Goal: Transaction & Acquisition: Obtain resource

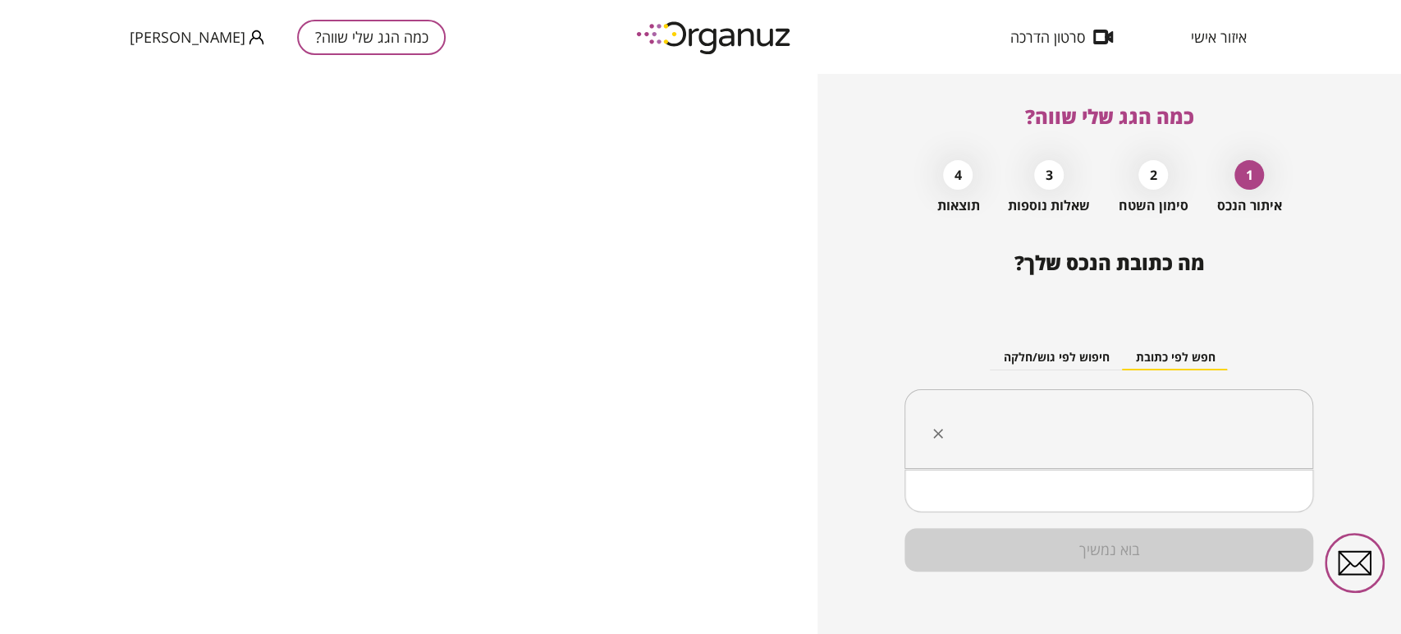
click at [1065, 438] on input "text" at bounding box center [1115, 429] width 357 height 41
click at [1267, 424] on input "text" at bounding box center [1115, 429] width 357 height 41
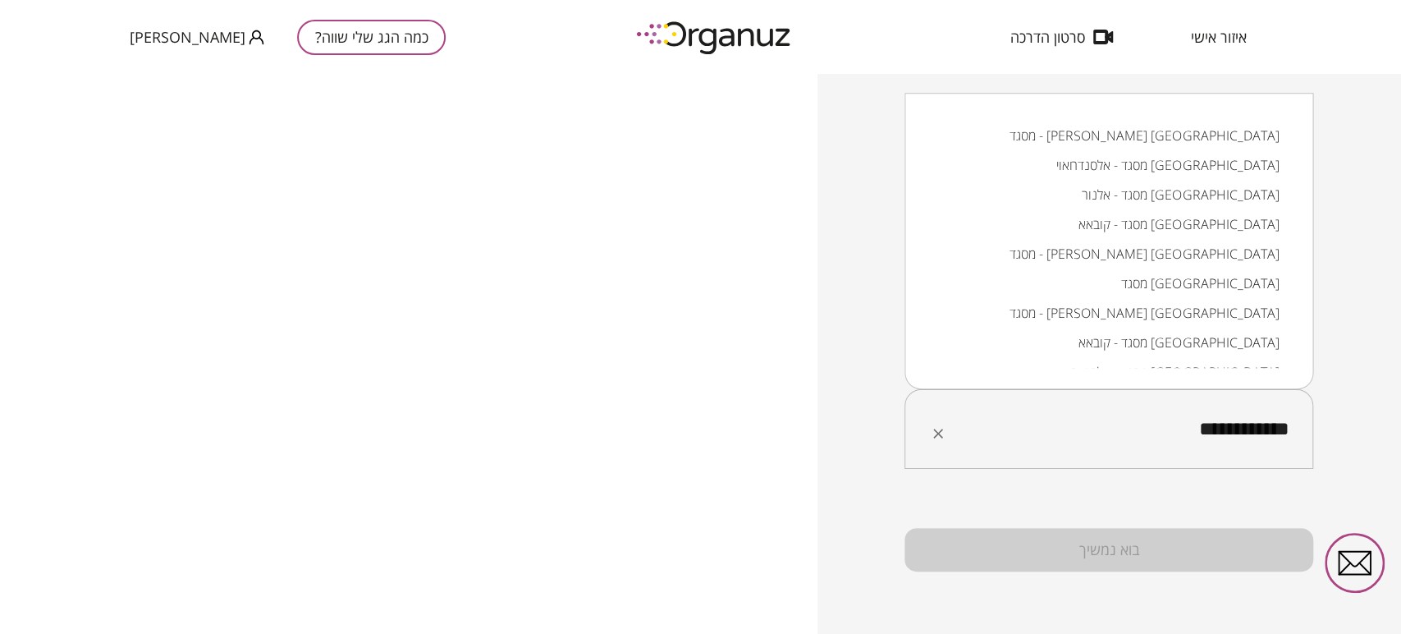
click at [1182, 254] on li "מסגד - [PERSON_NAME] [GEOGRAPHIC_DATA]" at bounding box center [1109, 254] width 366 height 30
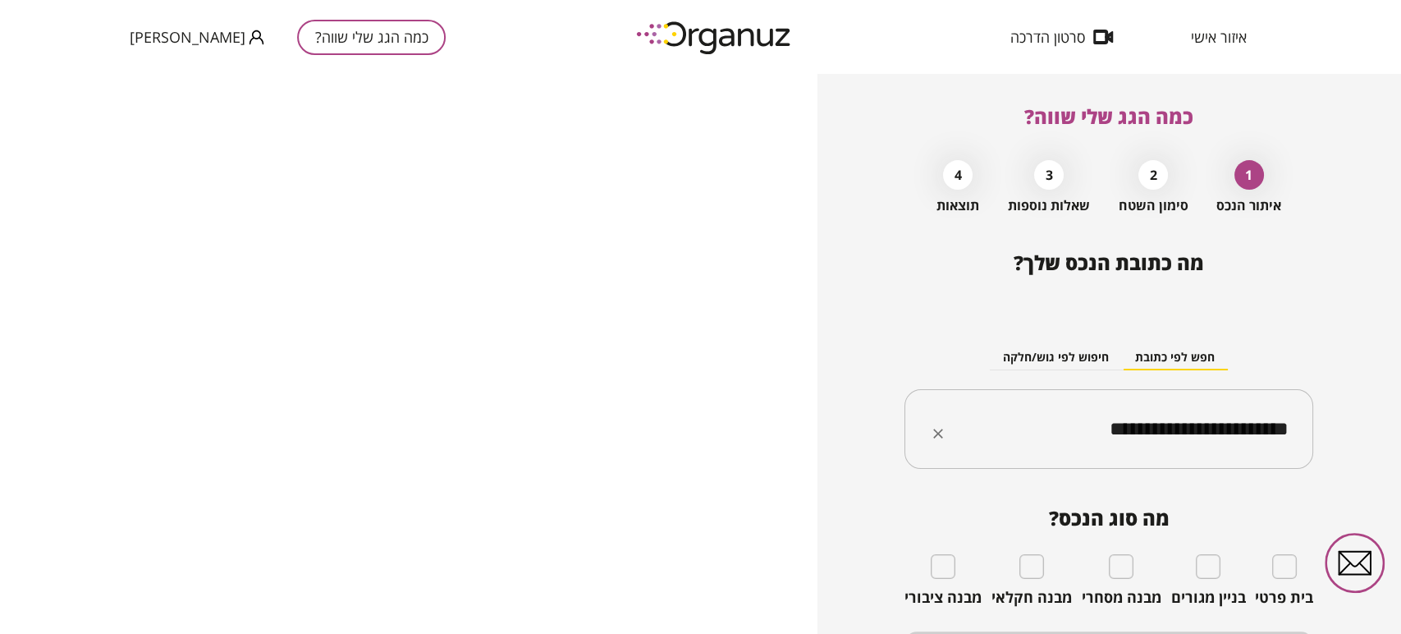
type input "**********"
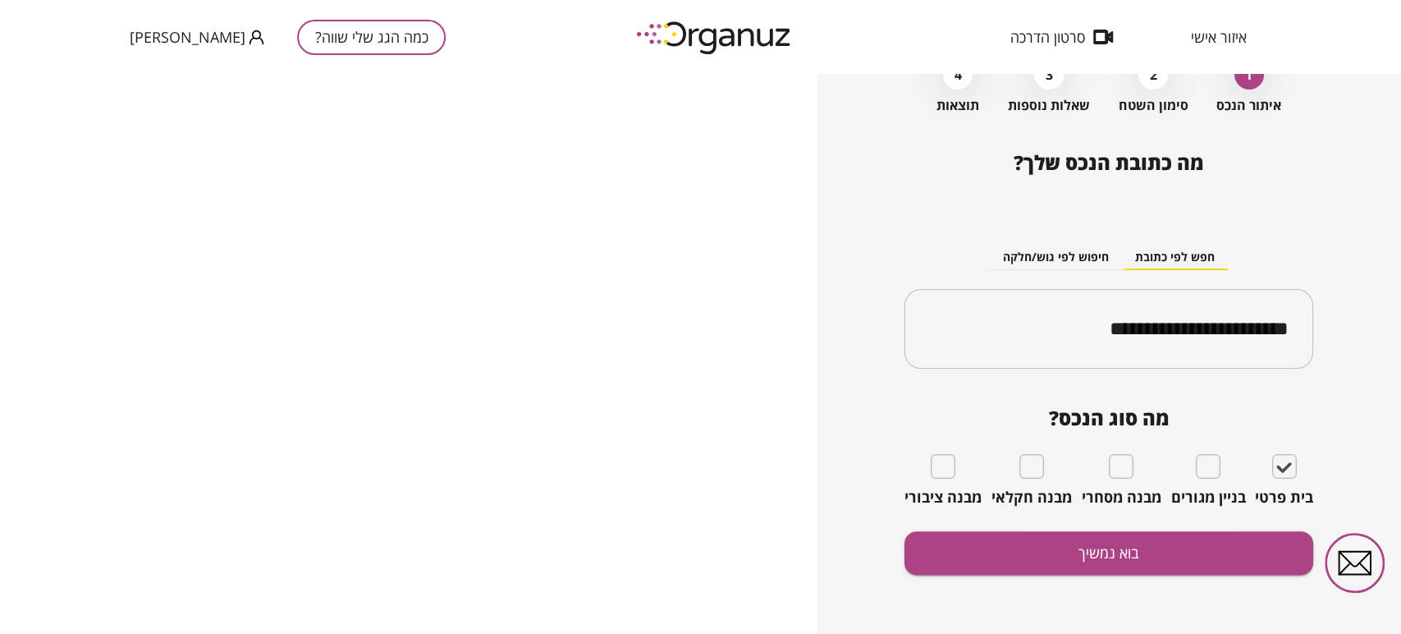
scroll to position [103, 0]
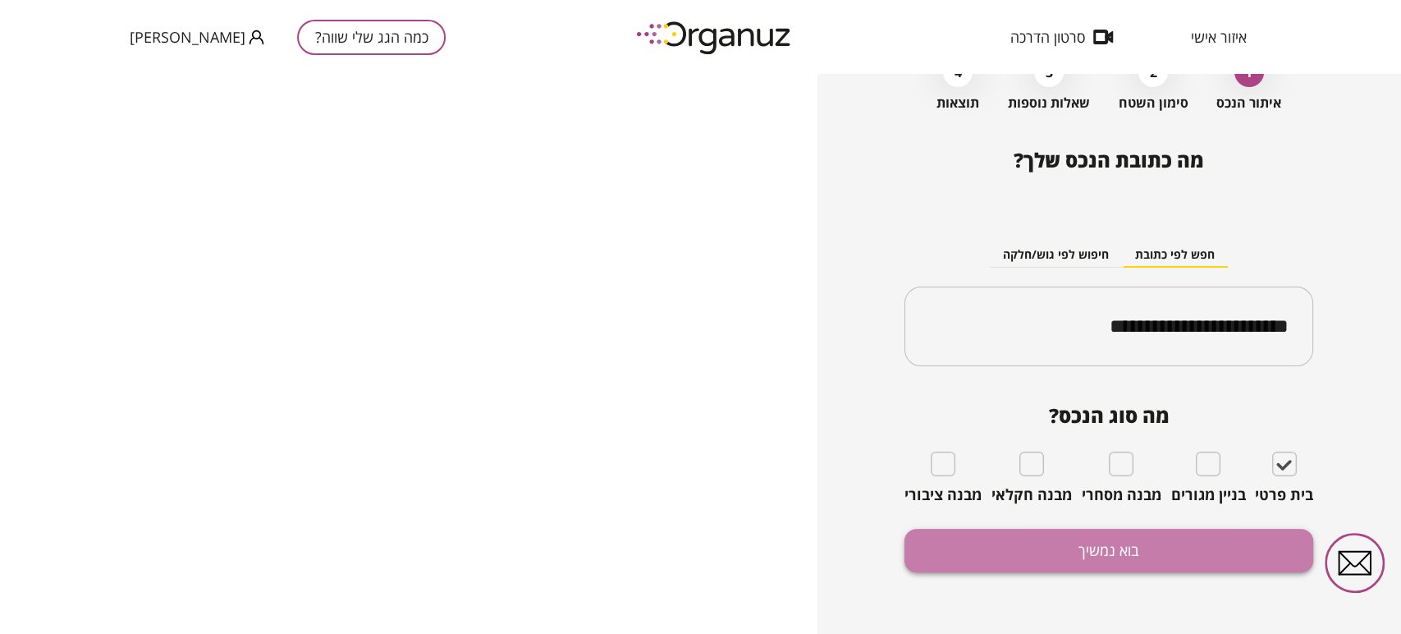
click at [1200, 537] on button "בוא נמשיך" at bounding box center [1109, 551] width 409 height 44
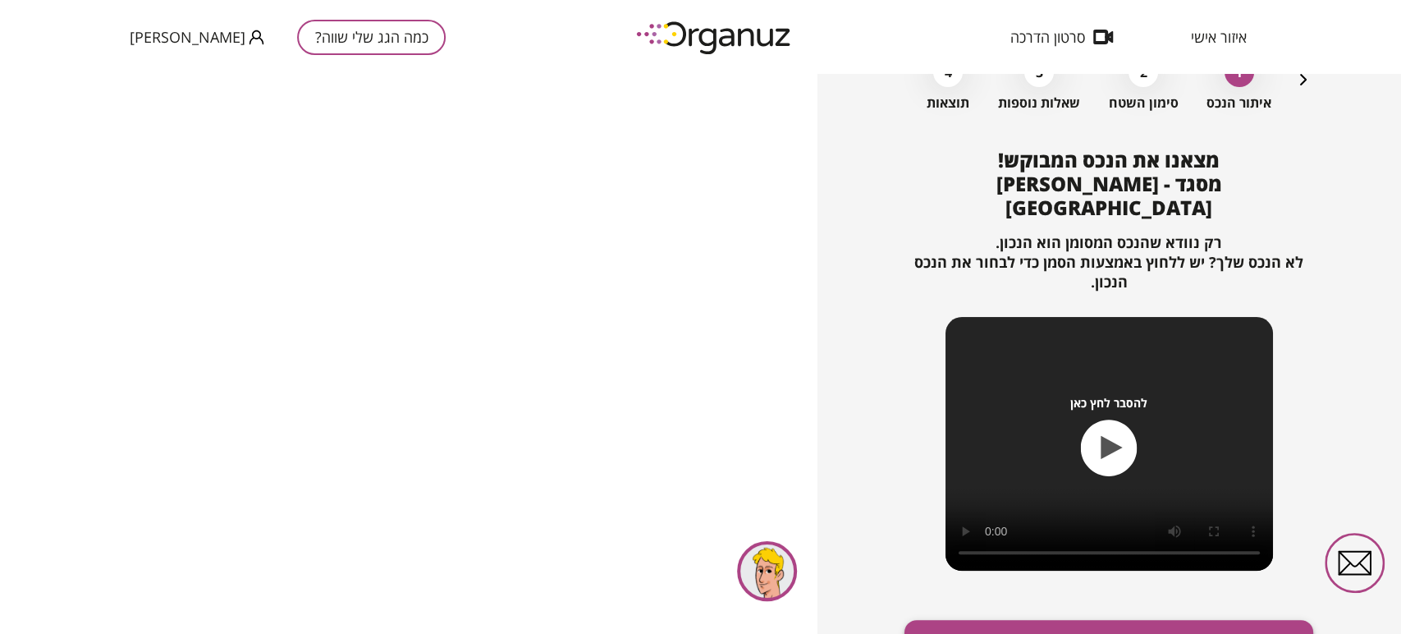
click at [1172, 625] on button "זהו הנכס המבוקש, אפשר להמשיך" at bounding box center [1109, 642] width 409 height 44
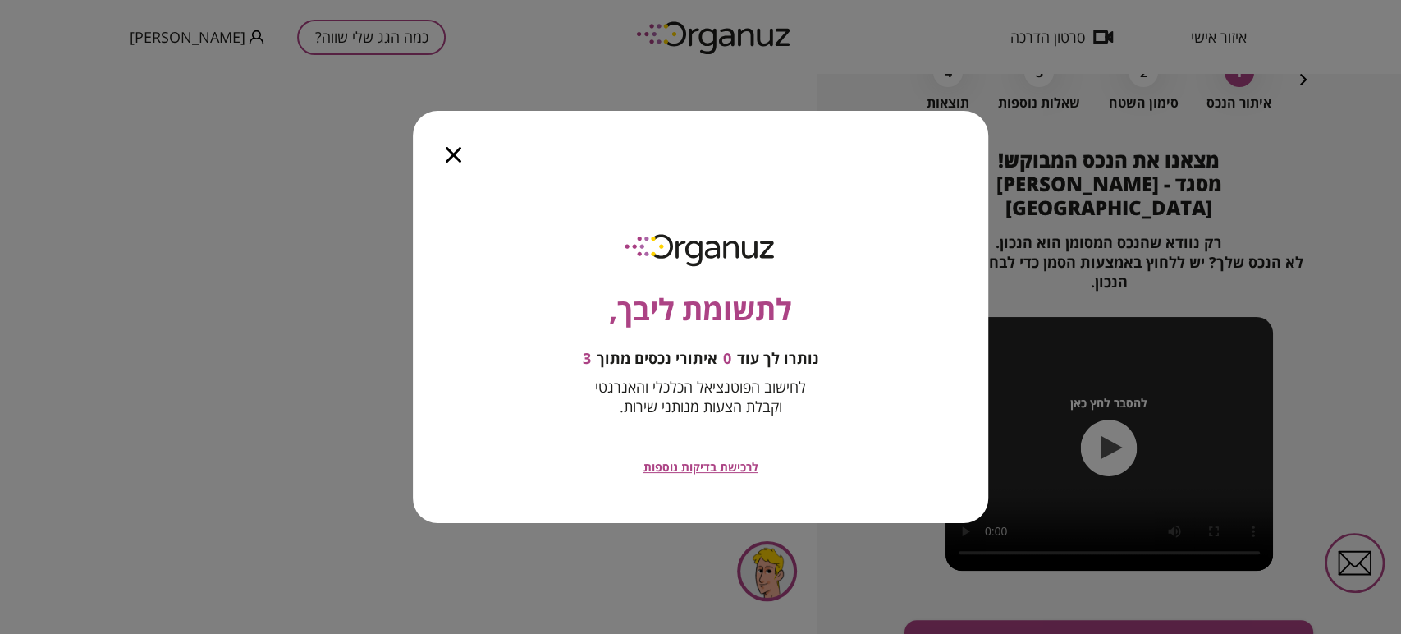
click at [179, 34] on div "לתשומת ליבך, נותרו לך עוד 0 איתורי נכסים מתוך 3 לחישוב הפוטנציאל הכלכלי והאנרגט…" at bounding box center [700, 317] width 1401 height 634
click at [460, 152] on icon "button" at bounding box center [454, 155] width 16 height 16
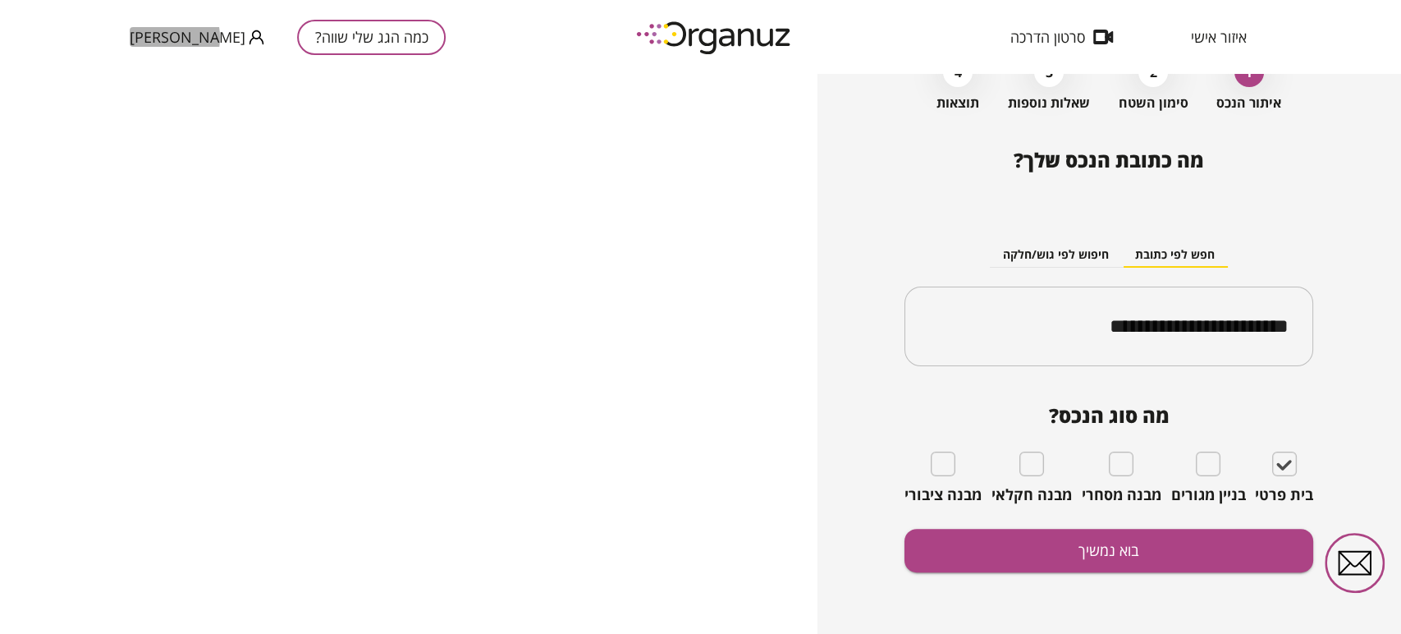
click at [159, 38] on span "[PERSON_NAME]" at bounding box center [188, 37] width 116 height 16
click at [162, 62] on li "התנתק" at bounding box center [162, 68] width 64 height 30
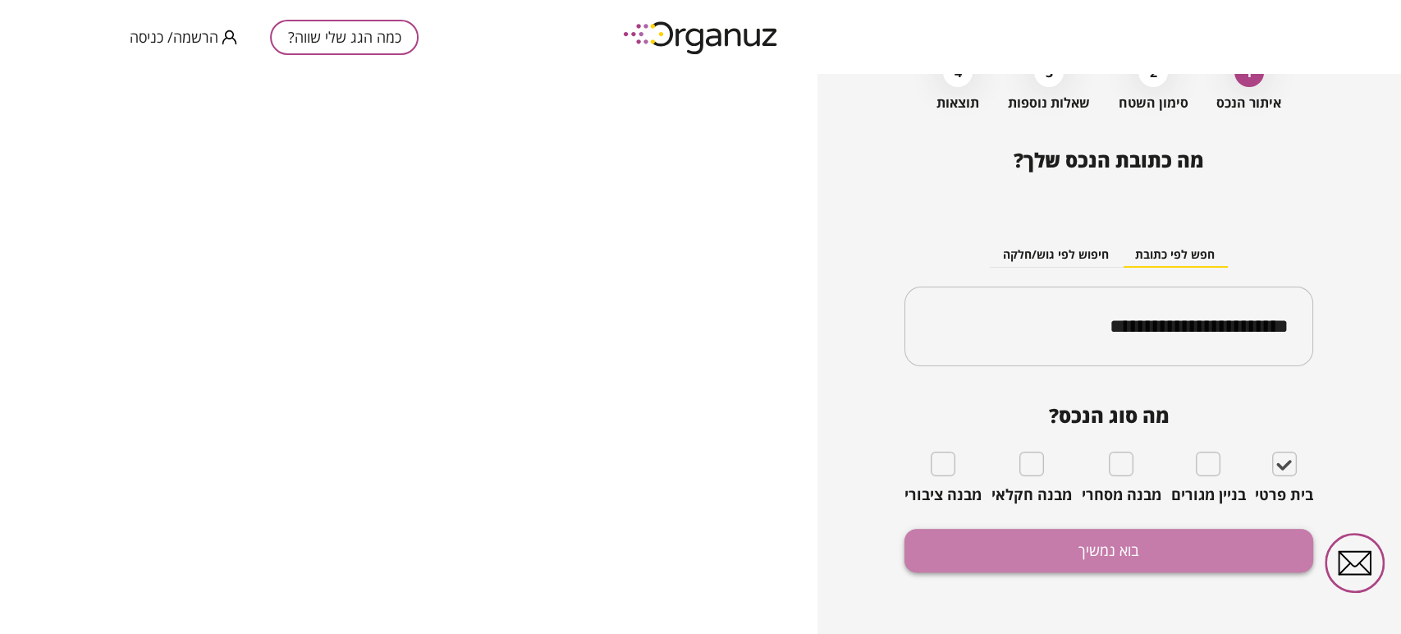
click at [1174, 551] on button "בוא נמשיך" at bounding box center [1109, 551] width 409 height 44
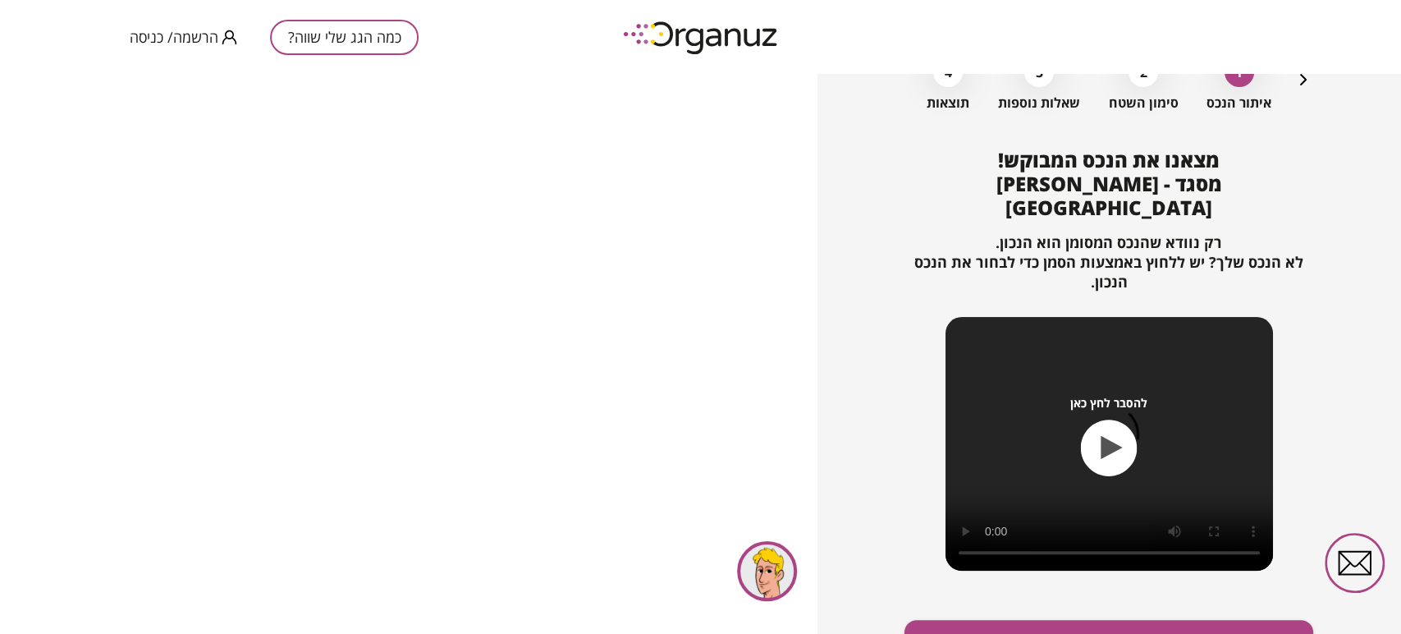
scroll to position [171, 0]
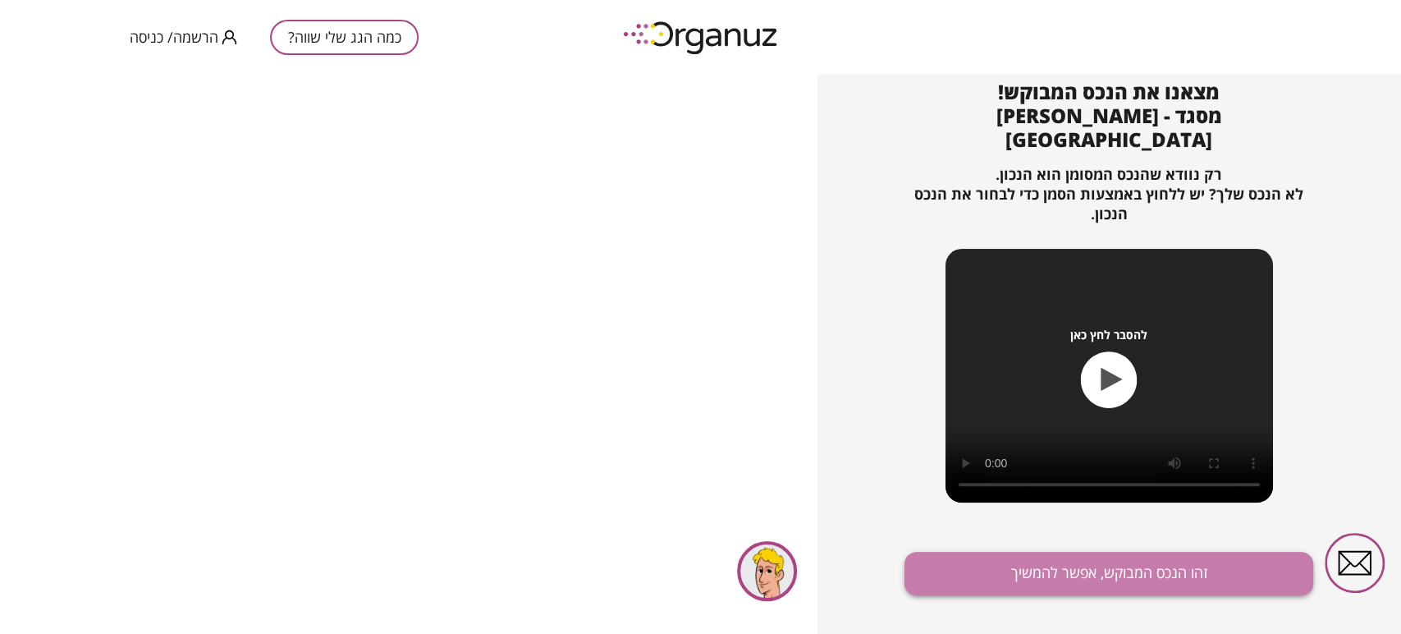
click at [1225, 552] on button "זהו הנכס המבוקש, אפשר להמשיך" at bounding box center [1109, 574] width 409 height 44
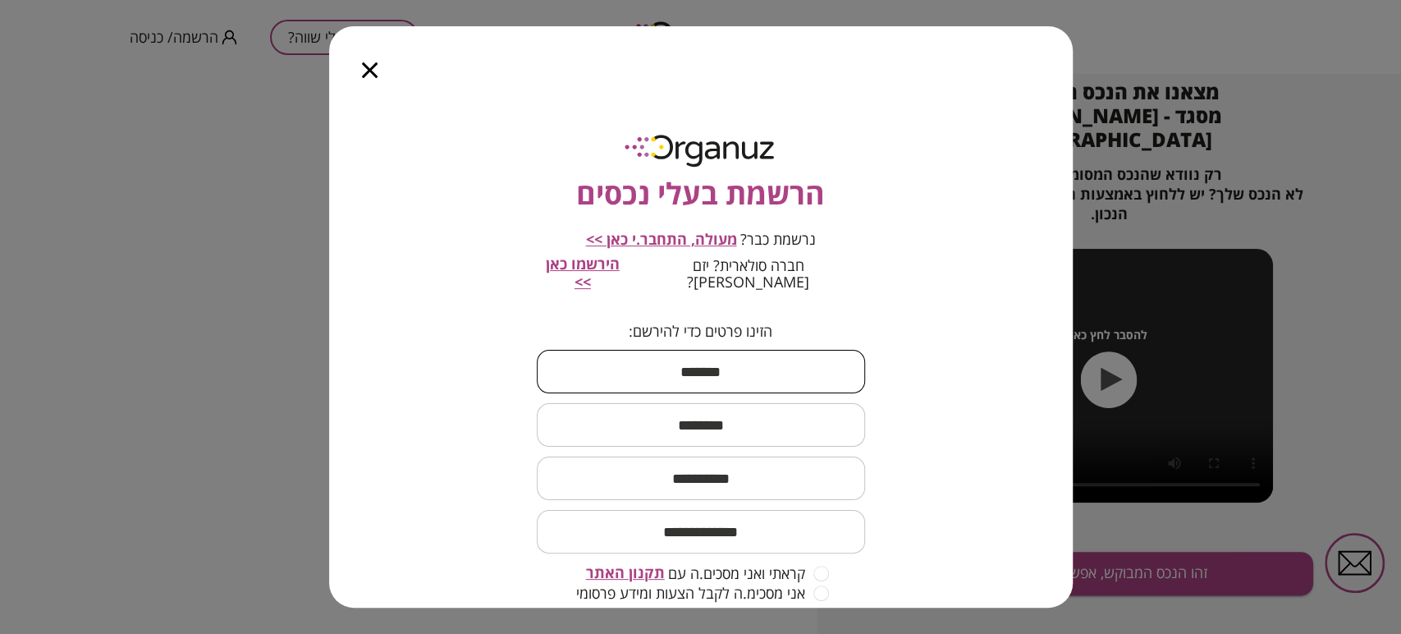
click at [749, 360] on input "text" at bounding box center [701, 371] width 328 height 48
type input "****"
click at [749, 401] on input "text" at bounding box center [701, 425] width 328 height 48
type input "*****"
click at [746, 460] on input "text" at bounding box center [701, 478] width 328 height 48
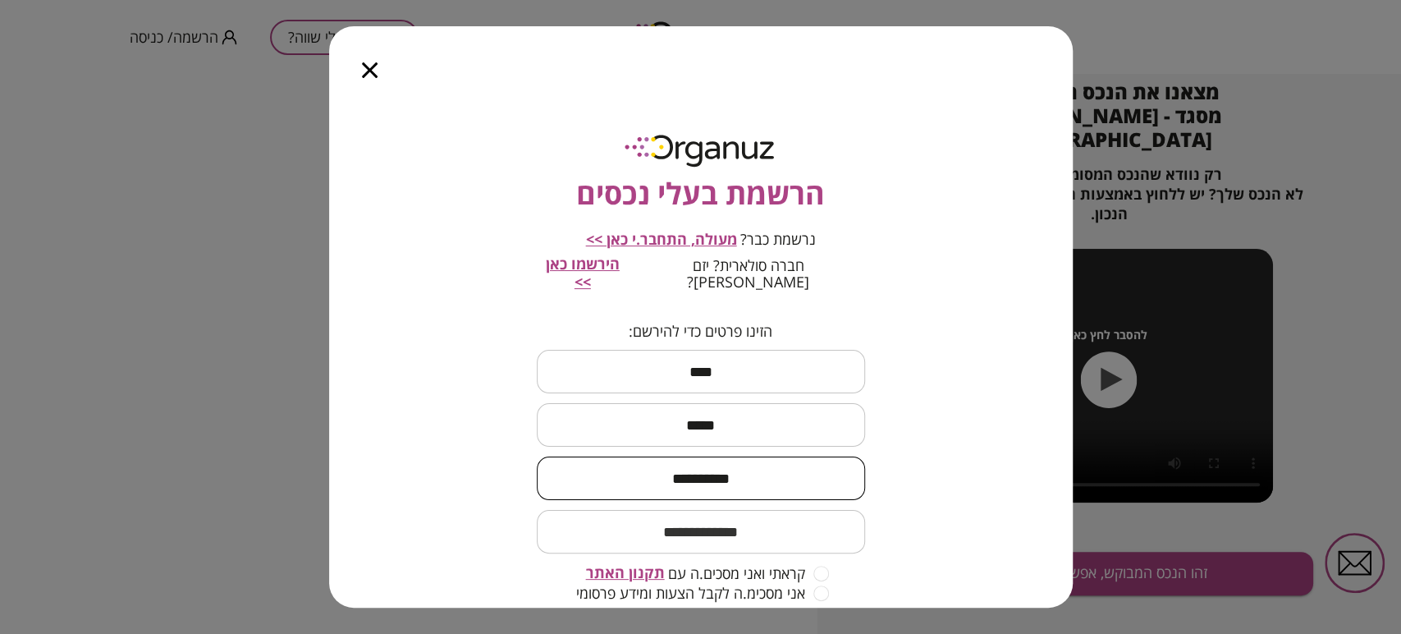
type input "**********"
click at [800, 518] on input "email" at bounding box center [701, 531] width 328 height 48
click at [756, 507] on input "email" at bounding box center [701, 531] width 328 height 48
paste input "**********"
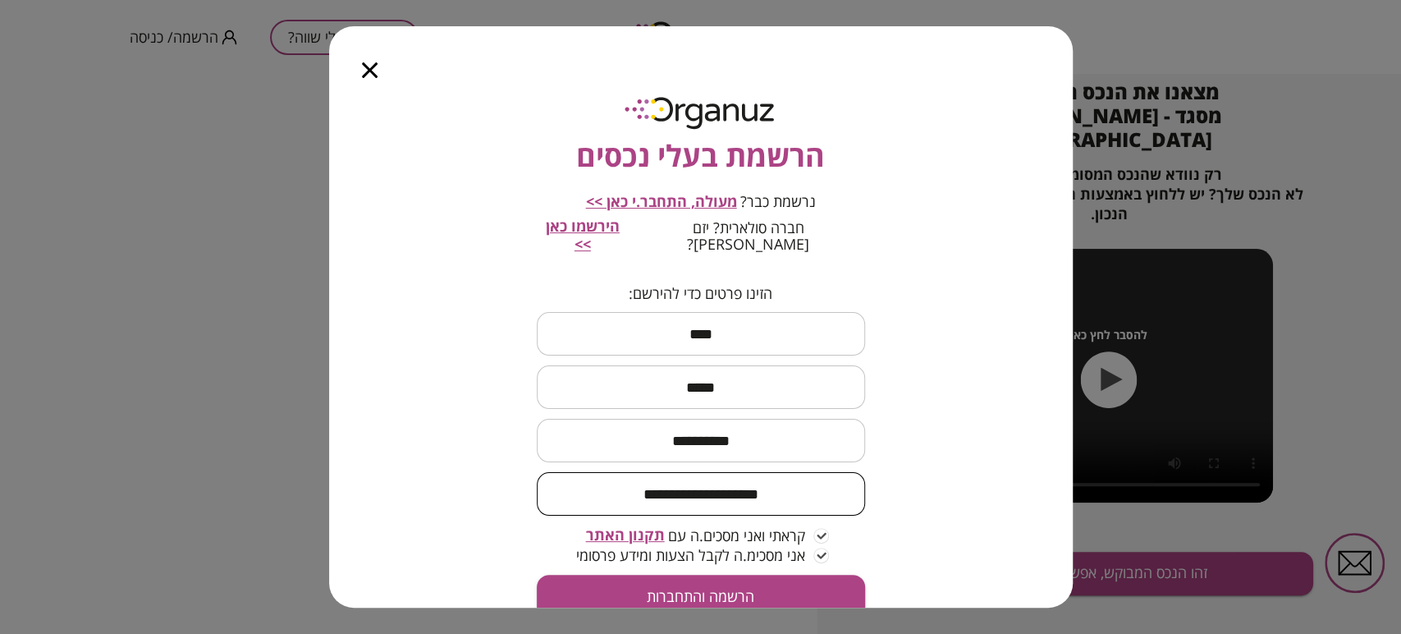
scroll to position [75, 0]
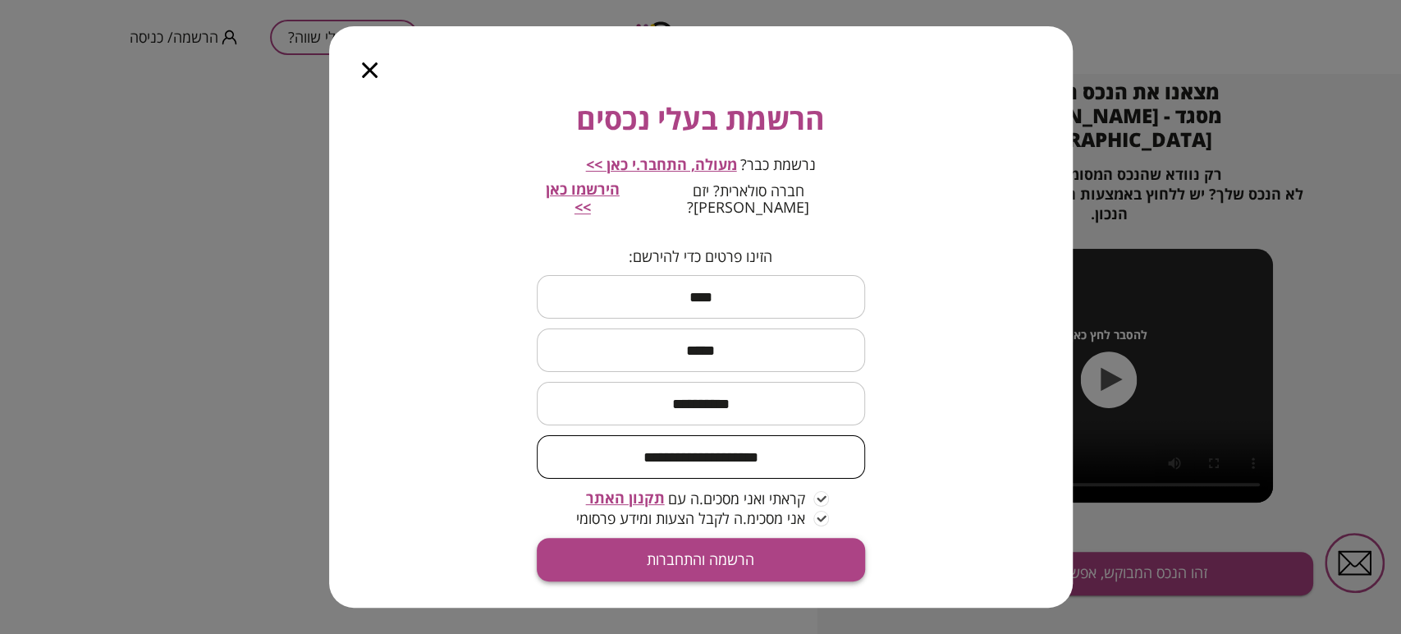
type input "**********"
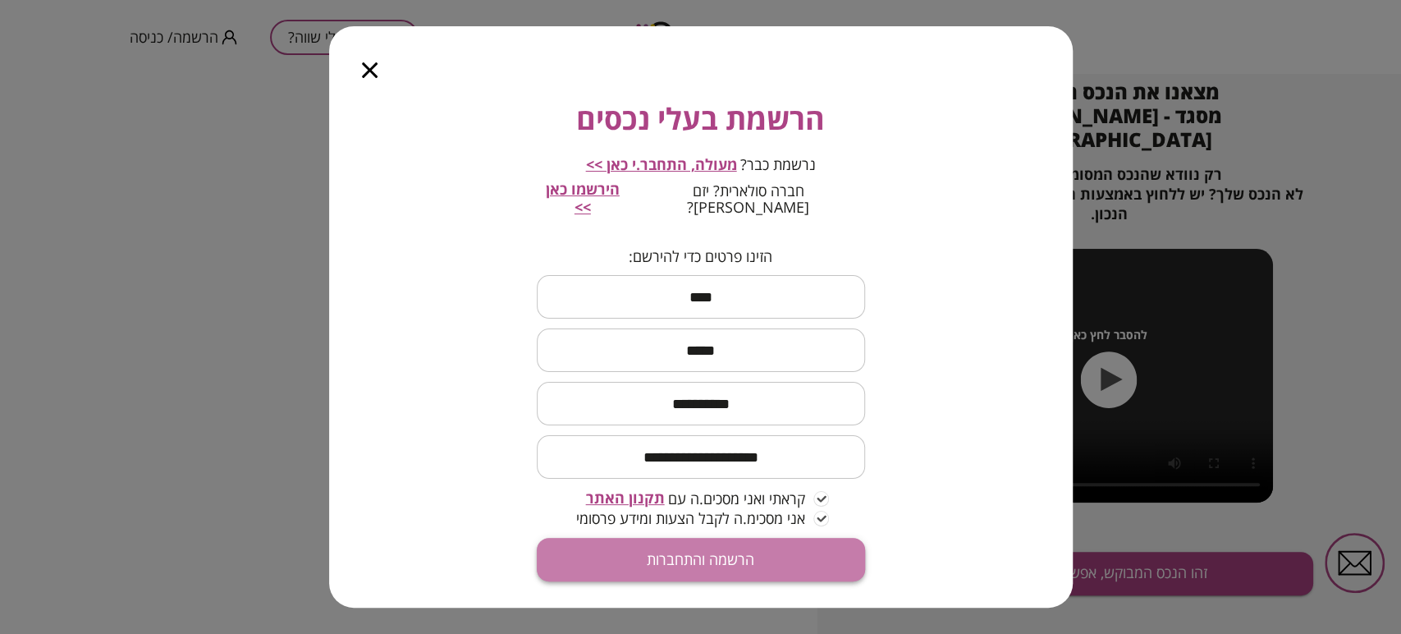
click at [822, 538] on button "הרשמה והתחברות" at bounding box center [701, 560] width 328 height 44
click at [809, 540] on button "הרשמה והתחברות" at bounding box center [701, 560] width 328 height 44
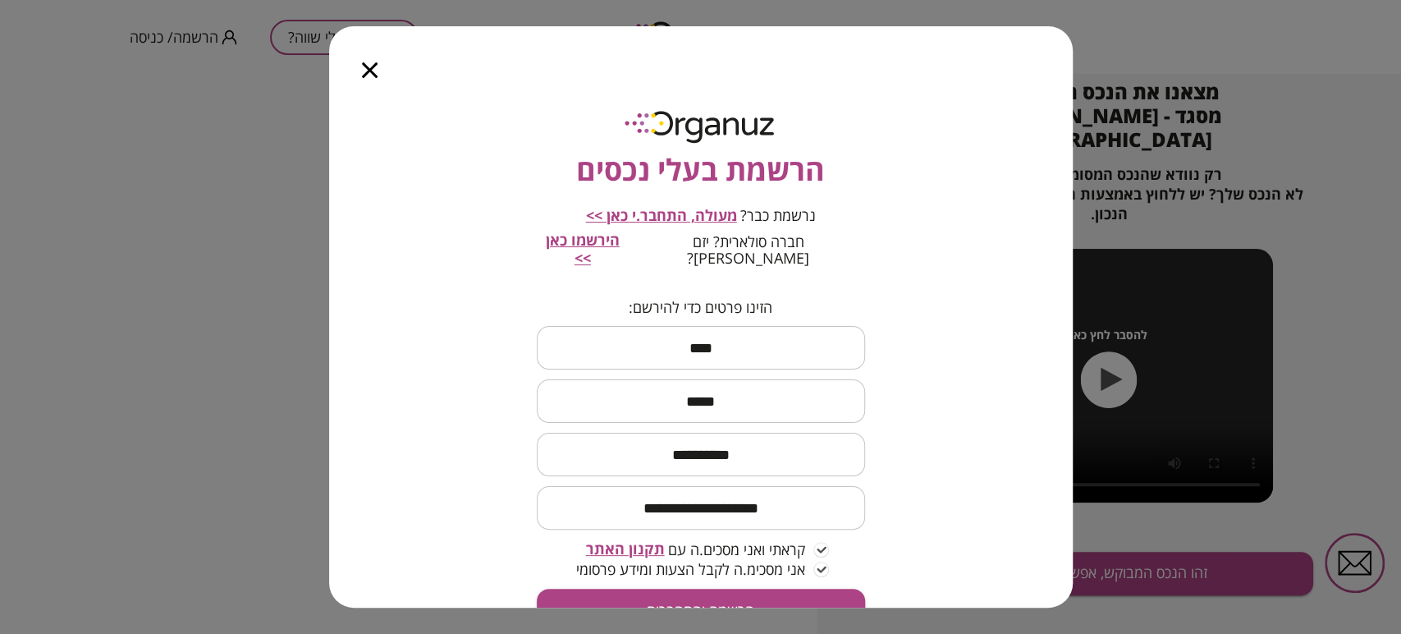
scroll to position [0, 0]
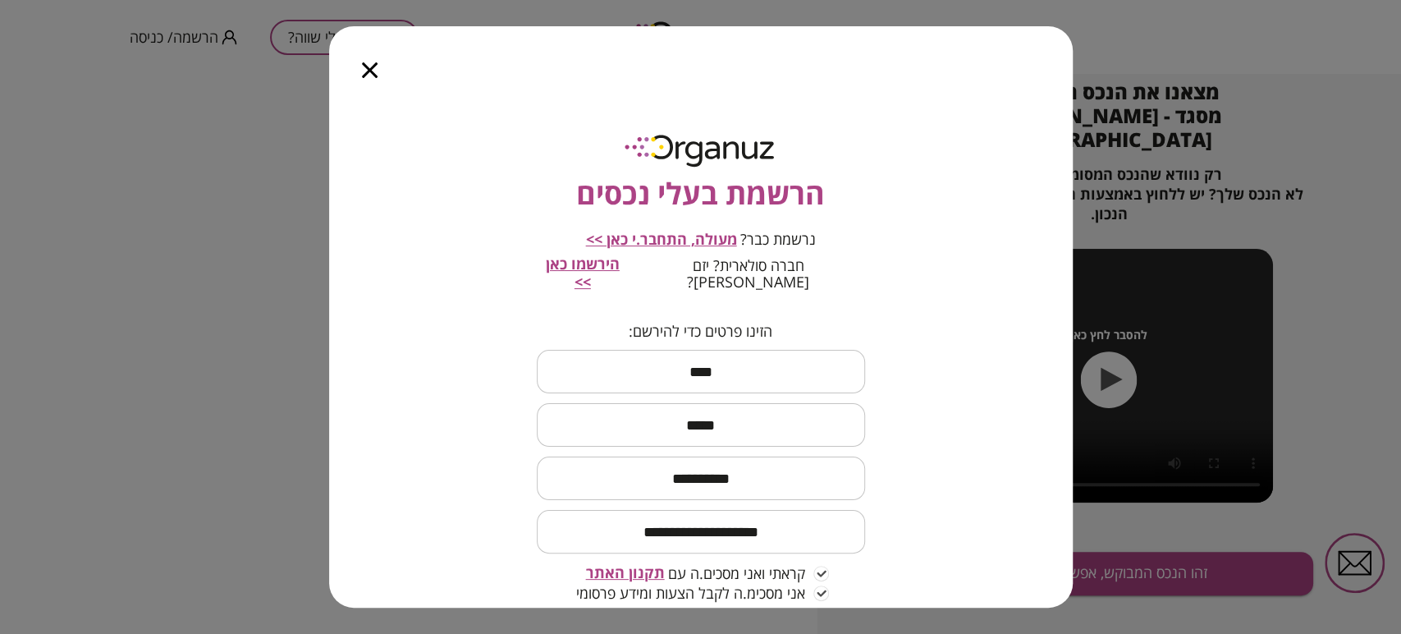
click at [364, 64] on icon "button" at bounding box center [370, 70] width 16 height 16
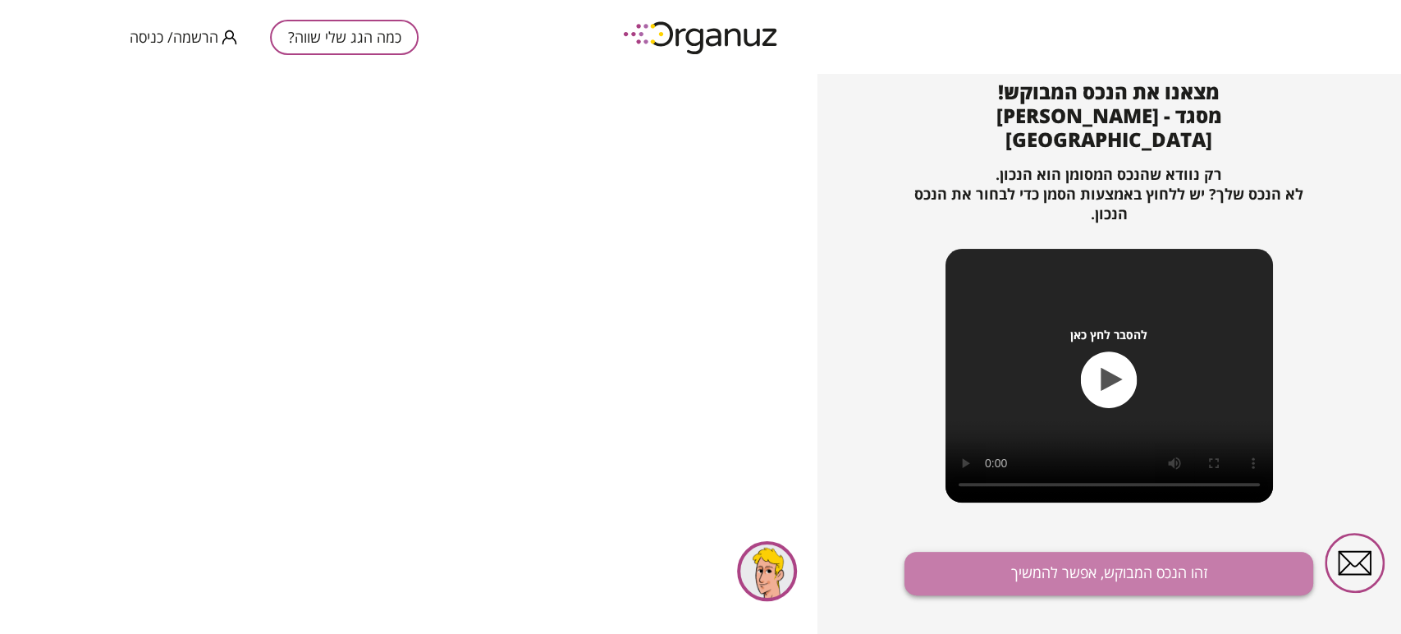
click at [1149, 552] on button "זהו הנכס המבוקש, אפשר להמשיך" at bounding box center [1109, 574] width 409 height 44
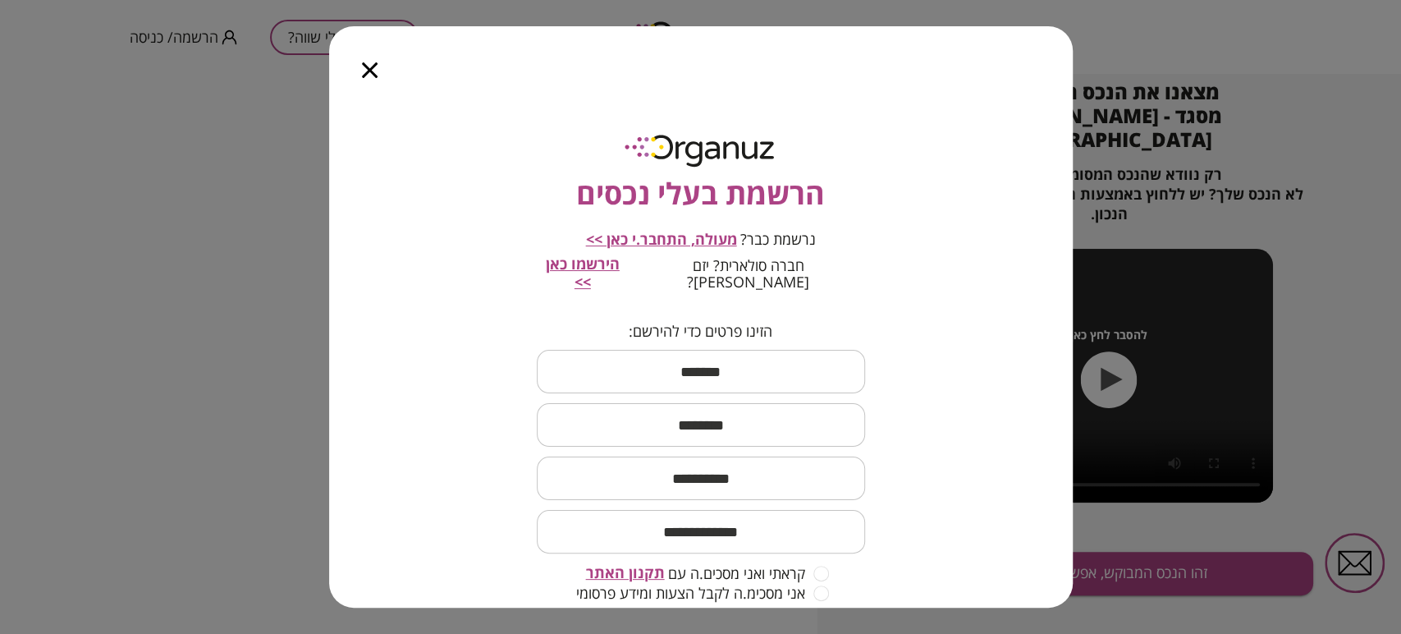
click at [644, 241] on span "מעולה, התחבר.י כאן >>" at bounding box center [661, 239] width 151 height 20
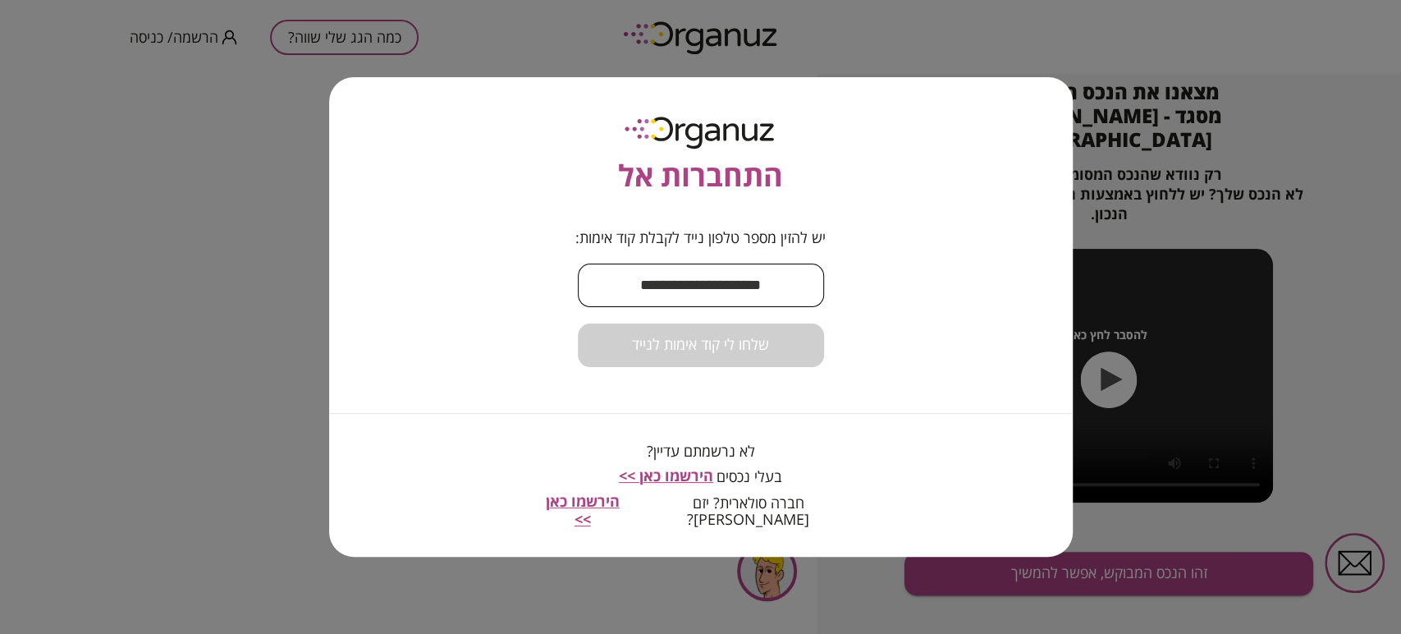
click at [669, 289] on input "text" at bounding box center [701, 285] width 246 height 48
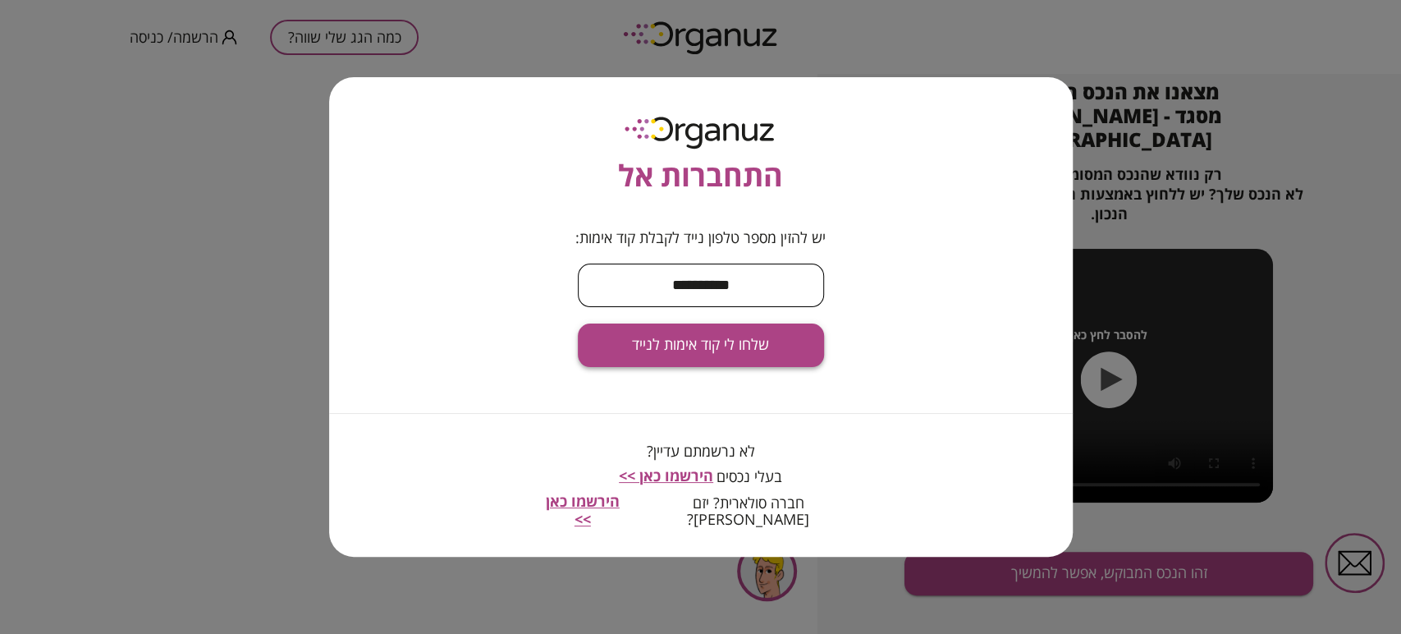
type input "**********"
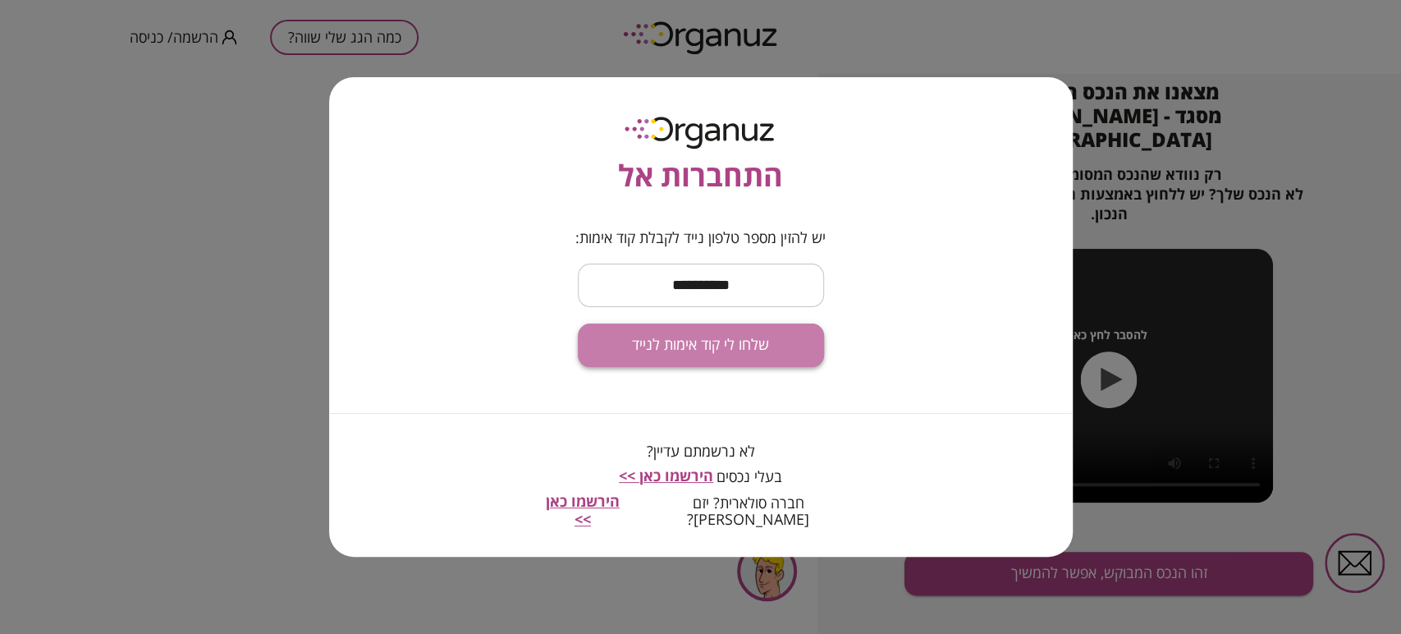
click at [687, 354] on span "שלחו לי קוד אימות לנייד" at bounding box center [700, 345] width 137 height 18
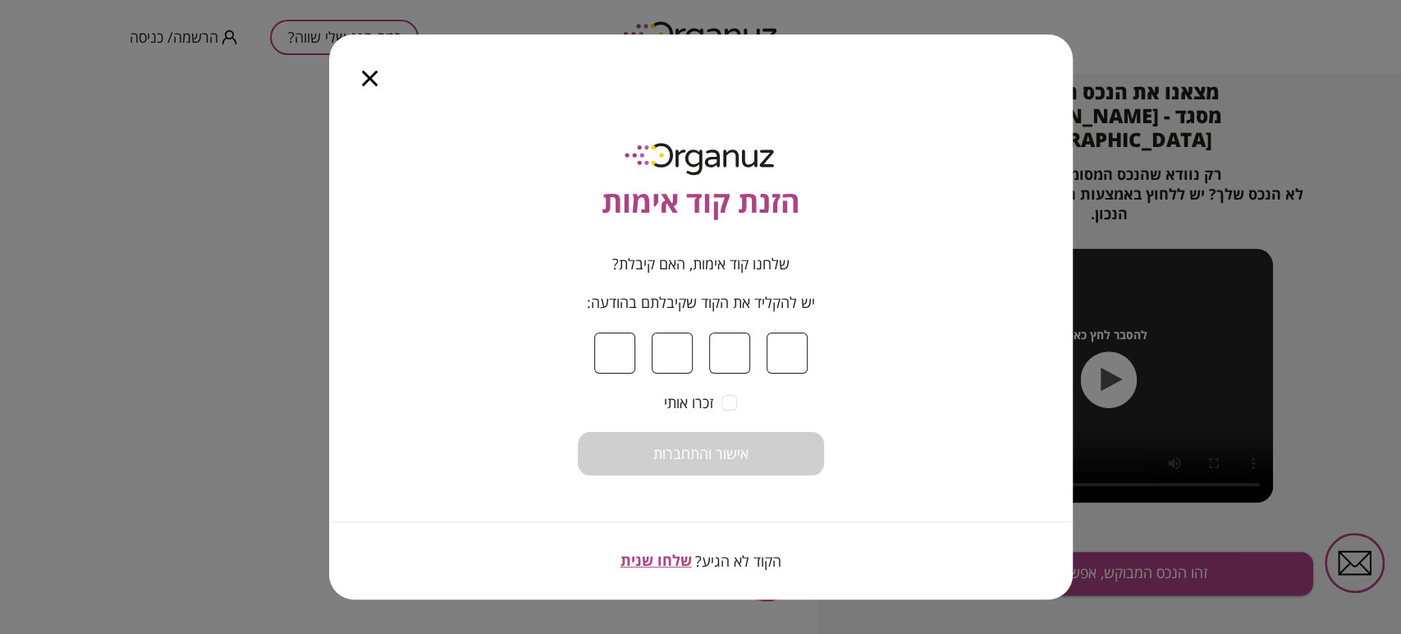
type input "*"
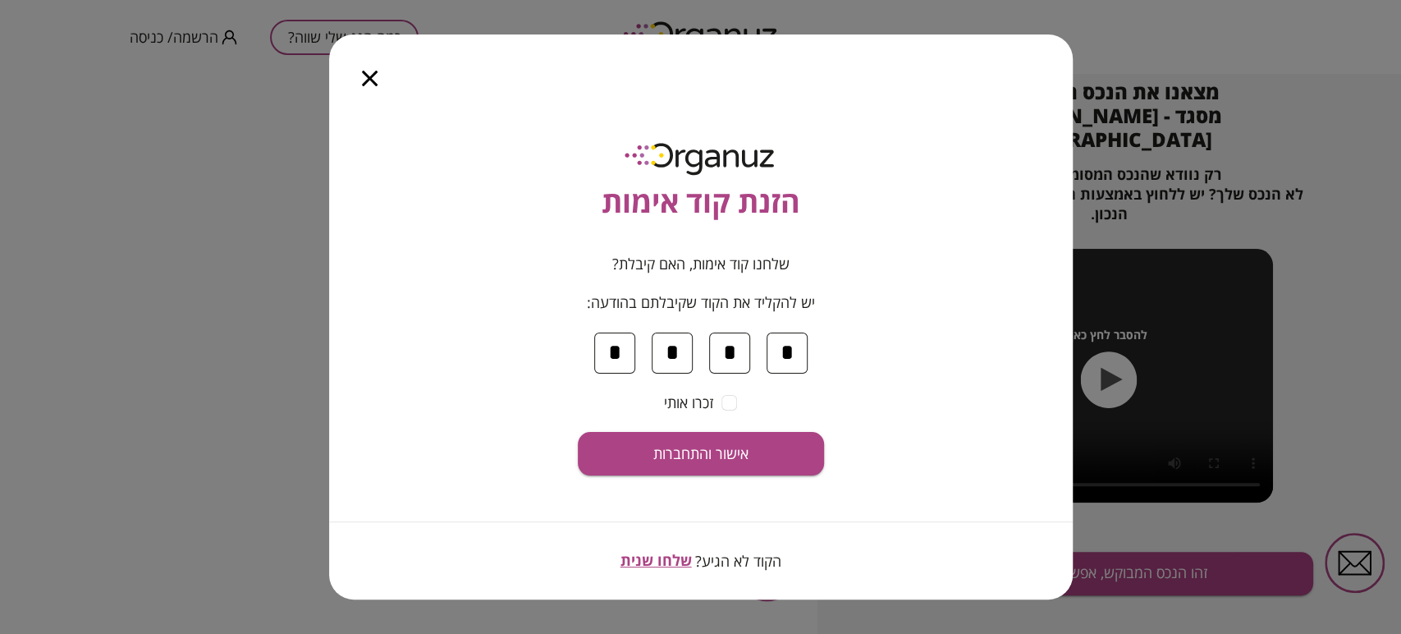
type input "*"
click at [731, 465] on button "אישור והתחברות" at bounding box center [701, 454] width 246 height 44
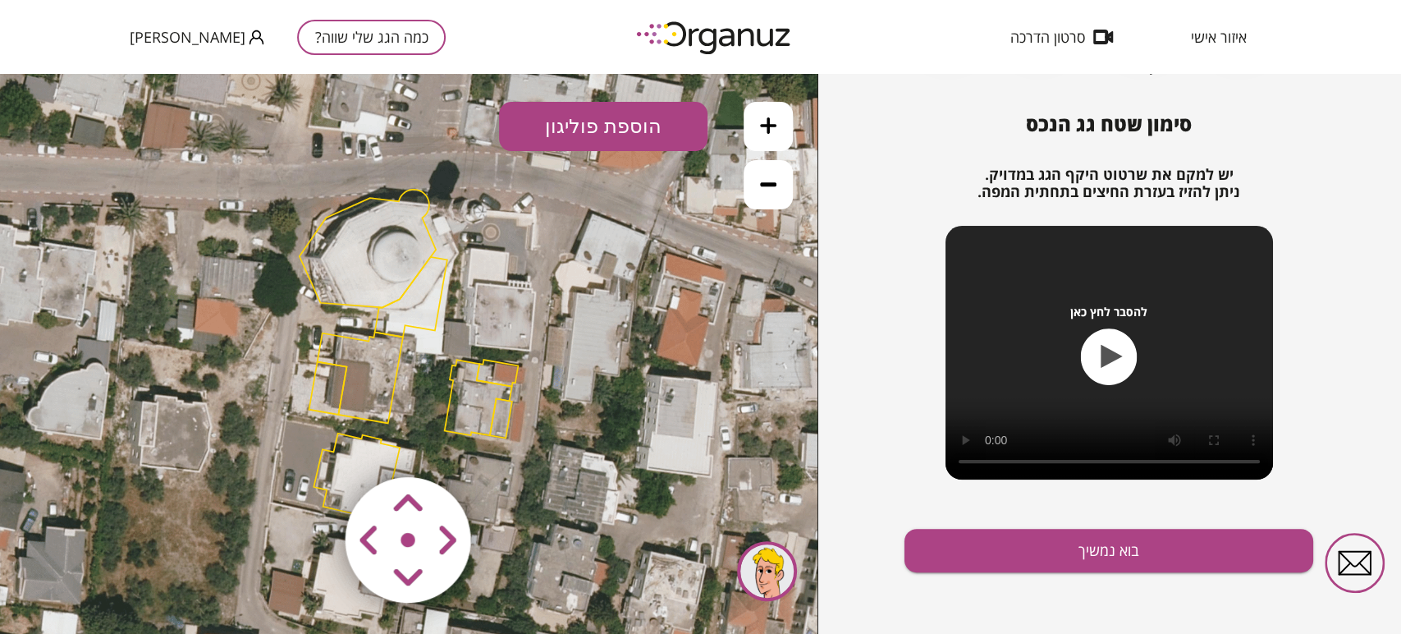
click at [354, 364] on polygon at bounding box center [360, 377] width 85 height 91
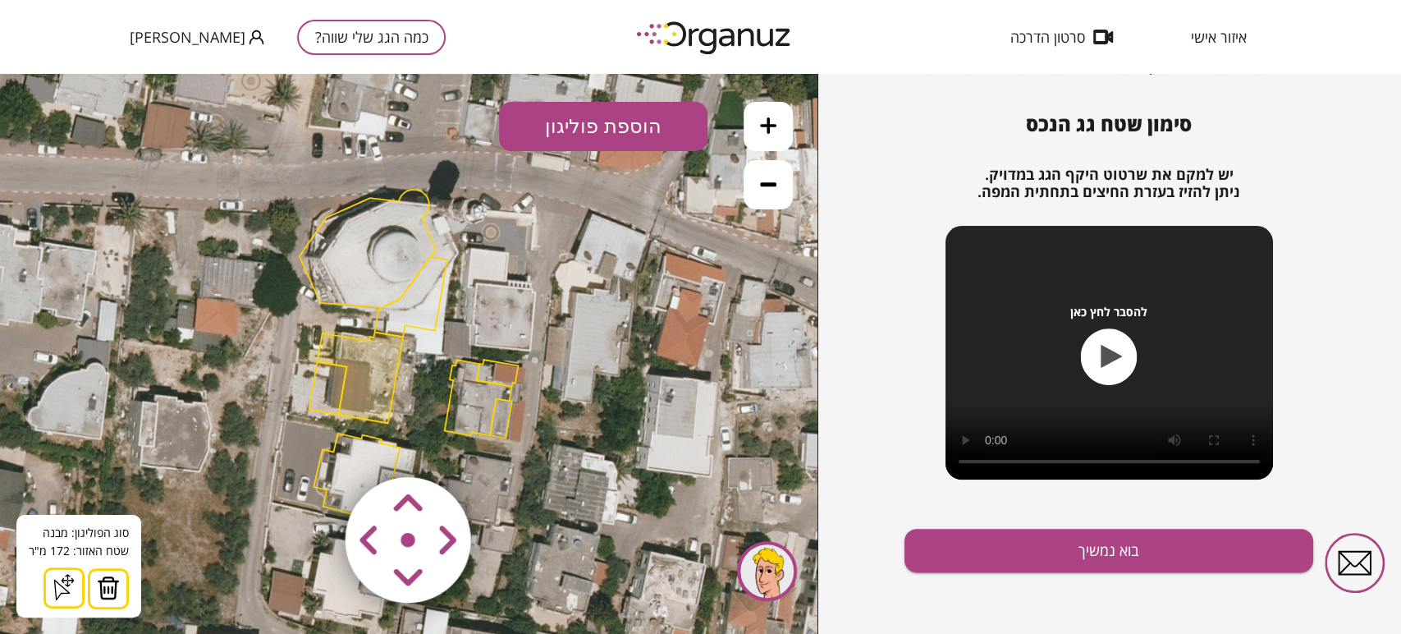
click at [362, 369] on polygon at bounding box center [360, 377] width 85 height 91
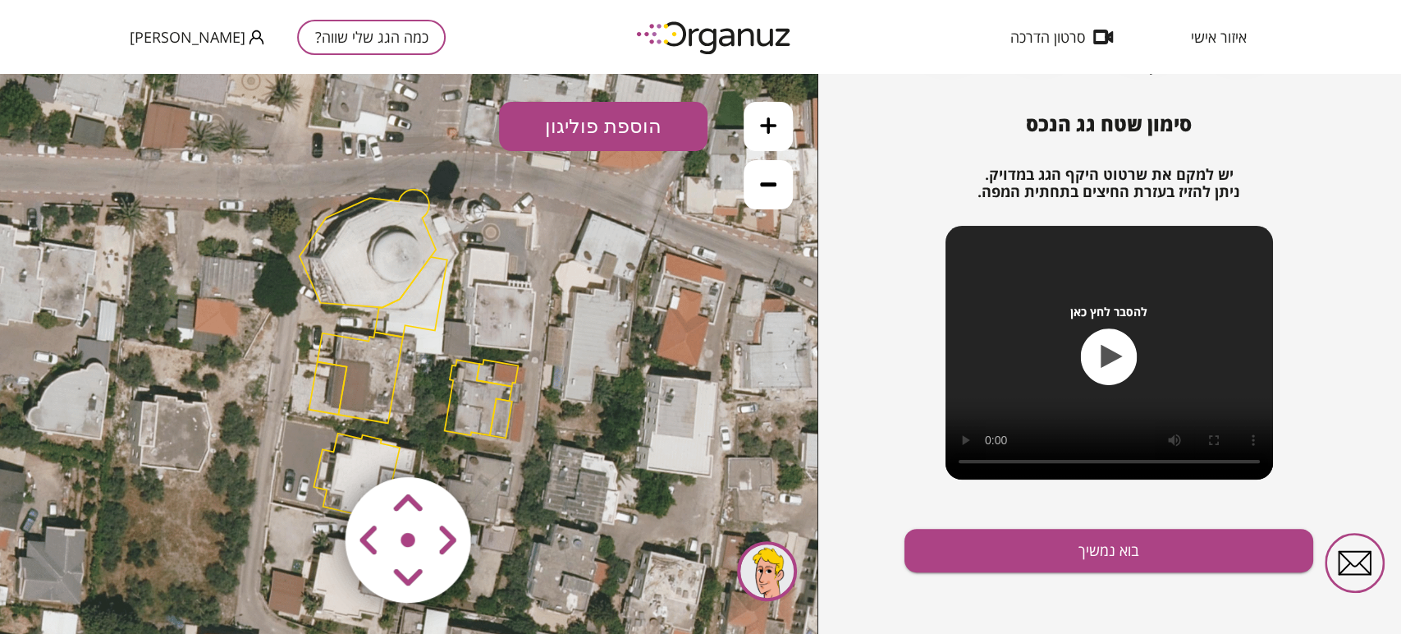
click at [383, 270] on polygon at bounding box center [368, 249] width 136 height 118
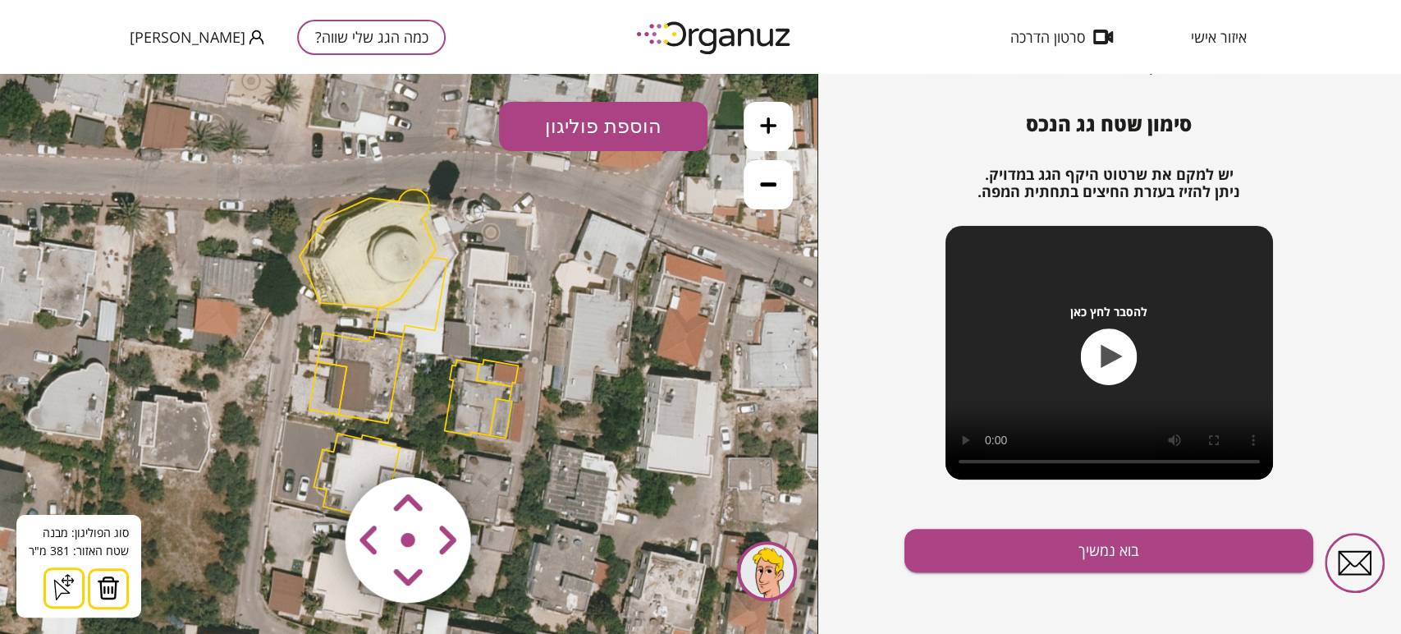
click at [100, 591] on img at bounding box center [108, 587] width 23 height 25
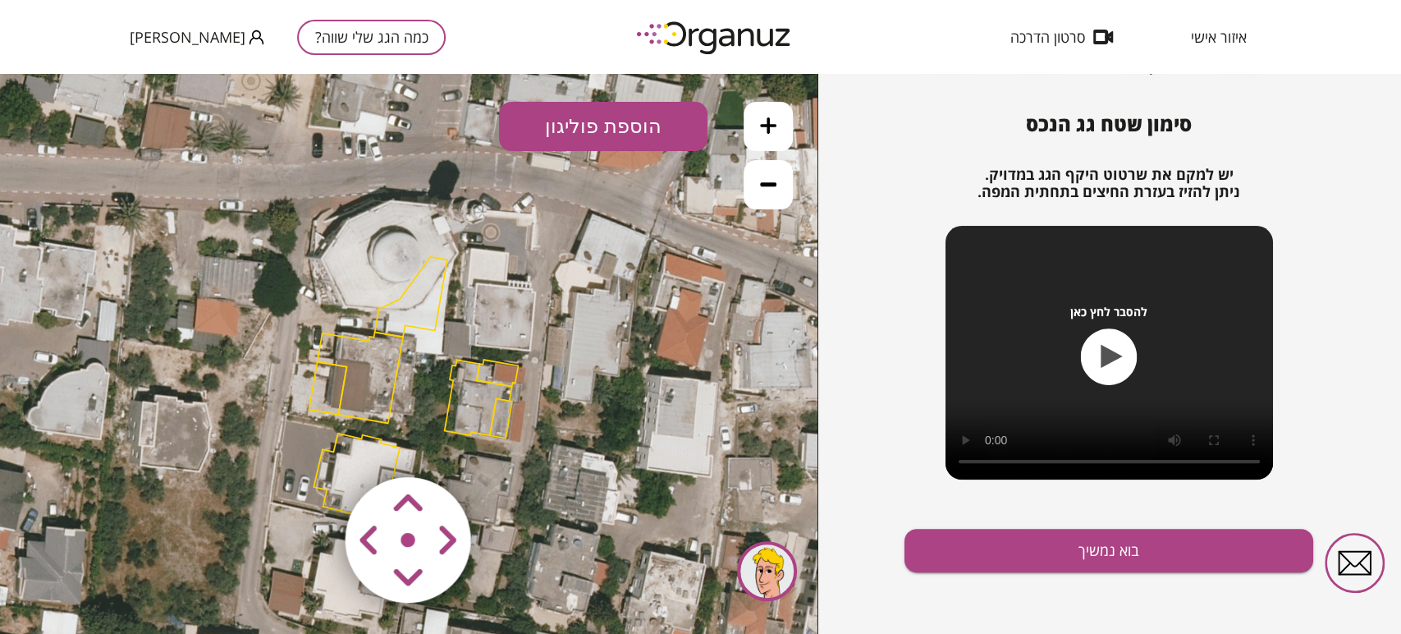
click at [405, 307] on polygon at bounding box center [411, 297] width 72 height 80
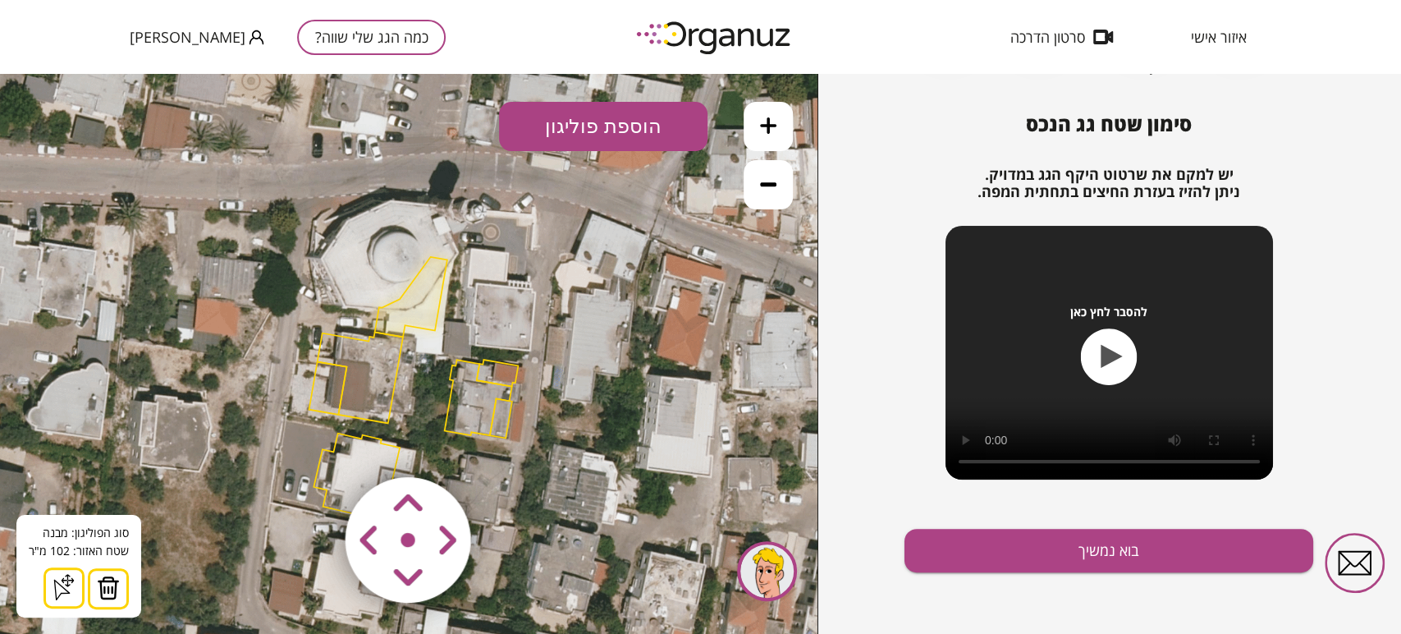
click at [114, 596] on img at bounding box center [108, 587] width 23 height 25
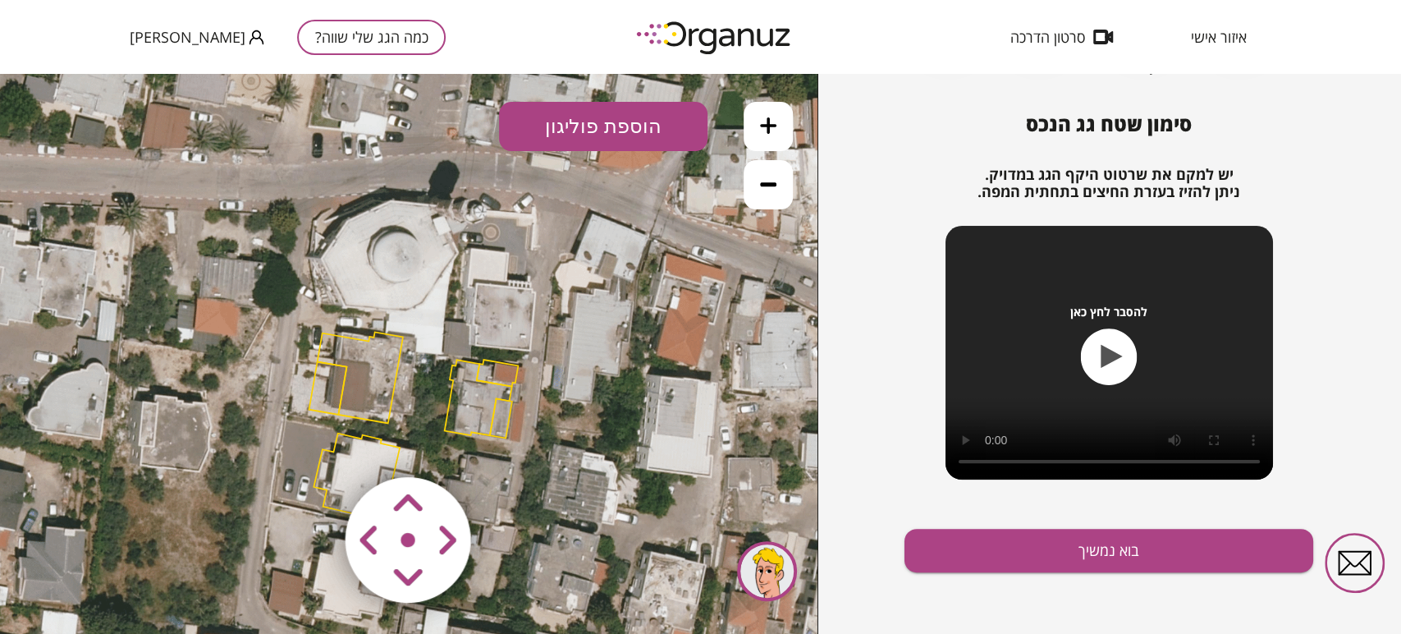
click at [497, 366] on polygon at bounding box center [498, 373] width 42 height 26
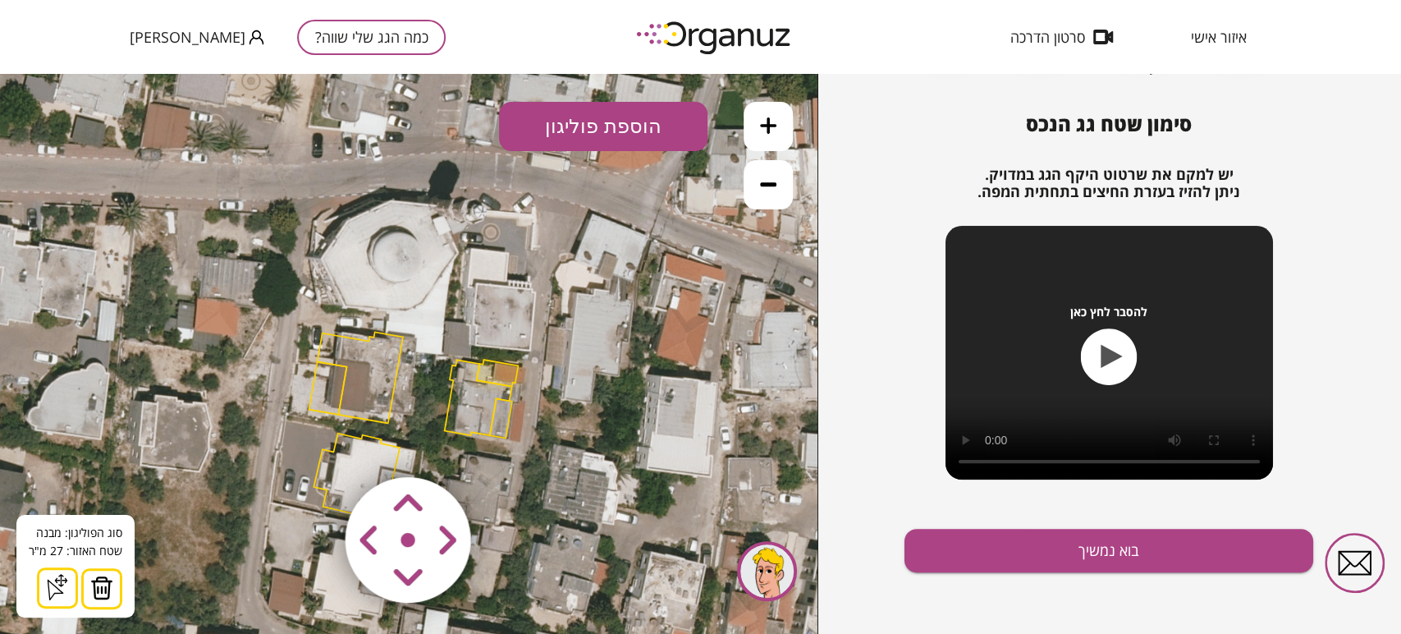
click at [98, 583] on img at bounding box center [101, 587] width 23 height 25
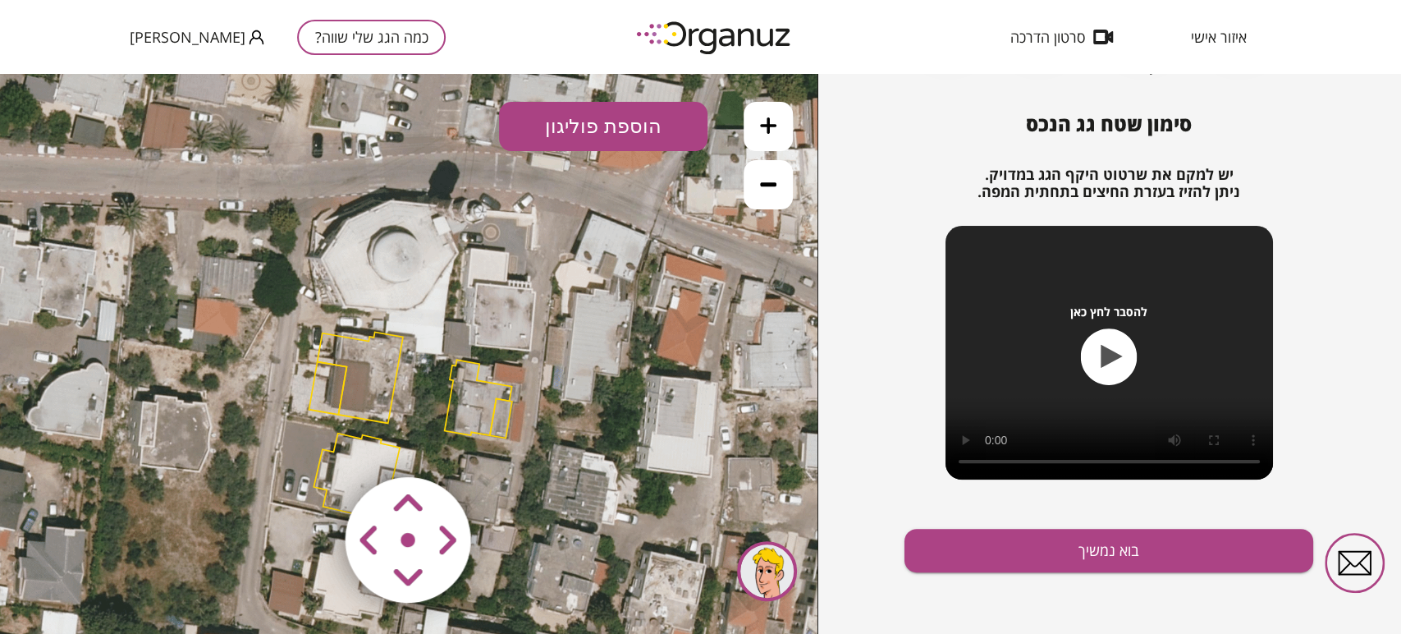
click at [336, 454] on img at bounding box center [409, 540] width 196 height 196
click at [311, 442] on area at bounding box center [311, 442] width 0 height 0
click at [341, 466] on img at bounding box center [409, 540] width 196 height 196
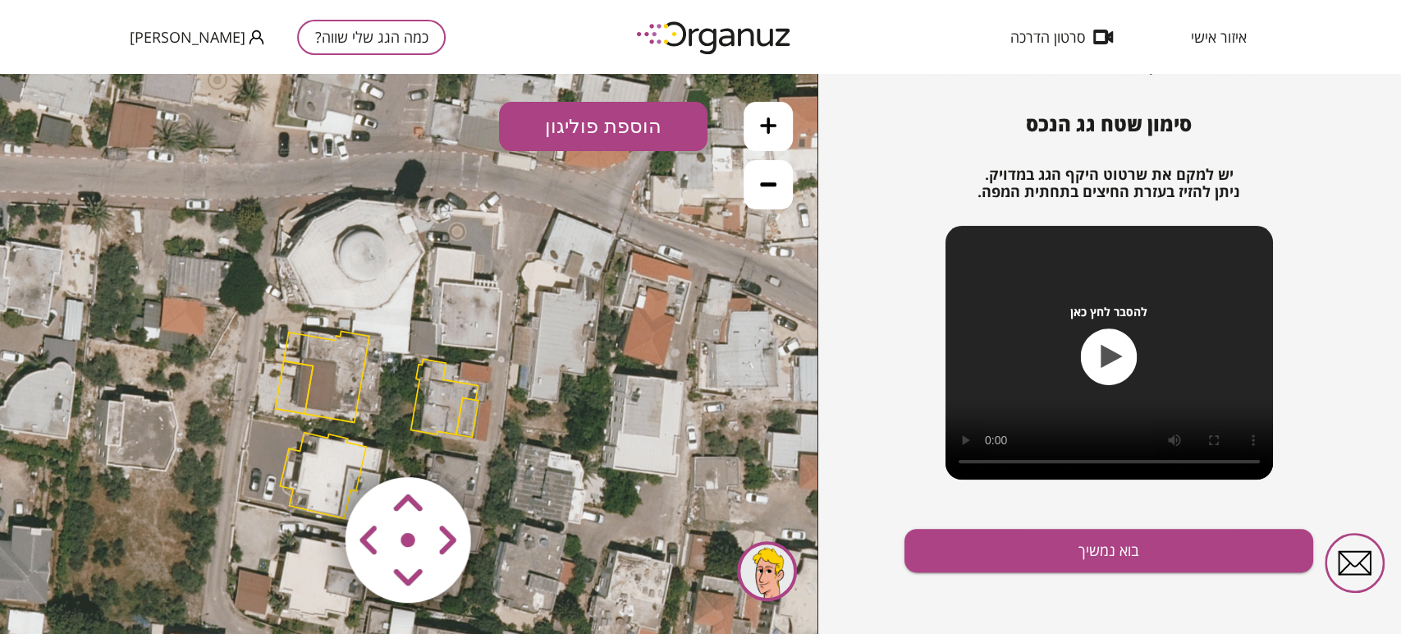
drag, startPoint x: 346, startPoint y: 461, endPoint x: 311, endPoint y: 460, distance: 34.5
click at [311, 460] on img at bounding box center [409, 540] width 196 height 196
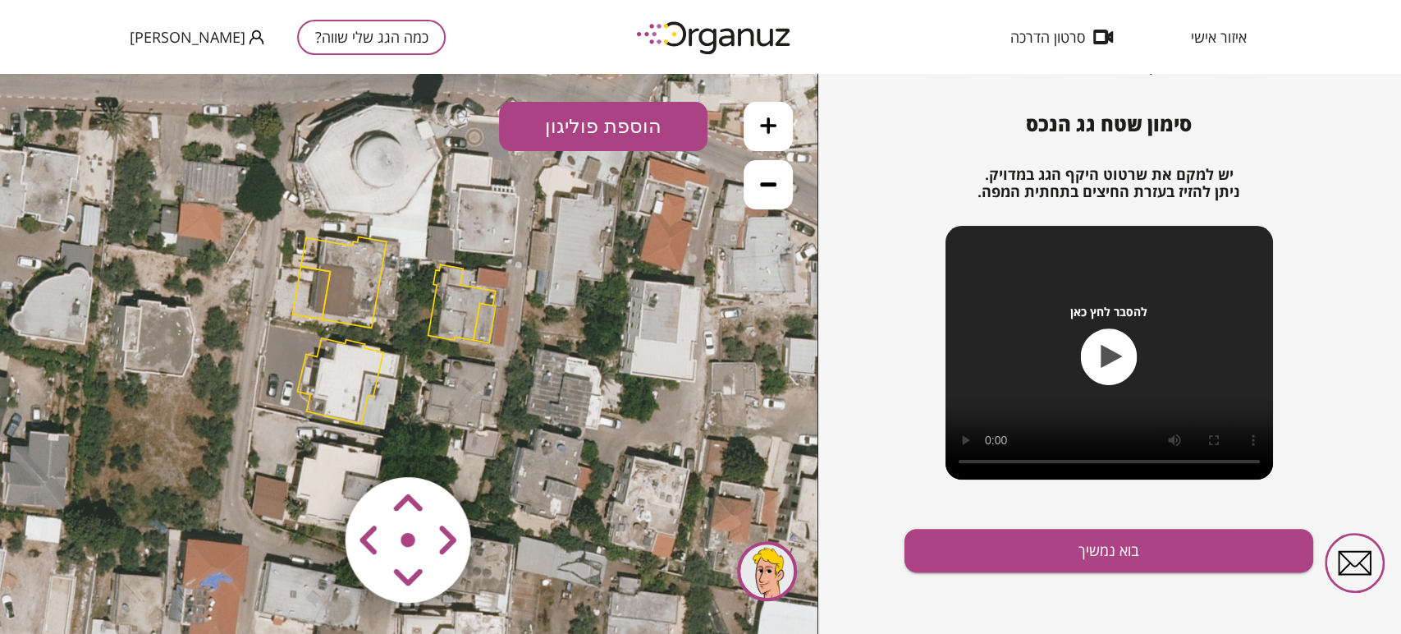
drag, startPoint x: 324, startPoint y: 461, endPoint x: 299, endPoint y: 349, distance: 115.3
click at [299, 349] on div ".st0 { fill: #FFFFFF; } 0" at bounding box center [409, 354] width 818 height 560
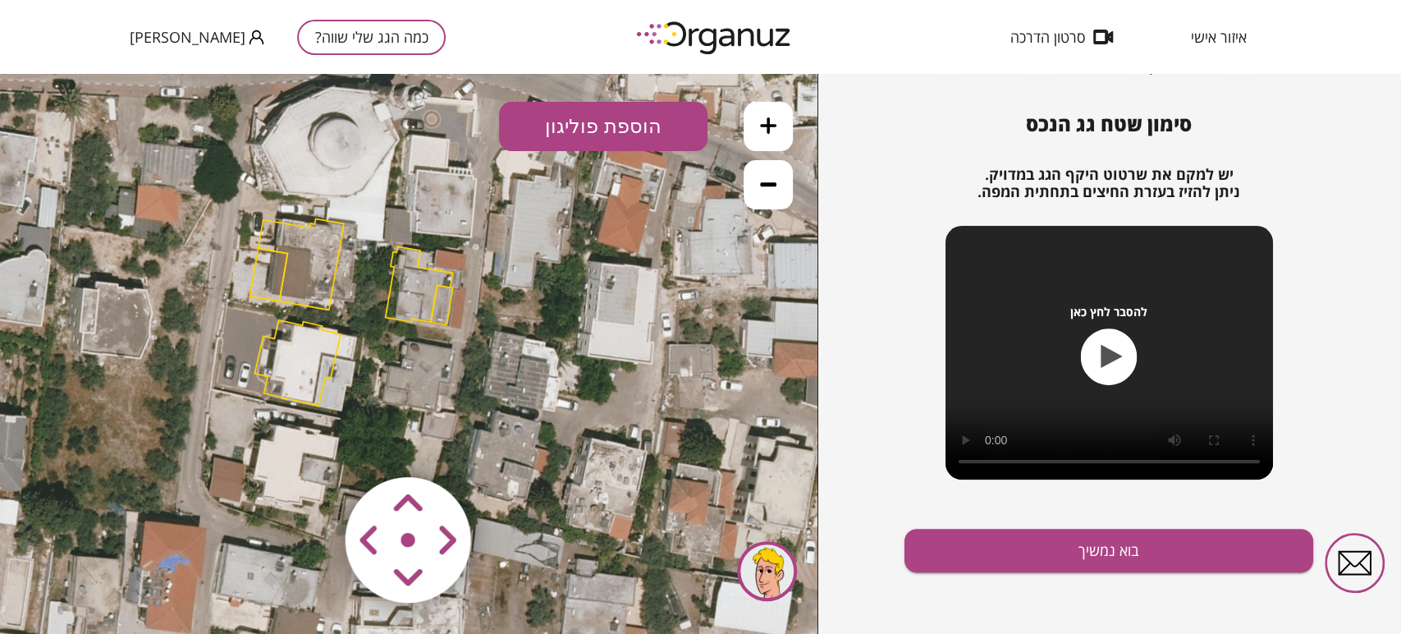
click at [447, 297] on polygon at bounding box center [442, 304] width 22 height 39
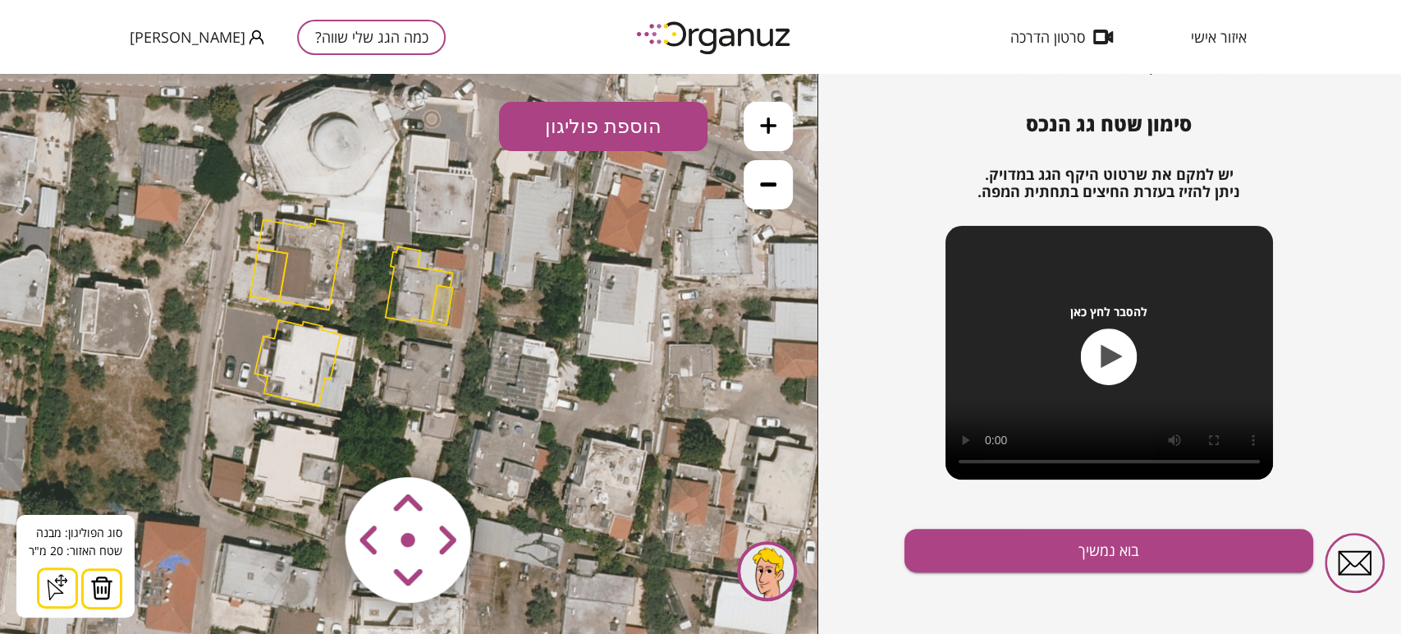
click at [98, 593] on img at bounding box center [101, 587] width 23 height 25
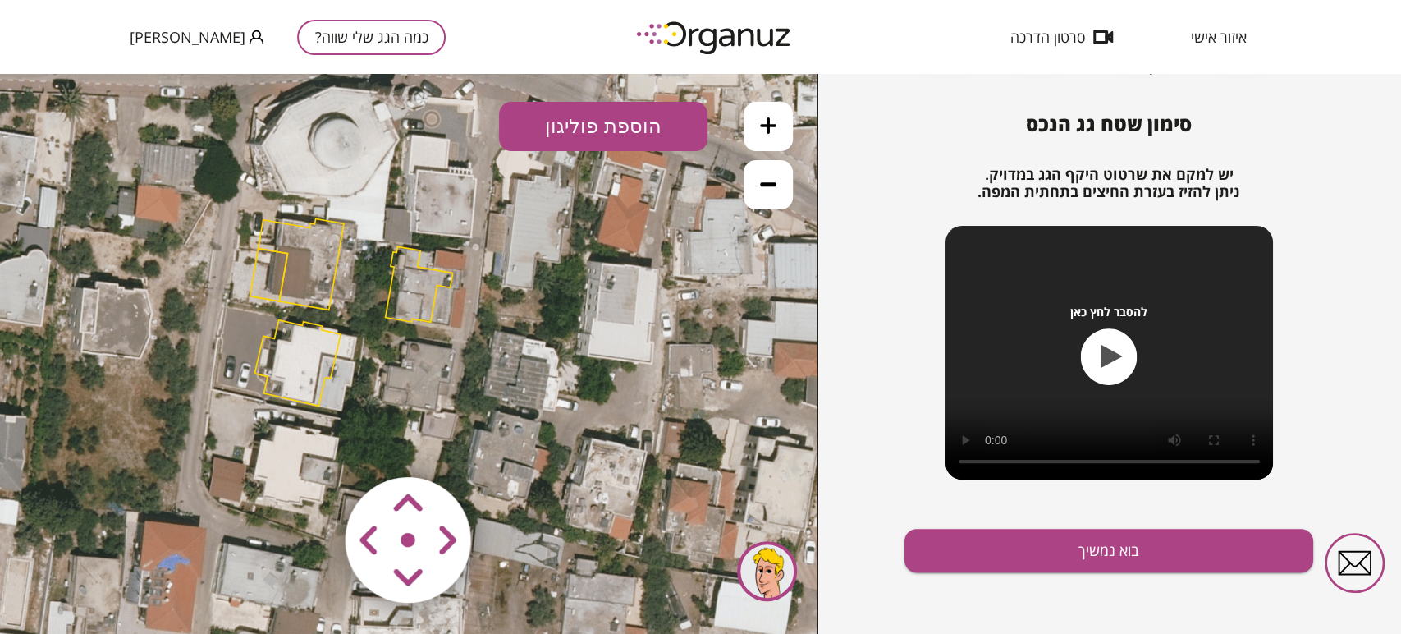
click at [390, 279] on icon at bounding box center [350, 243] width 1008 height 1008
click at [404, 280] on polygon at bounding box center [419, 284] width 67 height 76
click at [404, 280] on polygon at bounding box center [420, 284] width 67 height 76
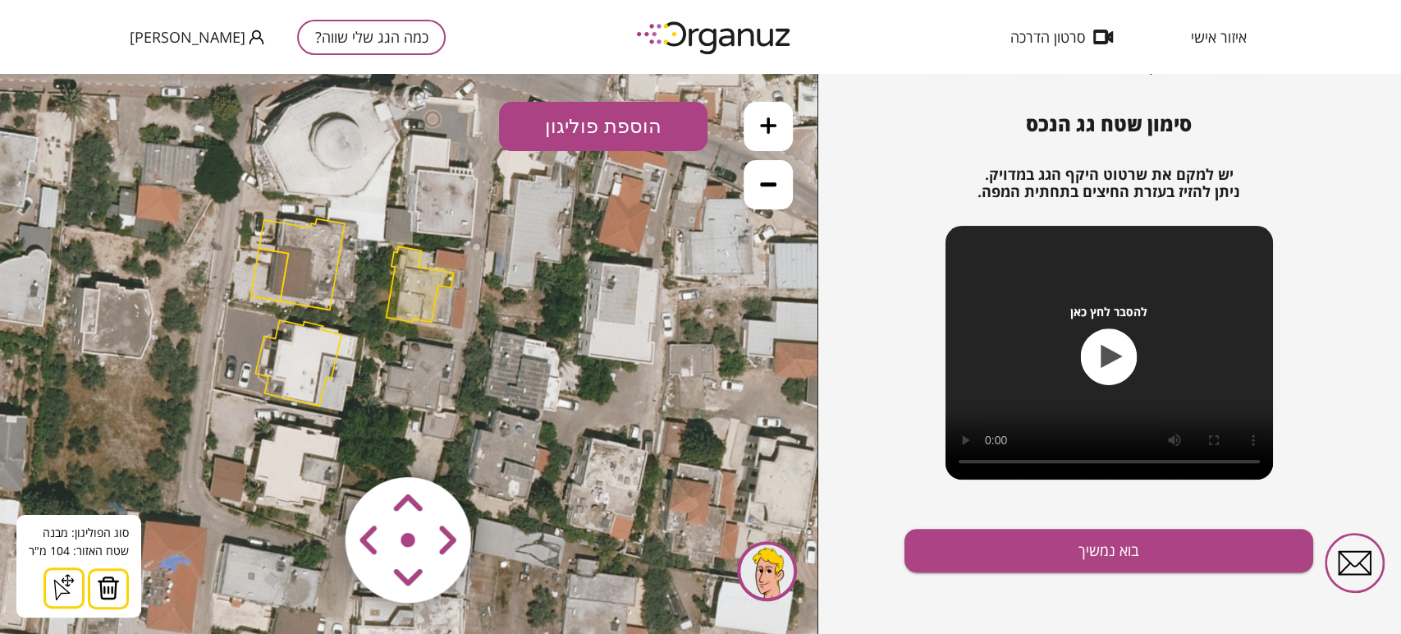
click at [107, 596] on img at bounding box center [108, 587] width 23 height 25
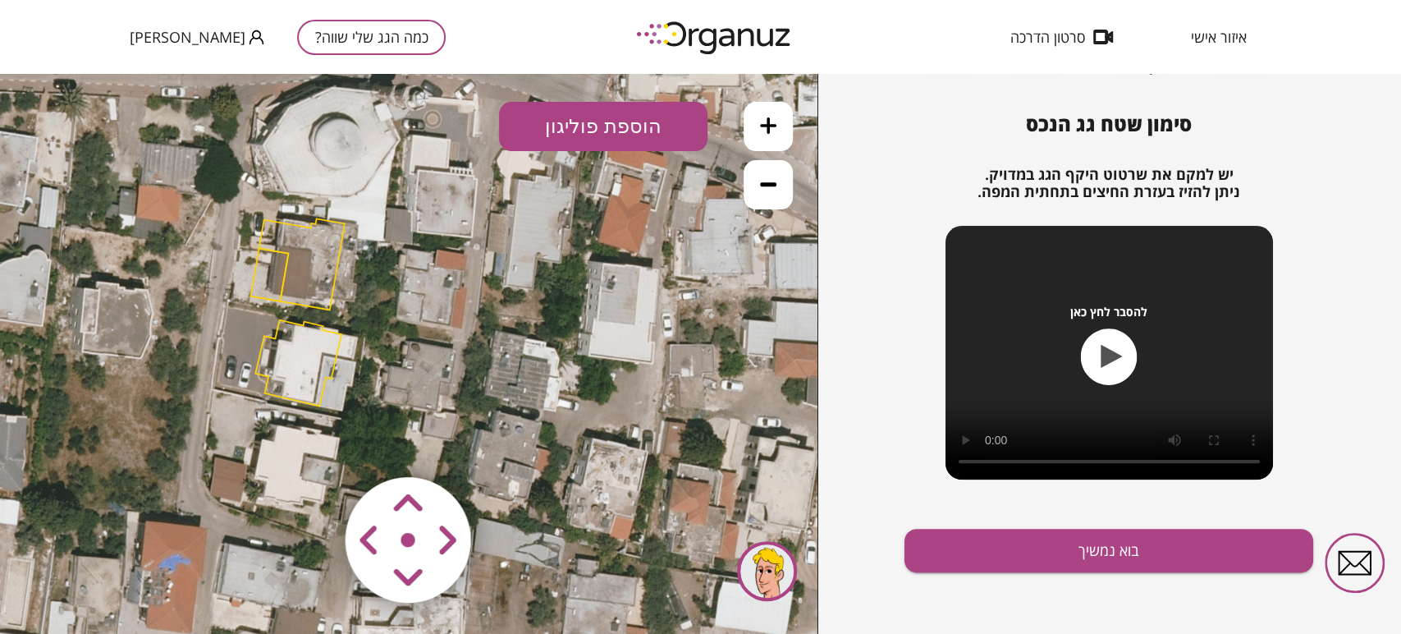
click at [294, 346] on polygon at bounding box center [298, 363] width 86 height 86
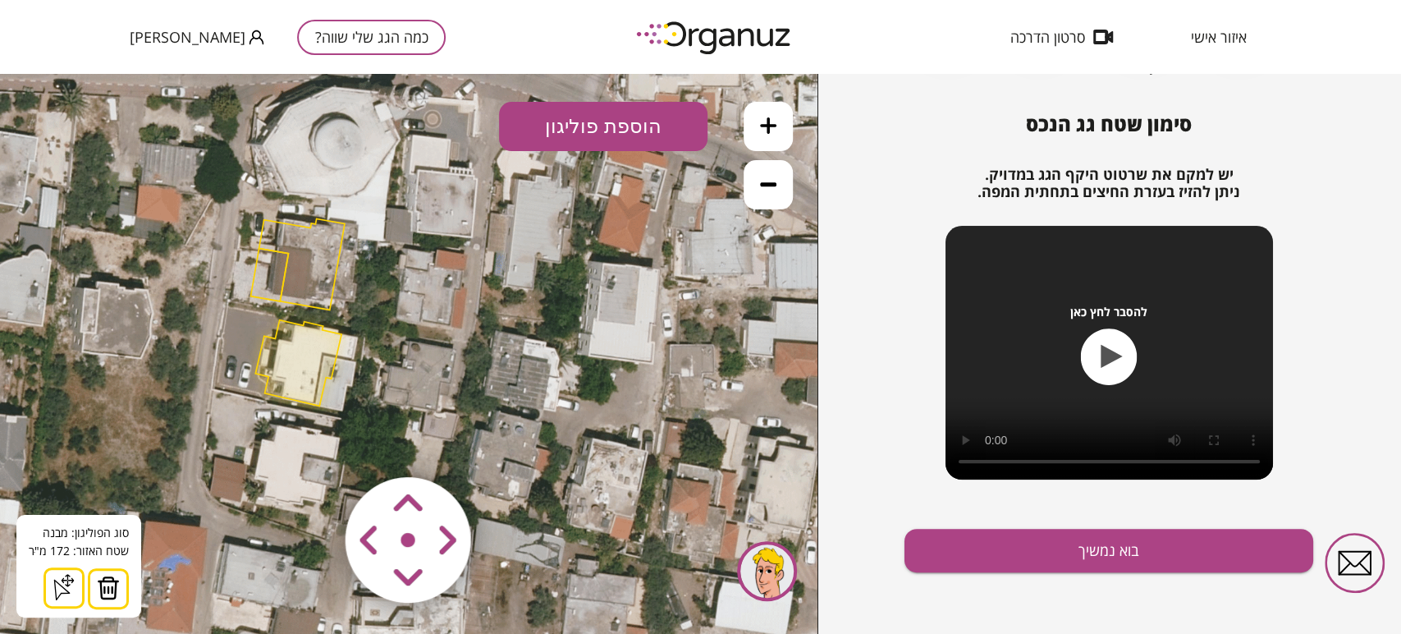
click at [294, 346] on polygon at bounding box center [298, 363] width 86 height 86
click at [98, 588] on img at bounding box center [108, 587] width 23 height 25
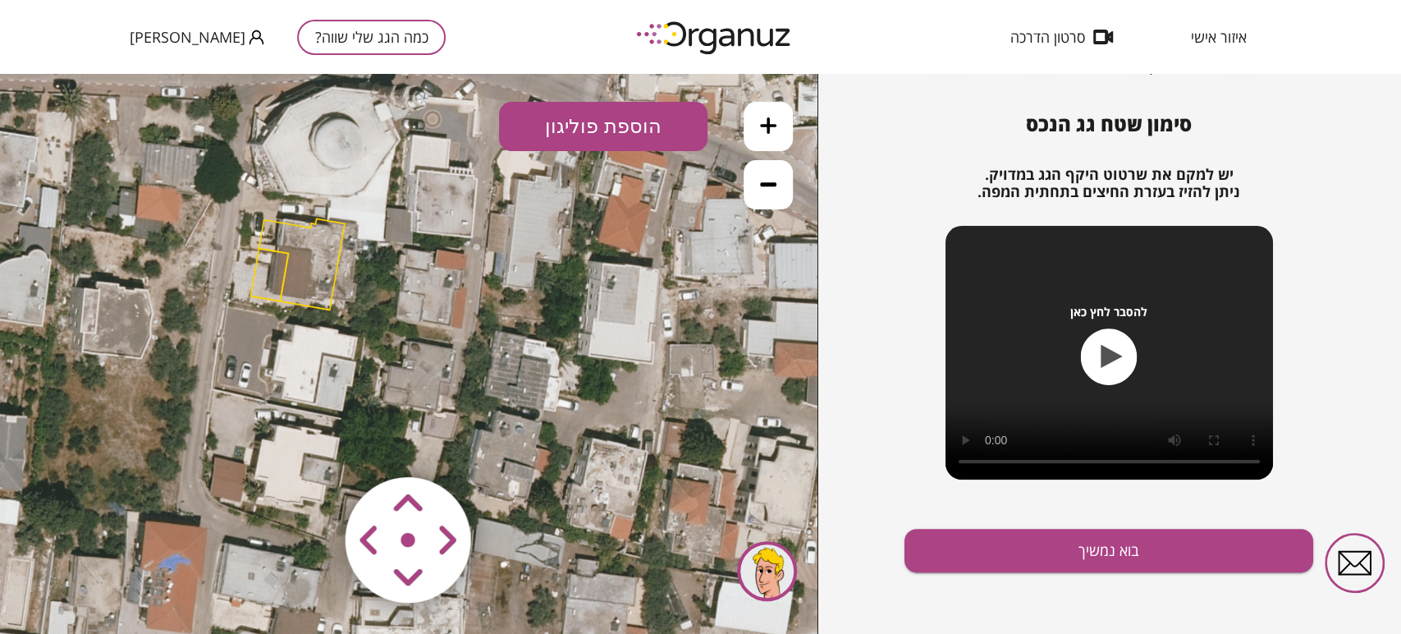
click at [300, 259] on polygon at bounding box center [301, 263] width 85 height 91
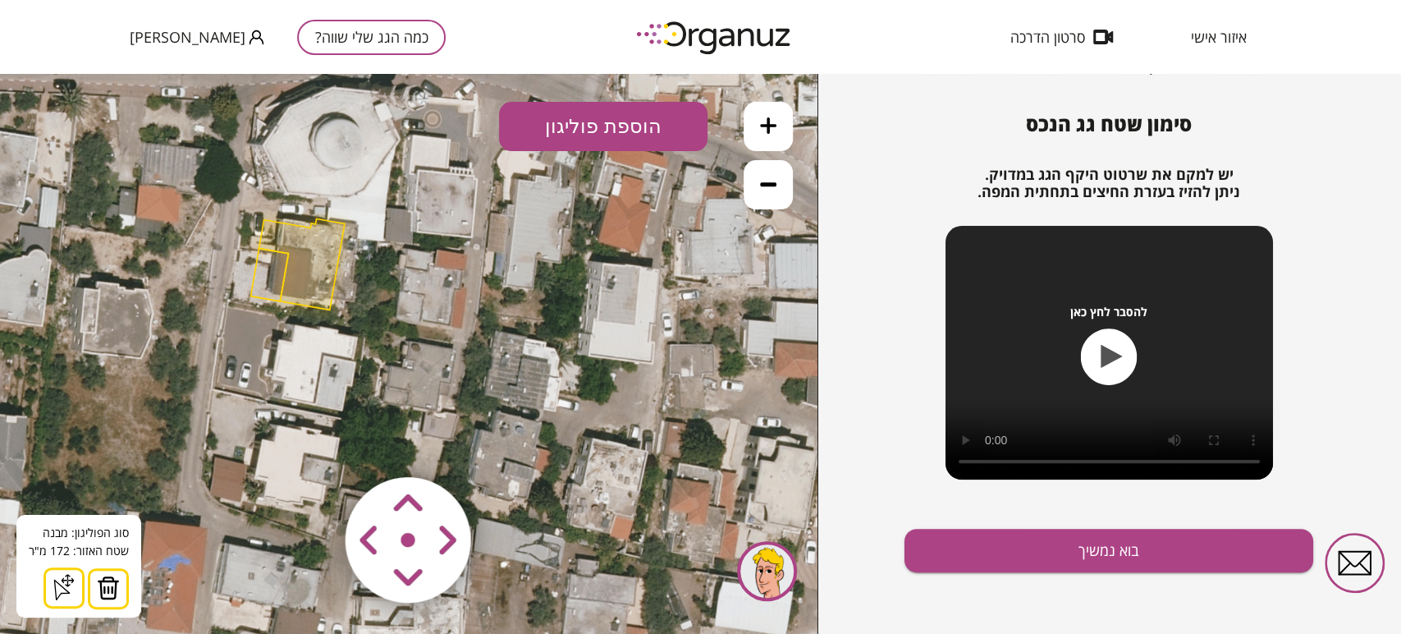
click at [61, 582] on icon at bounding box center [64, 587] width 26 height 26
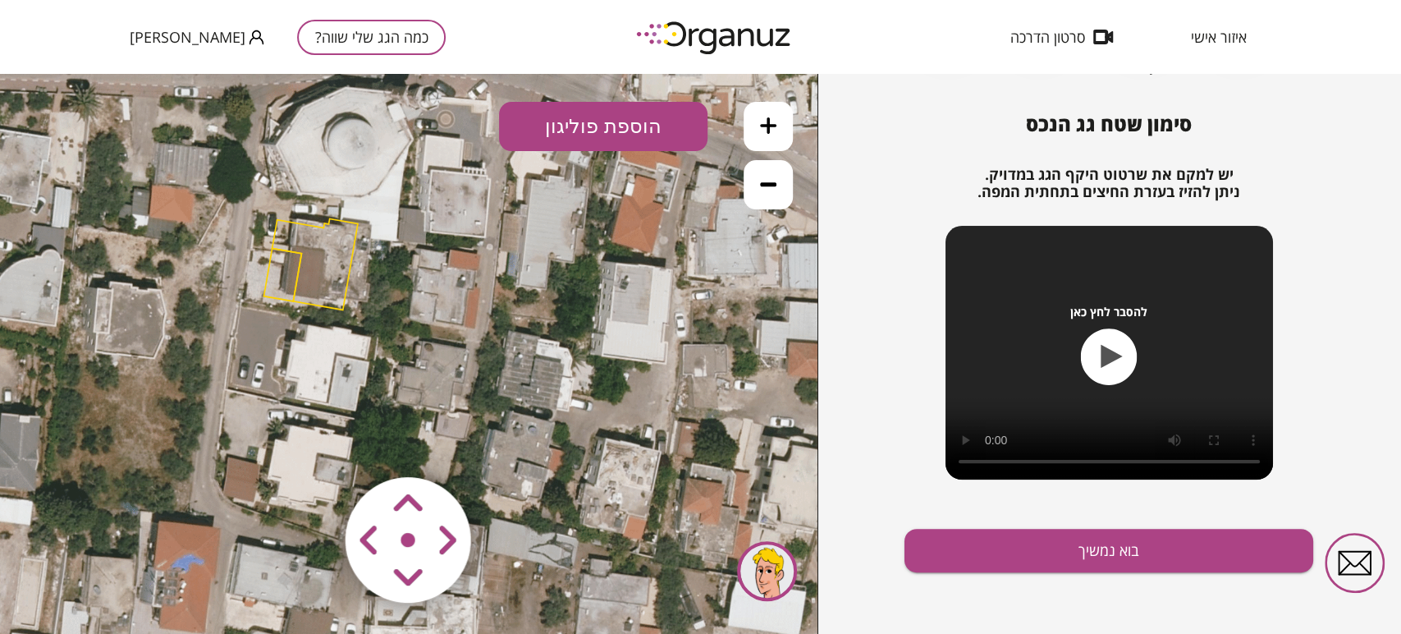
drag, startPoint x: 341, startPoint y: 230, endPoint x: 360, endPoint y: 230, distance: 18.1
click at [358, 230] on polygon at bounding box center [315, 263] width 85 height 91
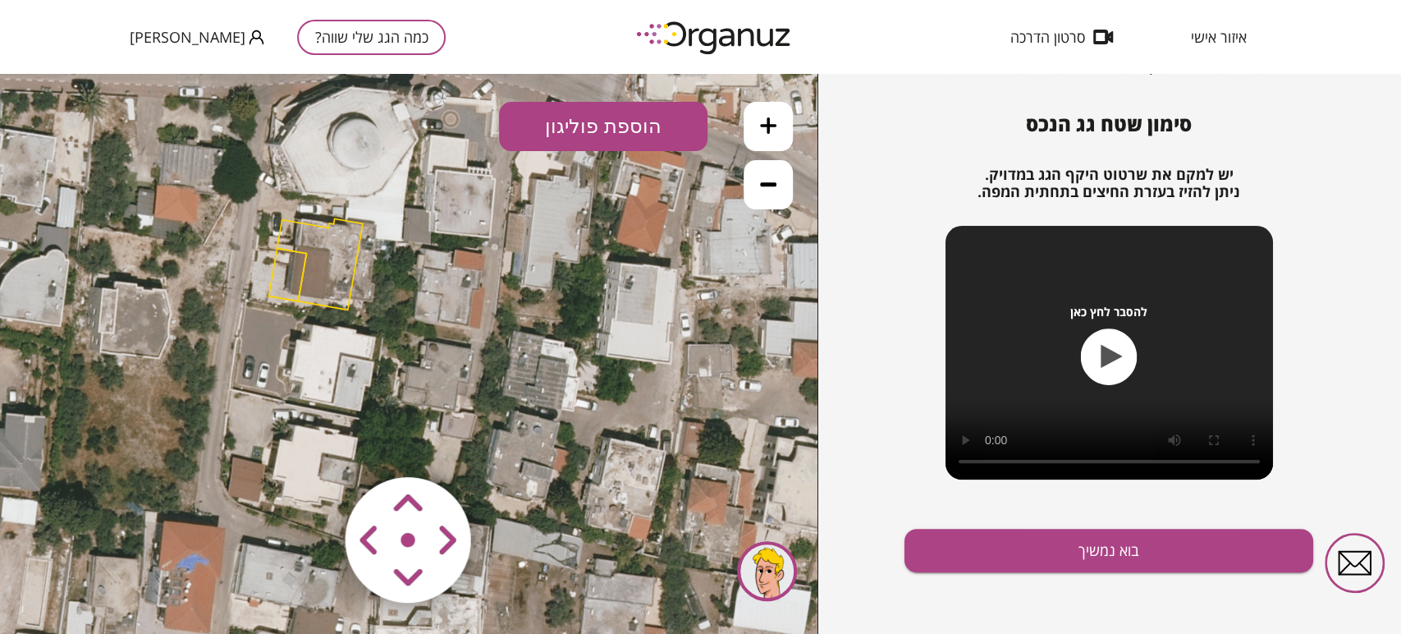
click at [589, 121] on button "הוספת פוליגון" at bounding box center [603, 126] width 208 height 49
click at [330, 254] on polygon at bounding box center [319, 263] width 85 height 91
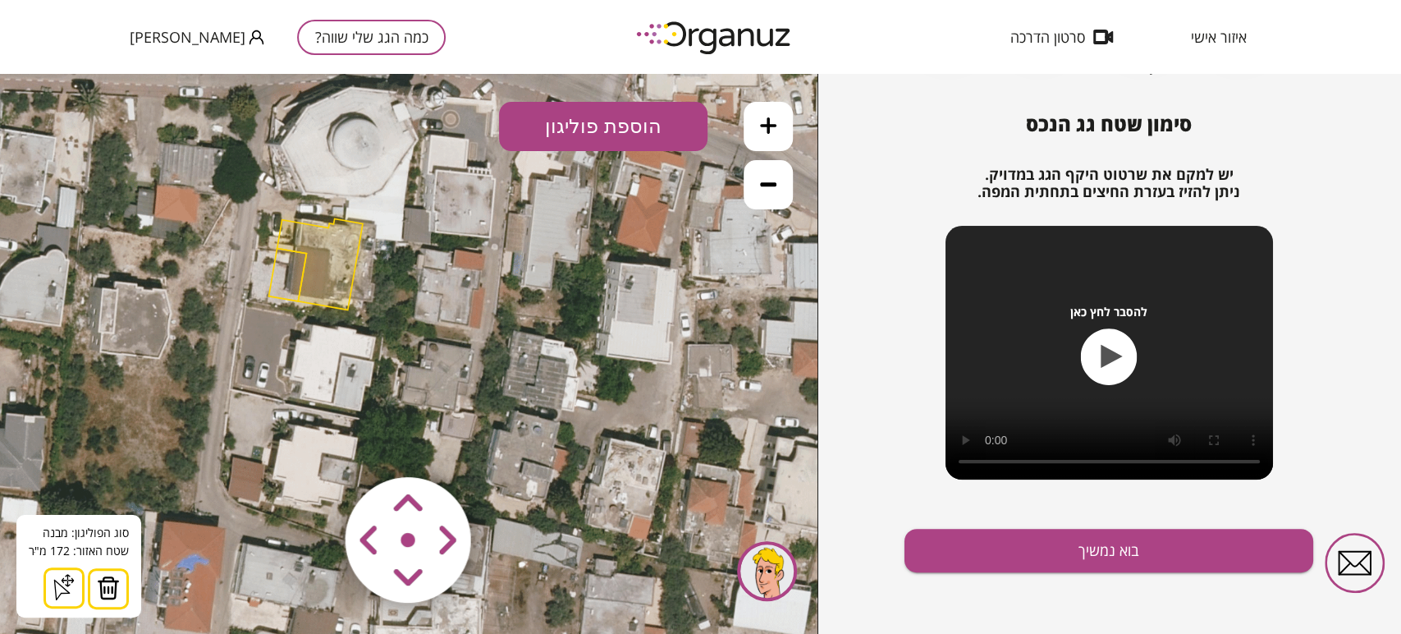
click at [112, 589] on img at bounding box center [108, 587] width 23 height 25
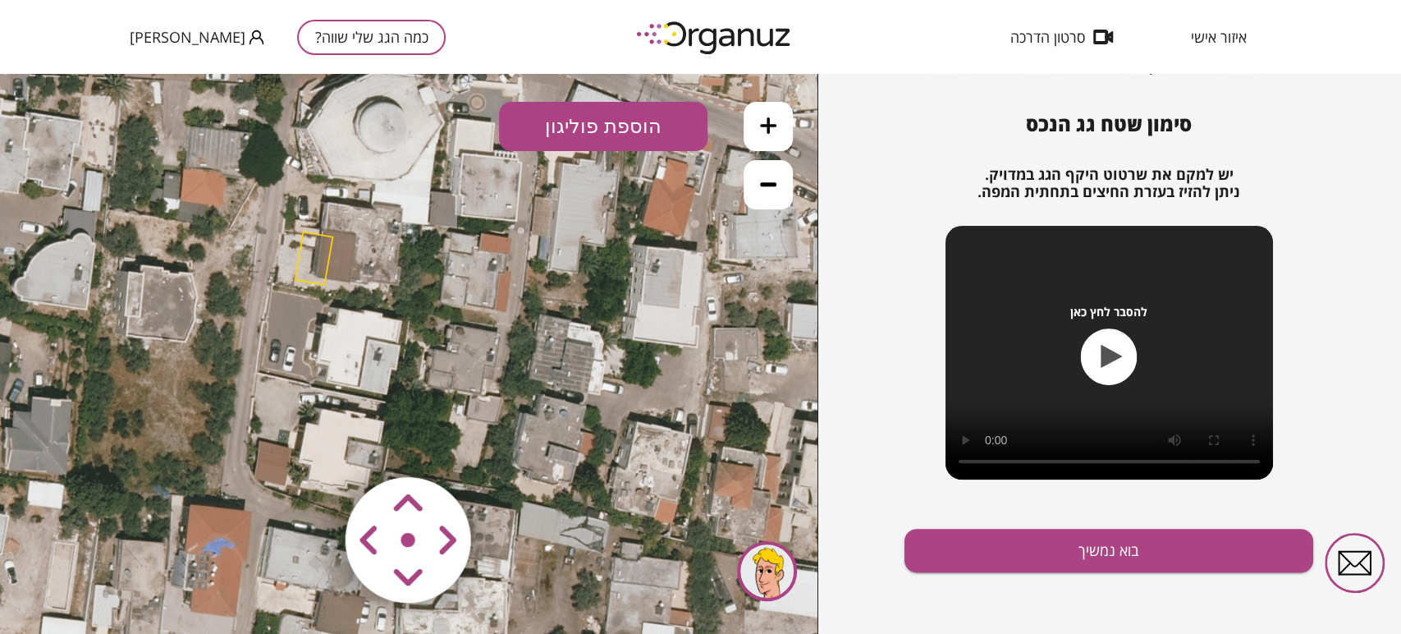
drag, startPoint x: 296, startPoint y: 274, endPoint x: 323, endPoint y: 258, distance: 31.0
click at [323, 258] on polygon at bounding box center [314, 257] width 38 height 53
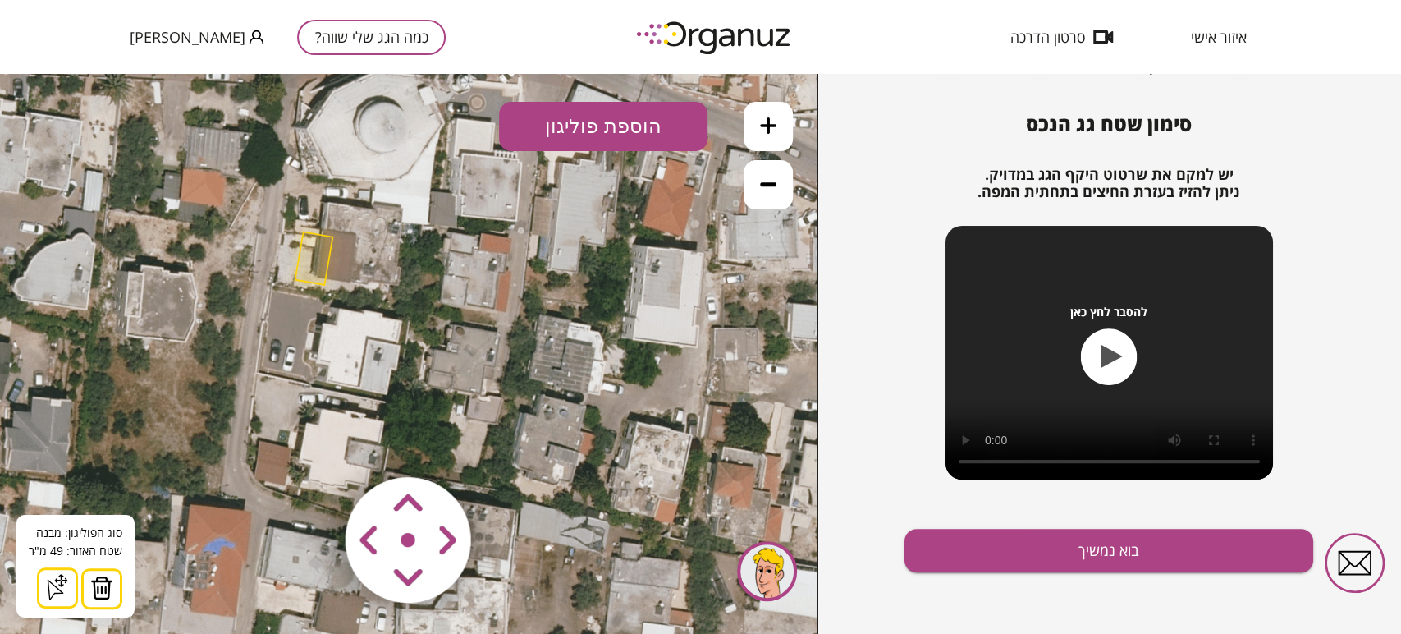
click at [95, 598] on img at bounding box center [101, 587] width 23 height 25
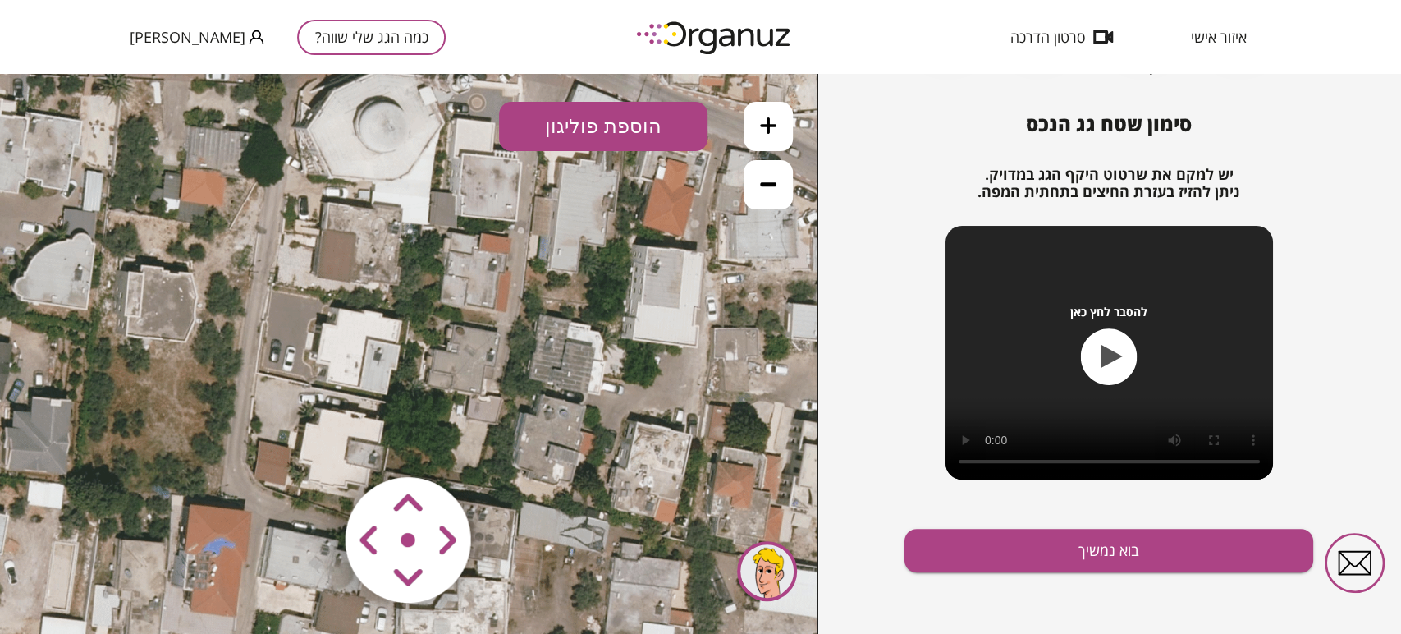
click at [362, 254] on icon at bounding box center [395, 227] width 1008 height 1008
click at [577, 131] on button "הוספת פוליגון" at bounding box center [603, 126] width 208 height 49
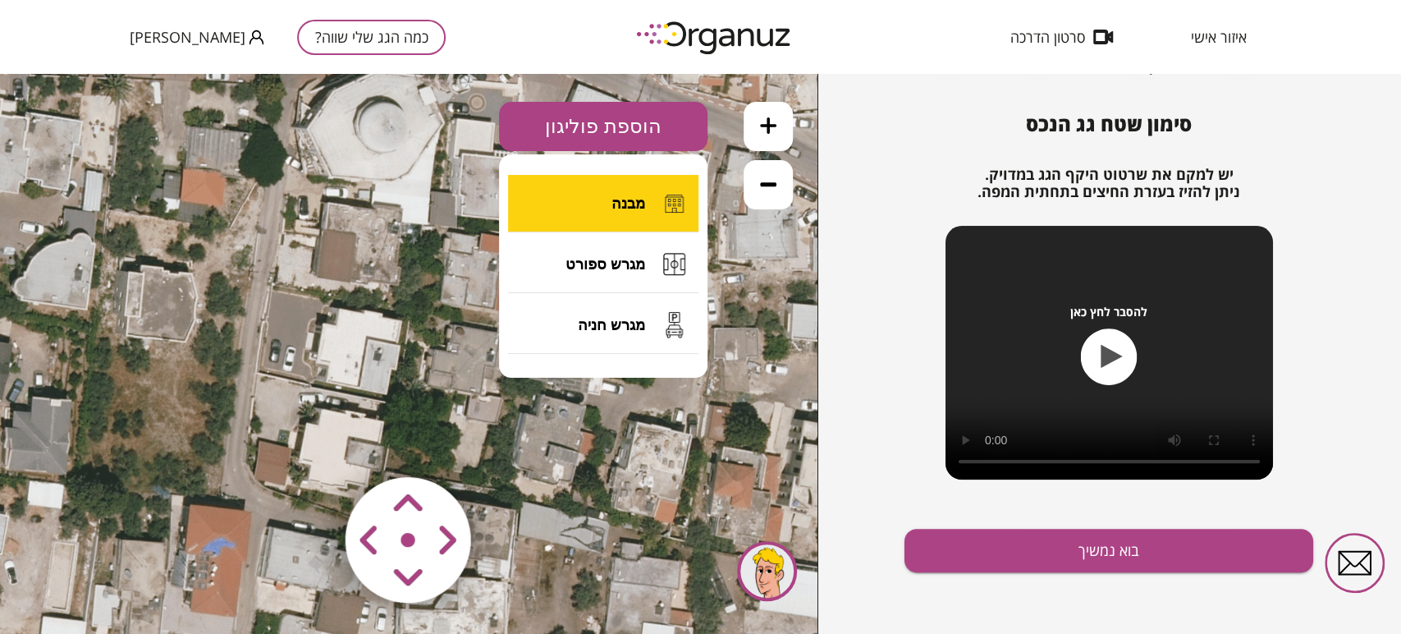
click at [598, 202] on button "מבנה" at bounding box center [603, 203] width 190 height 57
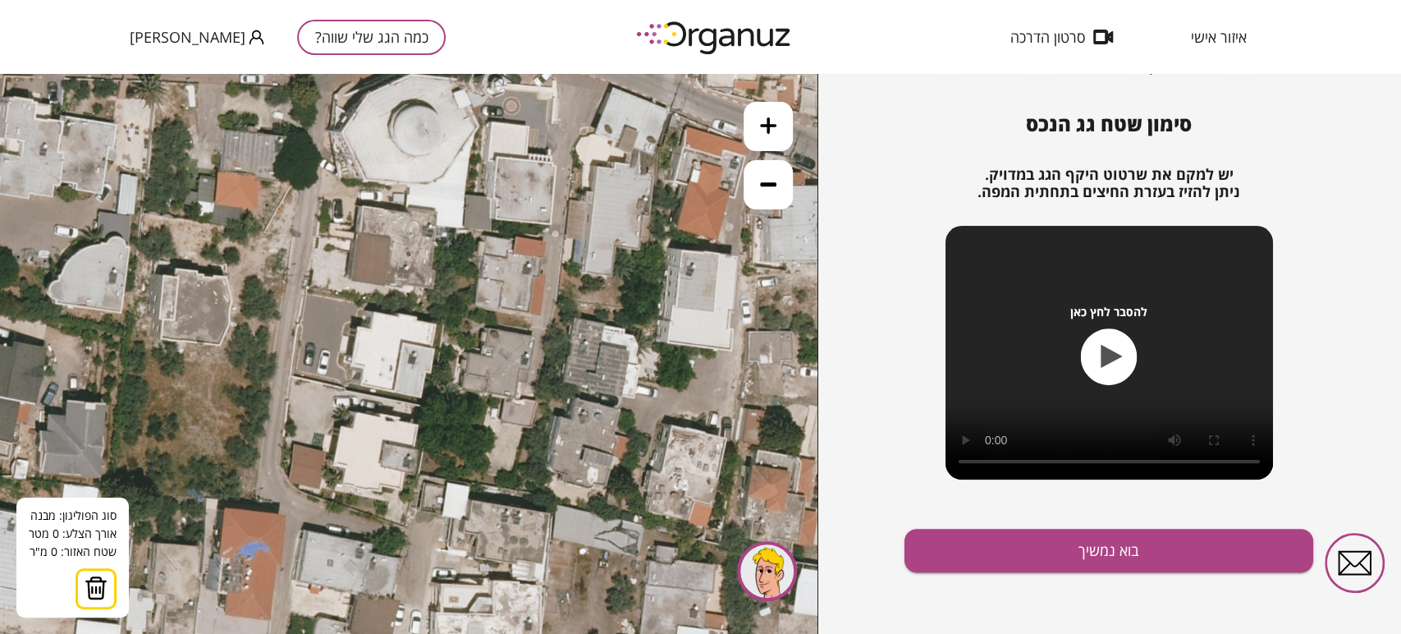
drag, startPoint x: 332, startPoint y: 202, endPoint x: 367, endPoint y: 205, distance: 34.6
click at [367, 205] on icon at bounding box center [429, 230] width 1008 height 1008
click at [361, 208] on icon at bounding box center [429, 230] width 1008 height 1008
click at [0, 74] on button at bounding box center [0, 74] width 0 height 0
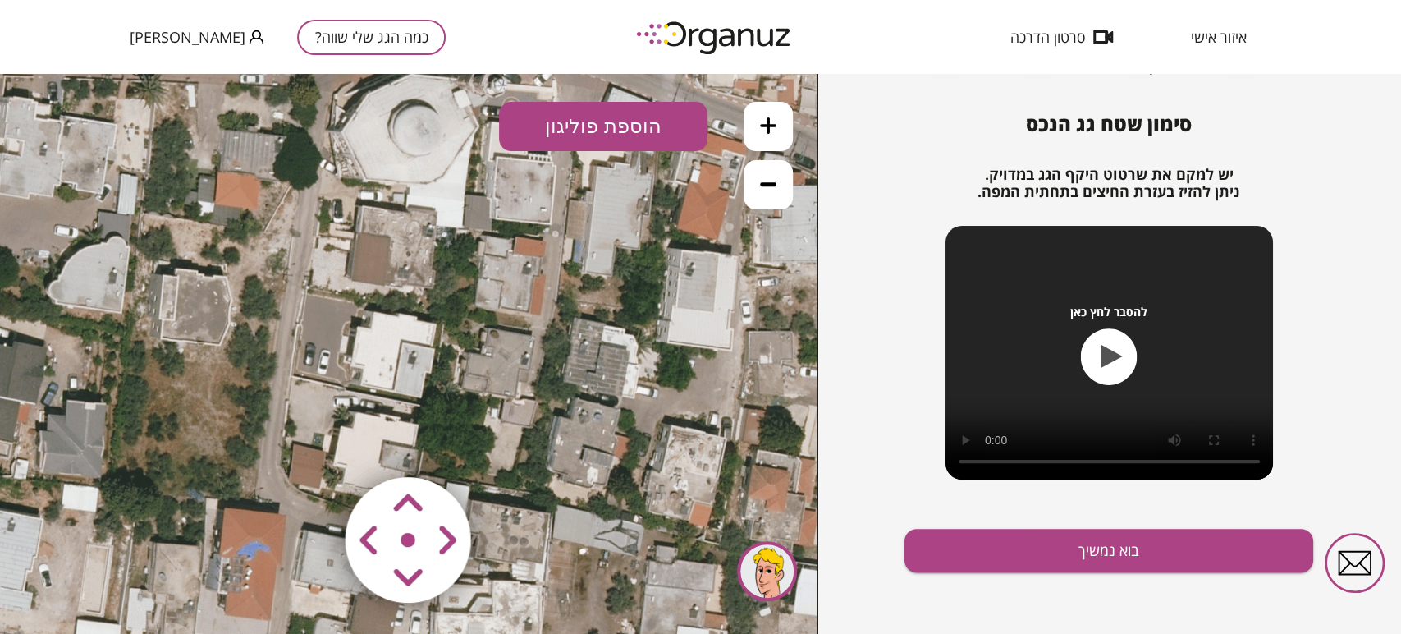
click at [361, 208] on icon at bounding box center [429, 230] width 1008 height 1008
click at [365, 208] on icon at bounding box center [429, 230] width 1008 height 1008
click at [593, 134] on button "הוספת פוליגון" at bounding box center [603, 126] width 208 height 49
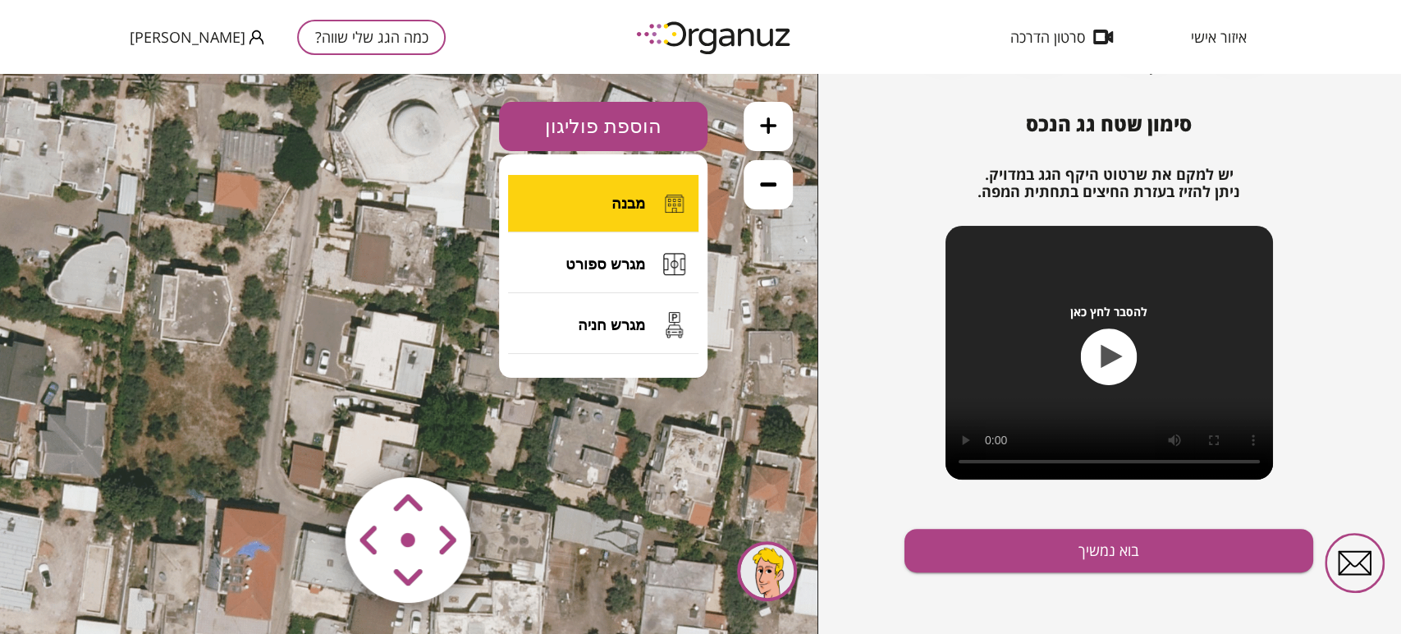
click at [581, 209] on button "מבנה" at bounding box center [603, 203] width 190 height 57
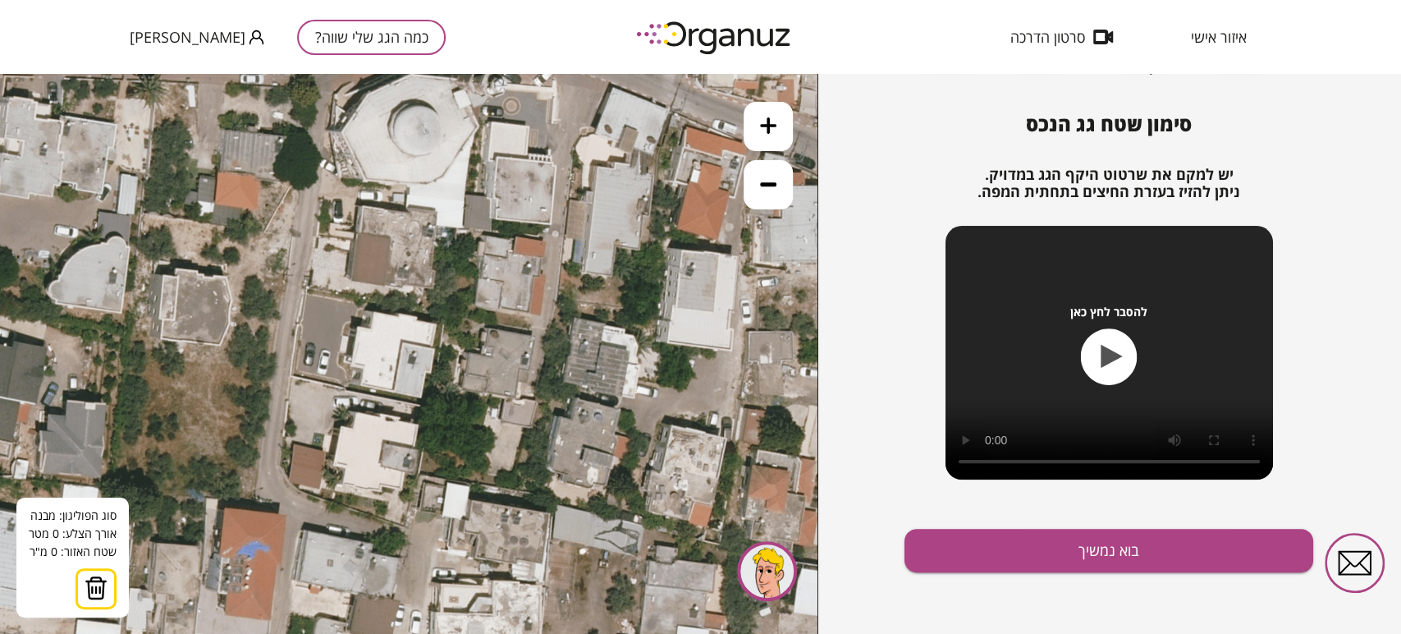
click at [362, 208] on icon at bounding box center [429, 230] width 1008 height 1008
click at [351, 282] on icon at bounding box center [429, 230] width 1008 height 1008
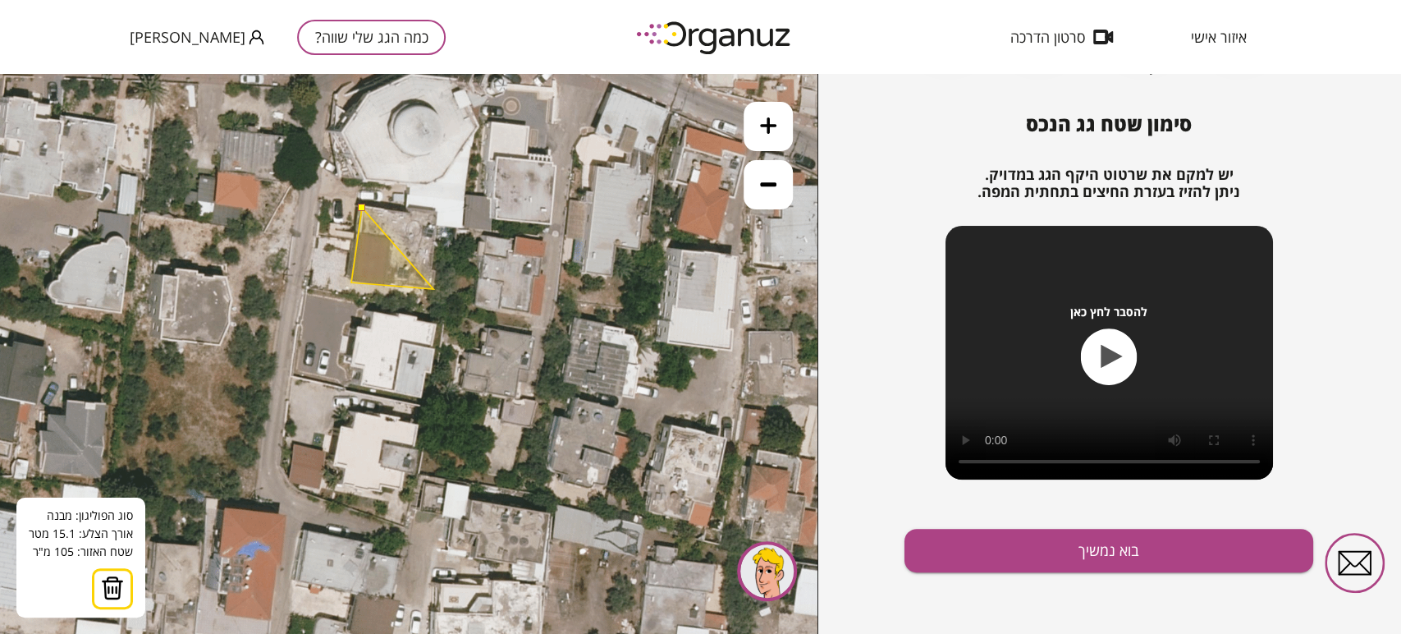
click at [433, 289] on polygon at bounding box center [392, 248] width 82 height 81
click at [438, 210] on polygon at bounding box center [394, 248] width 87 height 81
click at [433, 212] on polygon at bounding box center [394, 248] width 87 height 81
click at [435, 209] on icon at bounding box center [429, 230] width 1008 height 1008
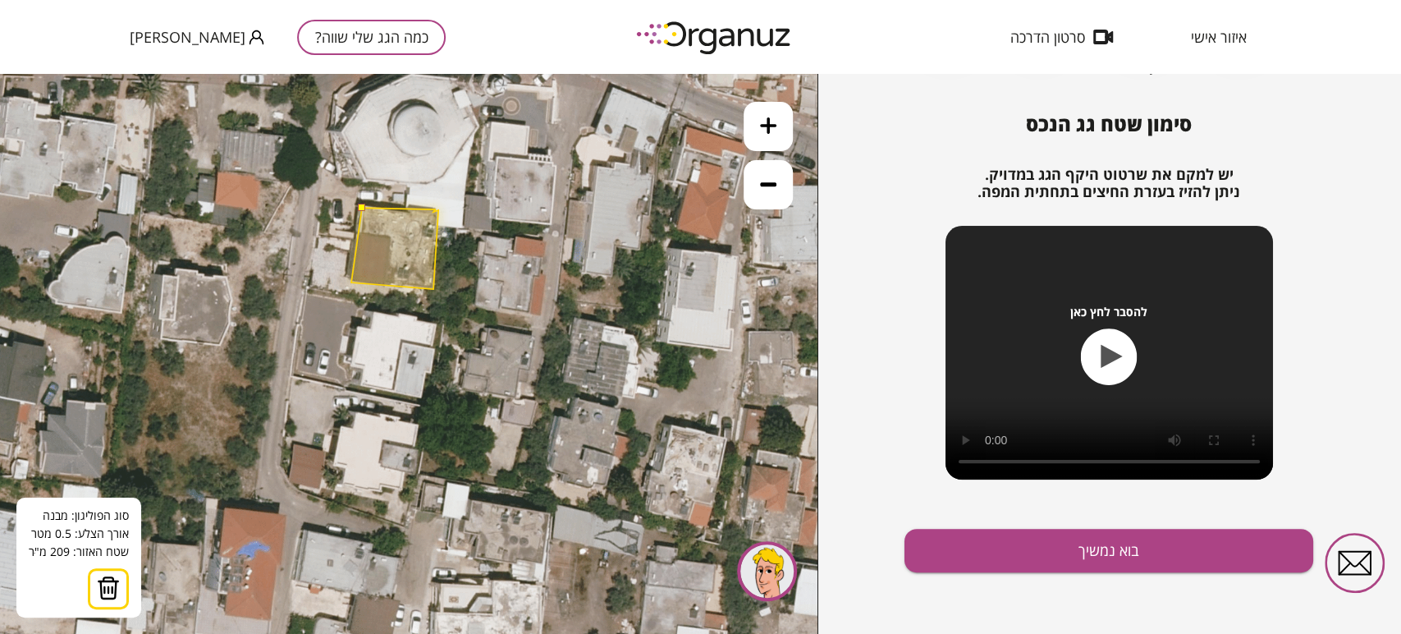
click at [435, 209] on icon at bounding box center [429, 230] width 1008 height 1008
click at [361, 202] on polygon at bounding box center [394, 245] width 87 height 87
click at [364, 206] on button at bounding box center [361, 207] width 7 height 7
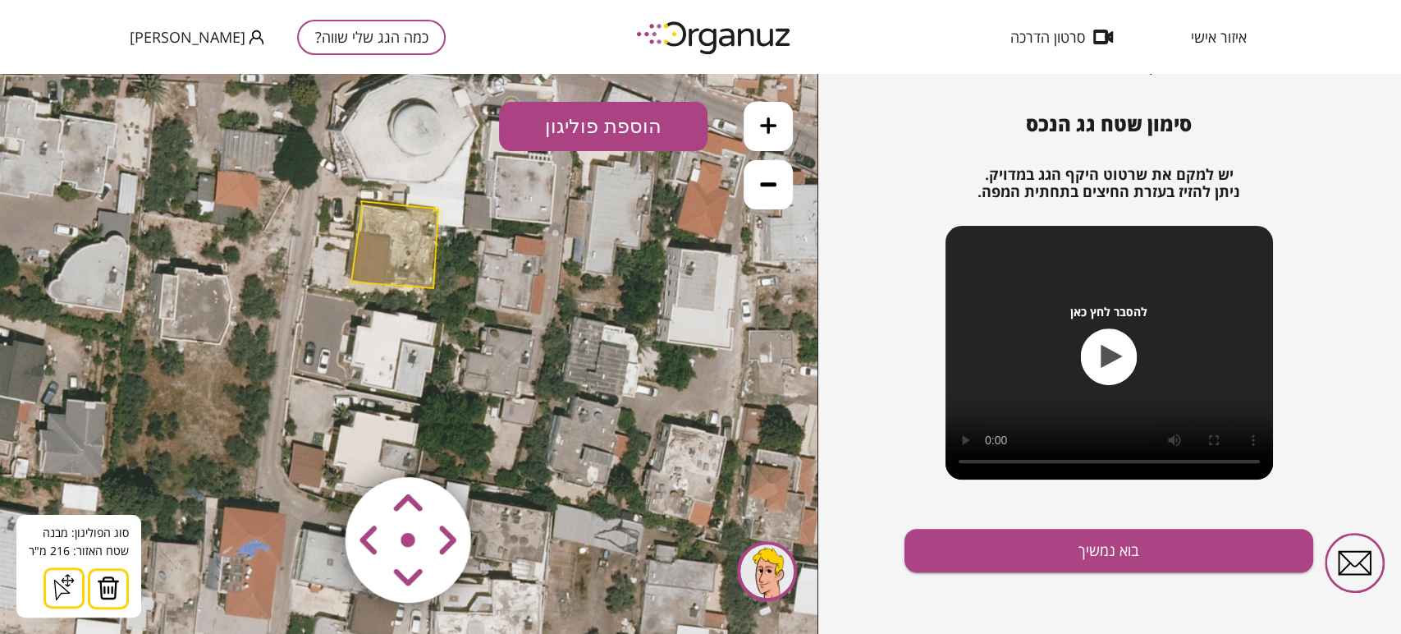
click at [113, 578] on img at bounding box center [108, 587] width 23 height 25
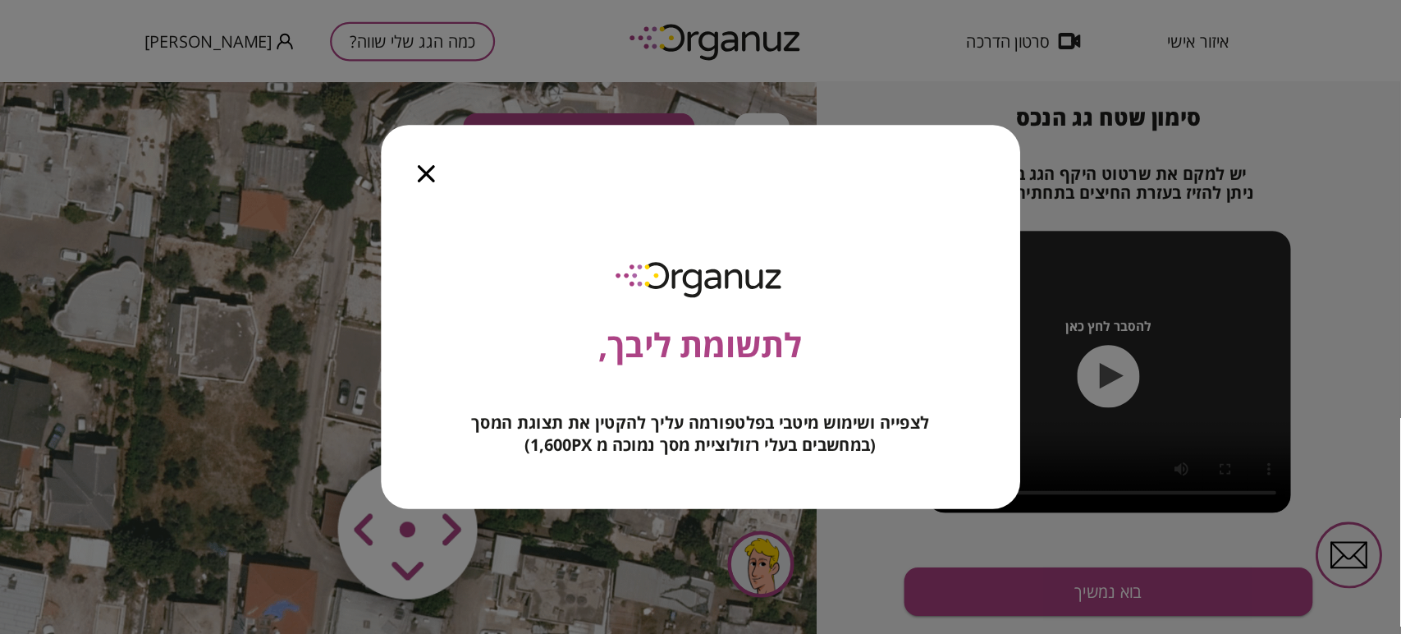
scroll to position [137, 0]
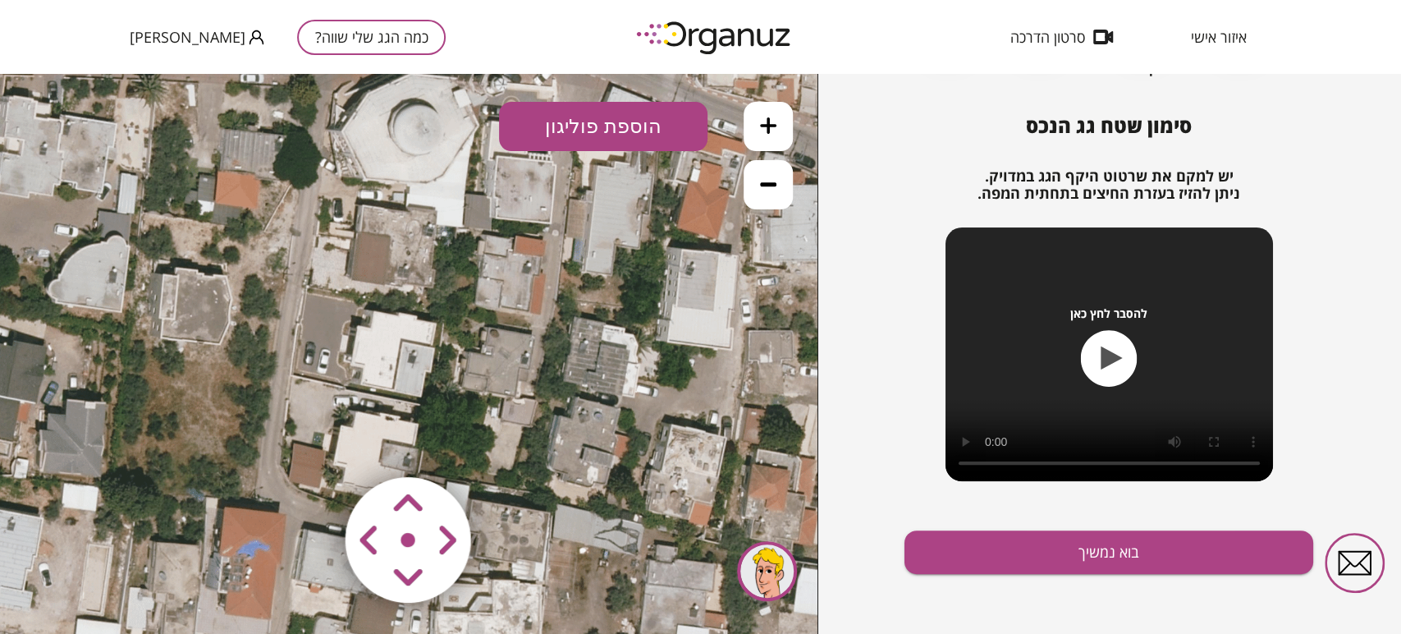
click at [574, 129] on button "הוספת פוליגון" at bounding box center [603, 126] width 208 height 49
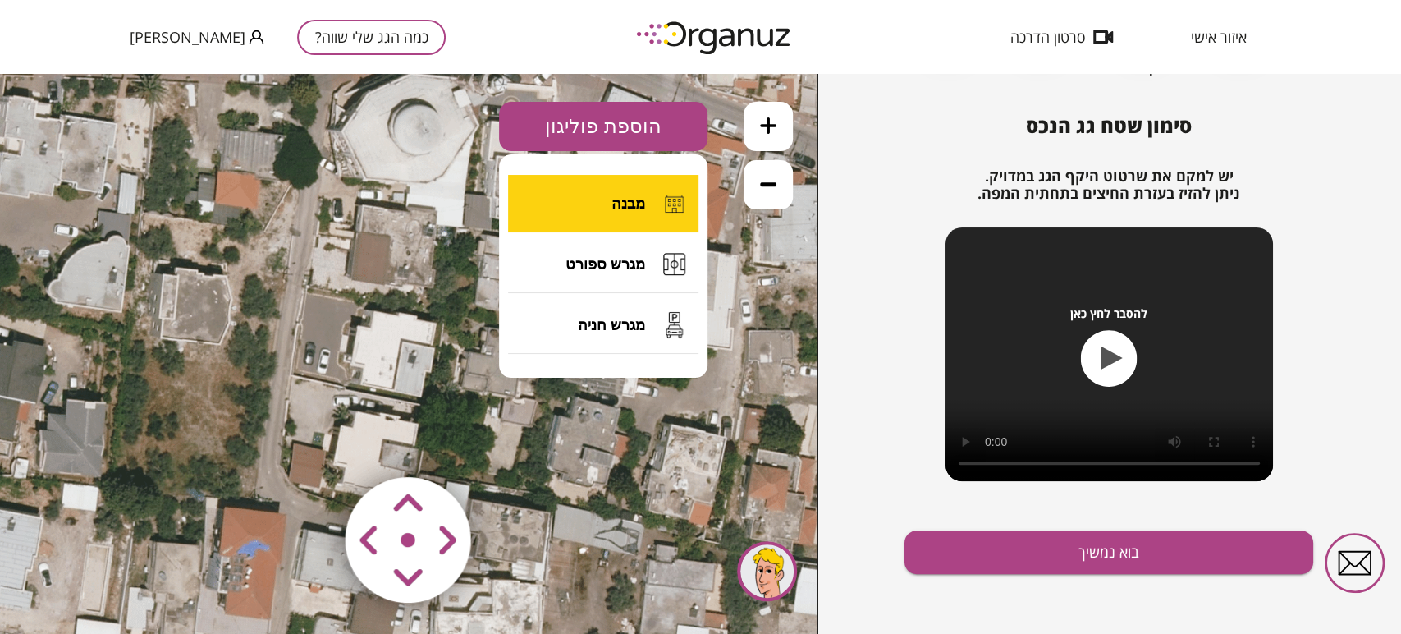
click at [639, 197] on span "מבנה" at bounding box center [629, 204] width 34 height 18
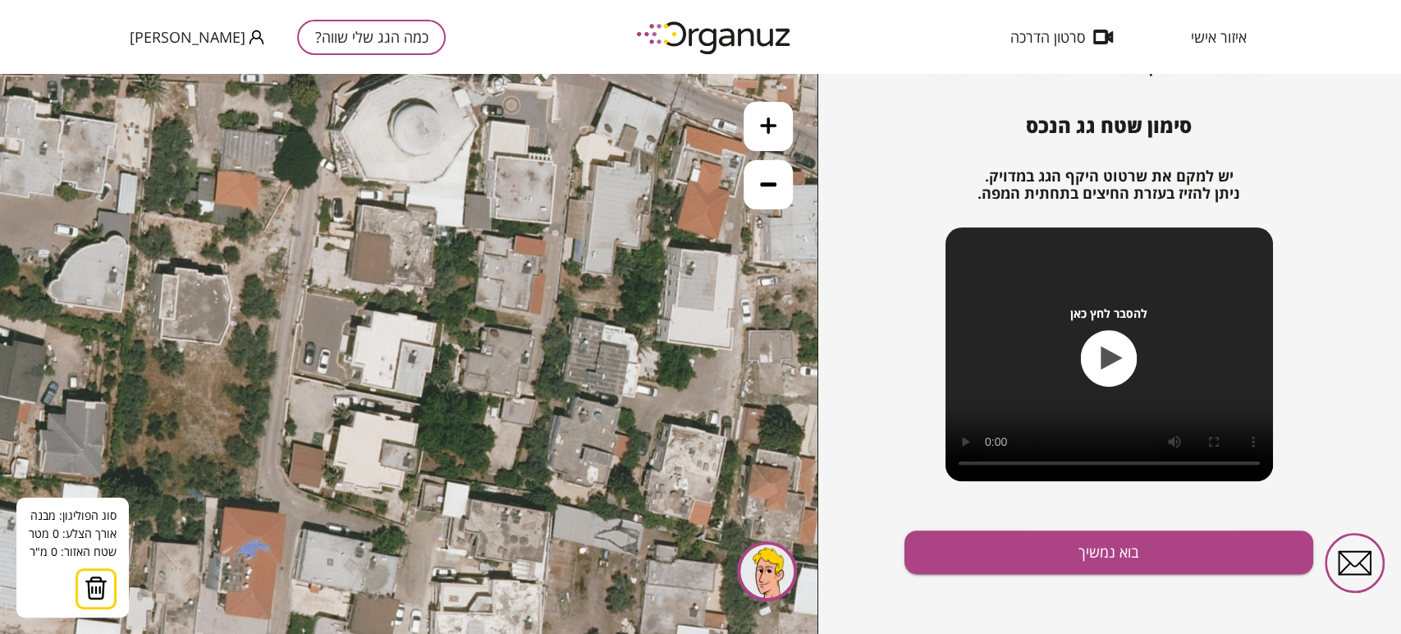
click at [360, 202] on icon at bounding box center [429, 229] width 1008 height 1008
click at [438, 210] on icon at bounding box center [429, 229] width 1008 height 1008
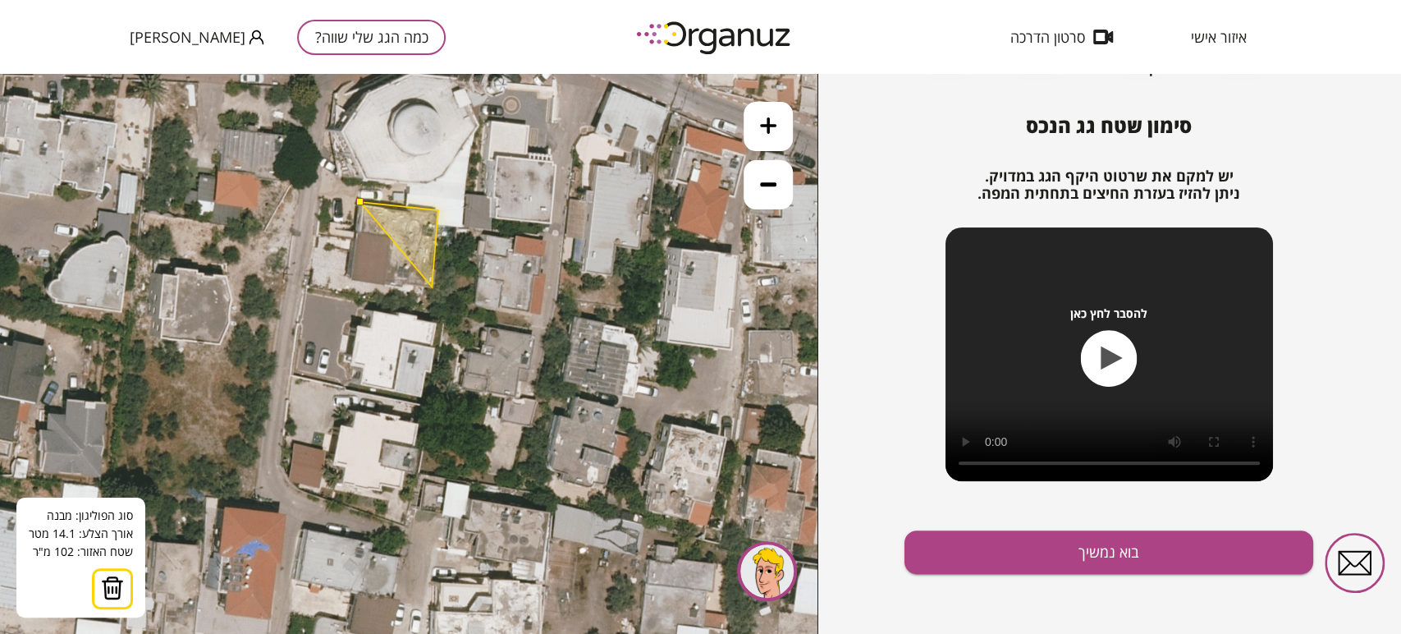
click at [432, 286] on polygon at bounding box center [399, 244] width 78 height 85
click at [348, 280] on polygon at bounding box center [393, 244] width 90 height 85
click at [360, 202] on button at bounding box center [359, 201] width 7 height 7
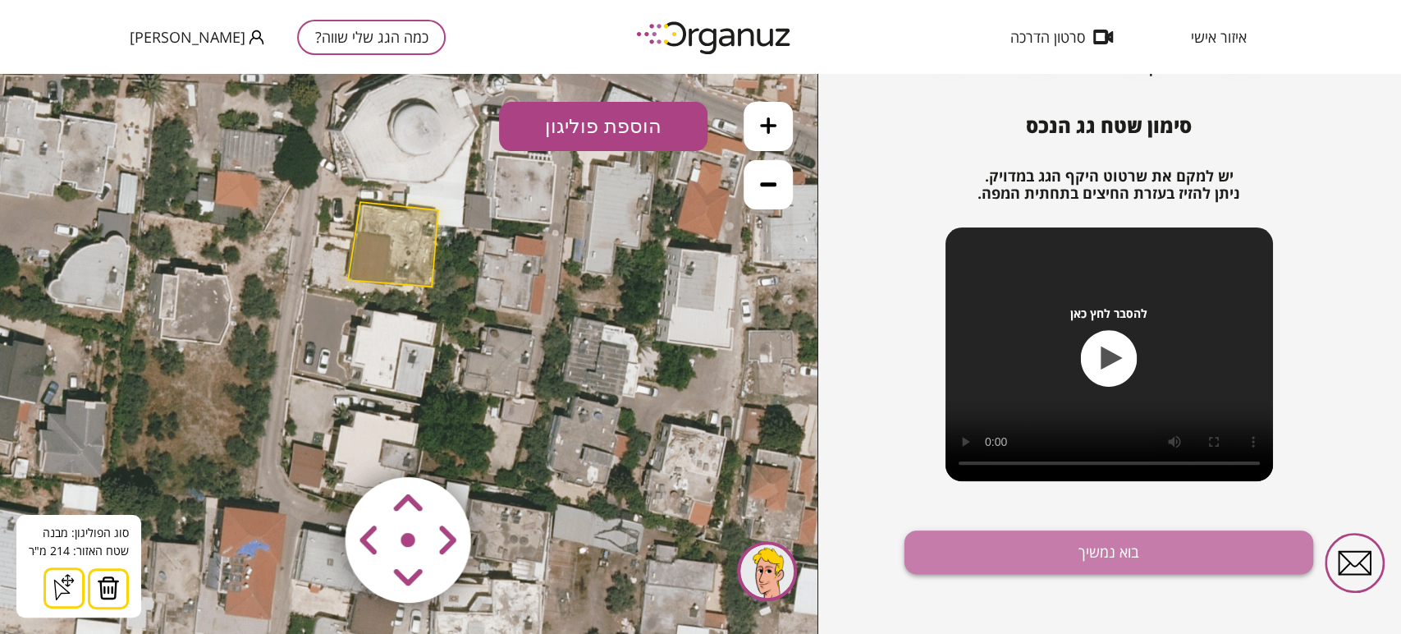
click at [1157, 561] on button "בוא נמשיך" at bounding box center [1109, 552] width 409 height 44
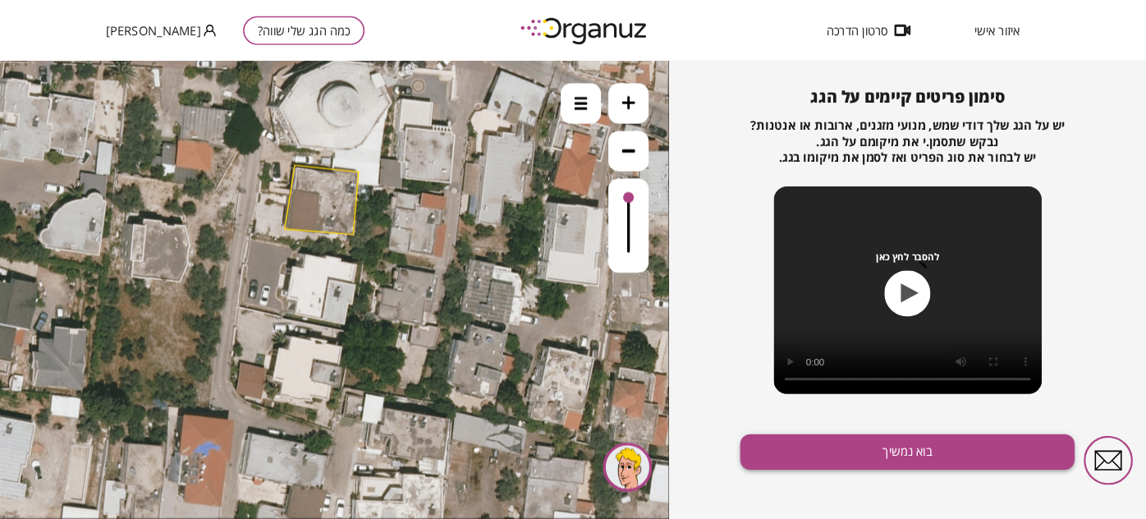
scroll to position [146, 0]
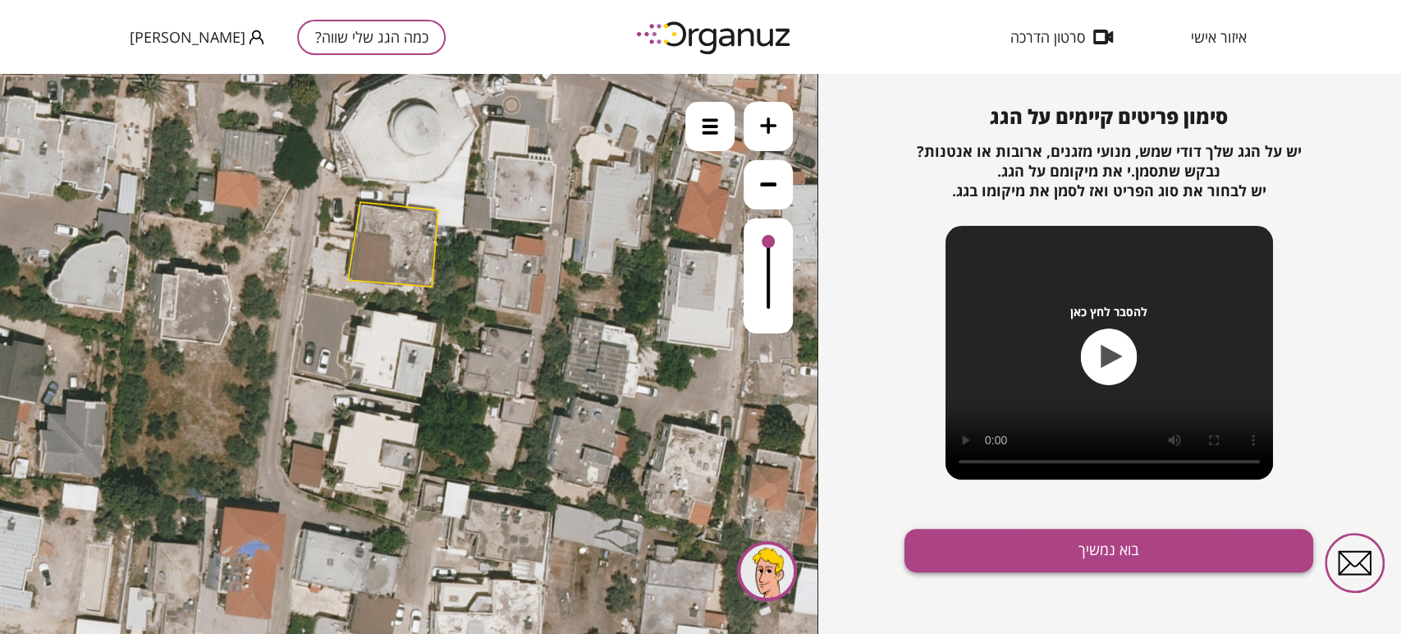
click at [1083, 543] on button "בוא נמשיך" at bounding box center [1109, 551] width 409 height 44
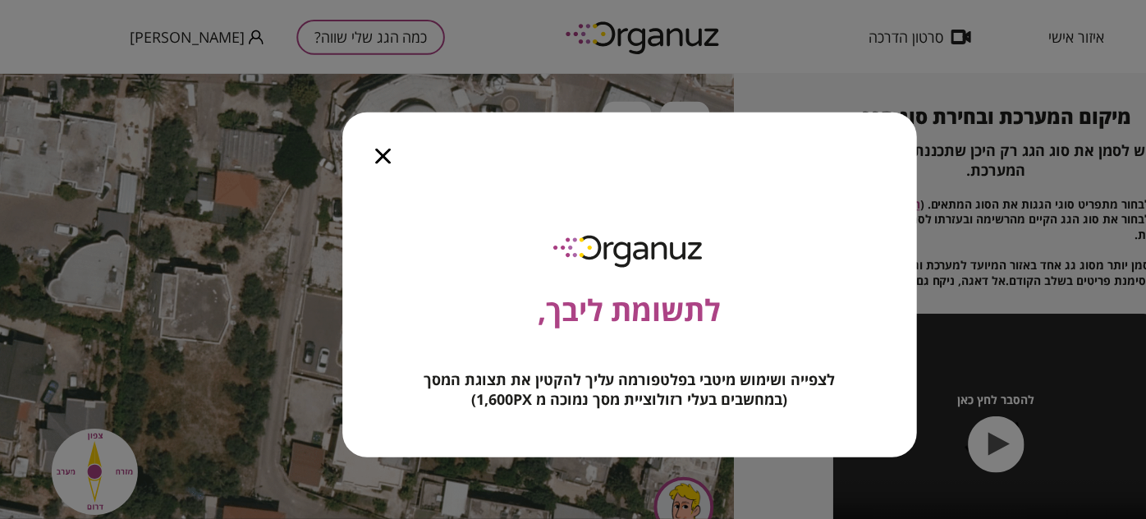
scroll to position [164, 0]
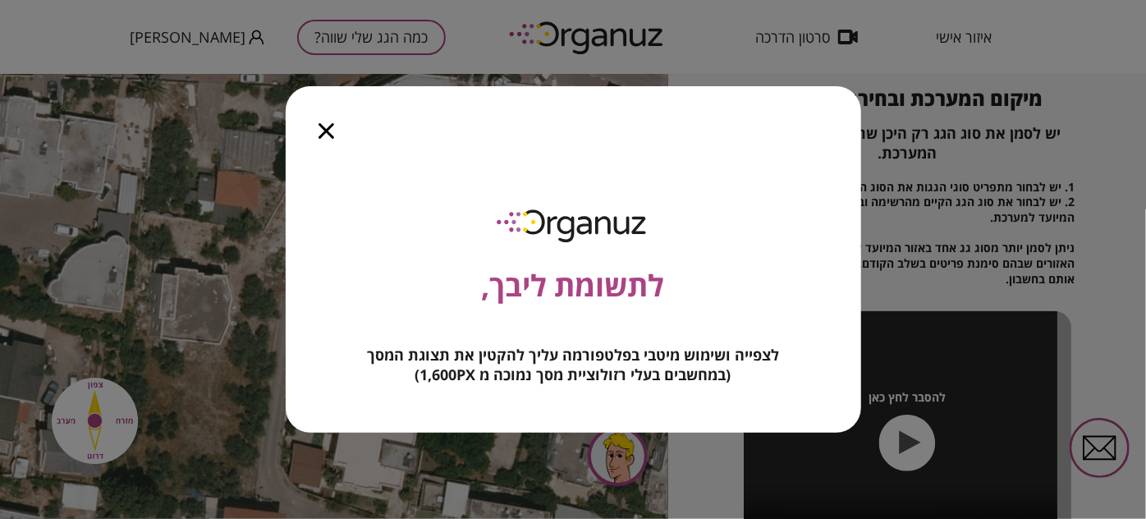
click at [326, 126] on icon "button" at bounding box center [326, 131] width 16 height 16
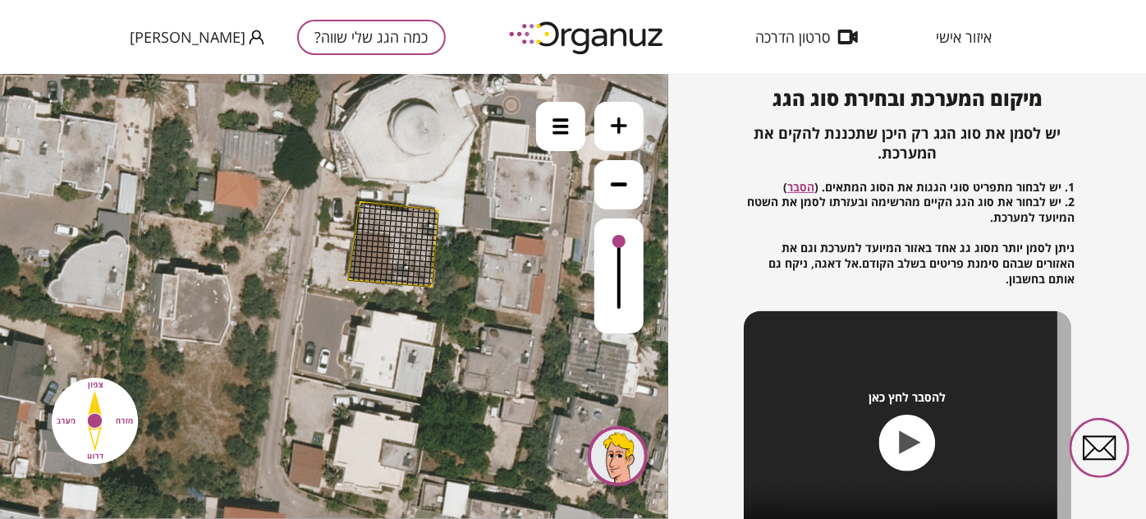
drag, startPoint x: 369, startPoint y: 208, endPoint x: 429, endPoint y: 259, distance: 78.7
drag, startPoint x: 422, startPoint y: 231, endPoint x: 405, endPoint y: 273, distance: 45.3
click at [403, 273] on div at bounding box center [405, 272] width 7 height 7
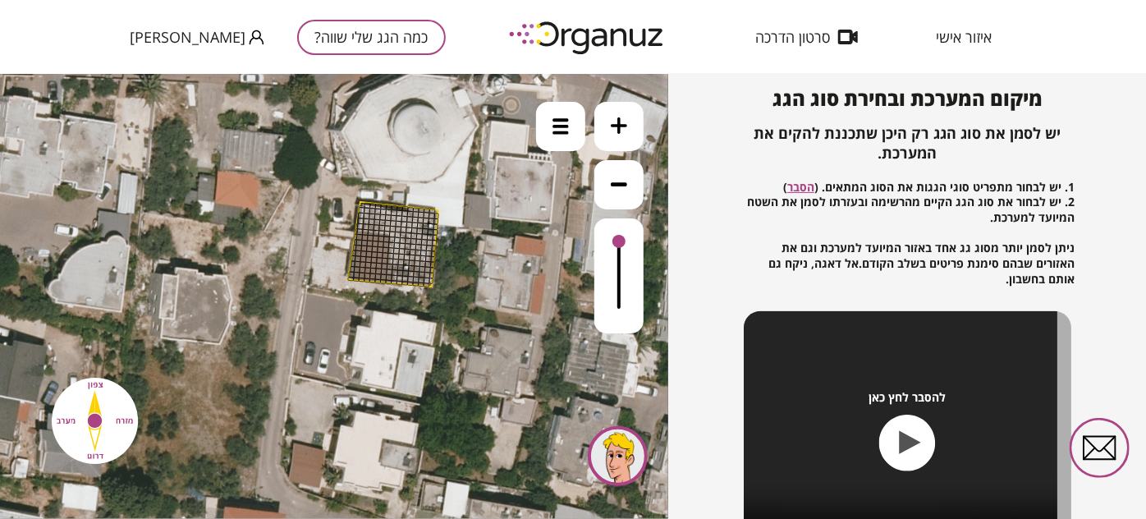
click at [403, 273] on div at bounding box center [405, 272] width 7 height 7
click at [399, 271] on div at bounding box center [400, 272] width 7 height 7
click at [385, 268] on div at bounding box center [384, 271] width 7 height 7
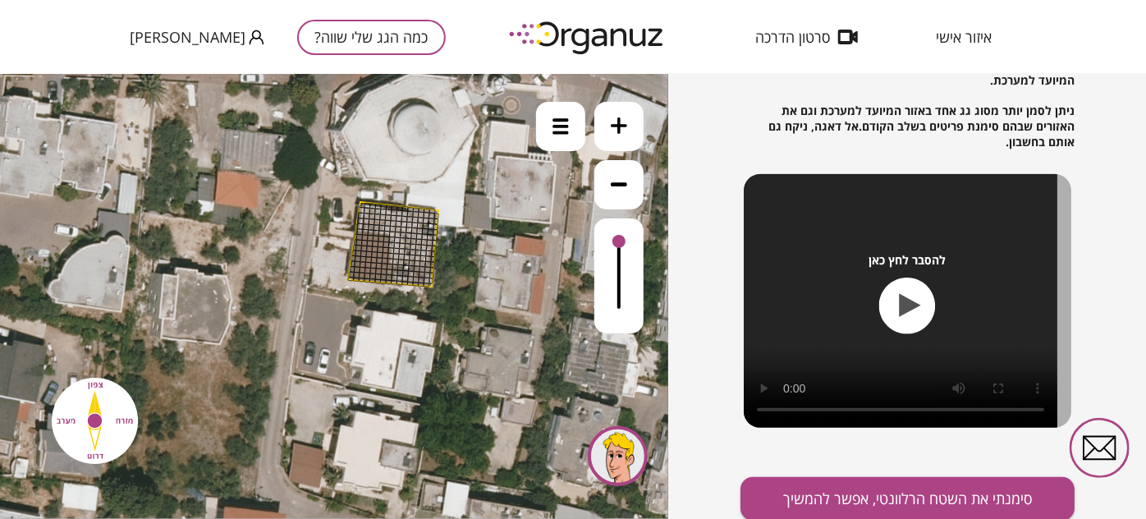
scroll to position [302, 0]
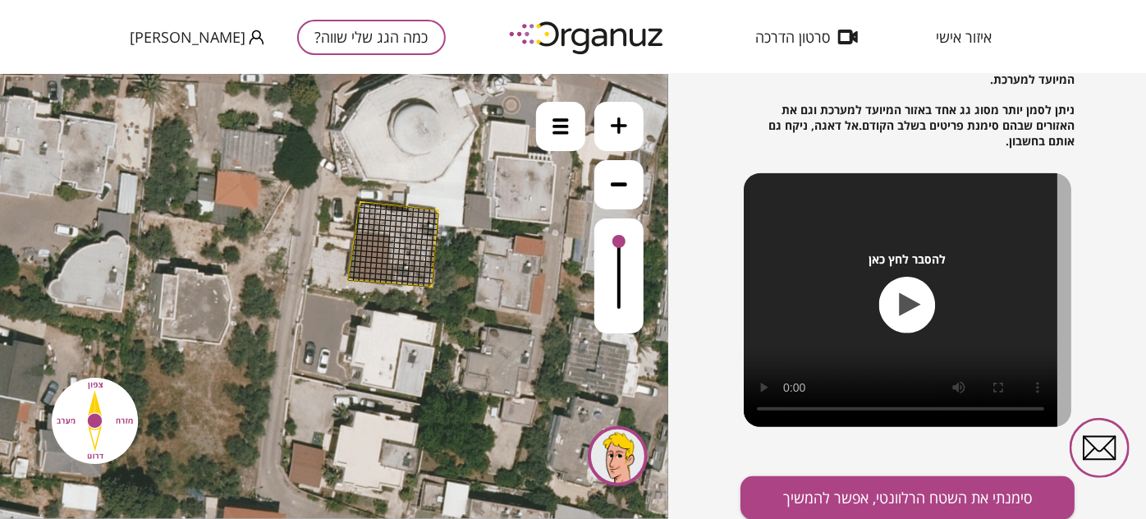
drag, startPoint x: 402, startPoint y: 211, endPoint x: 396, endPoint y: 239, distance: 28.7
drag, startPoint x: 396, startPoint y: 239, endPoint x: 398, endPoint y: 269, distance: 30.5
drag, startPoint x: 402, startPoint y: 267, endPoint x: 405, endPoint y: 214, distance: 52.6
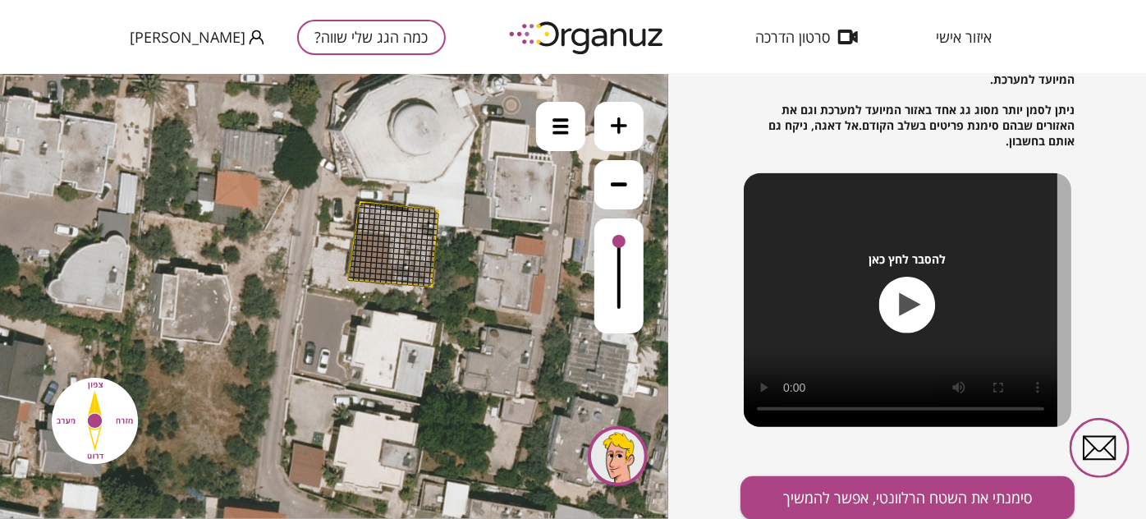
click at [574, 137] on div at bounding box center [560, 125] width 49 height 49
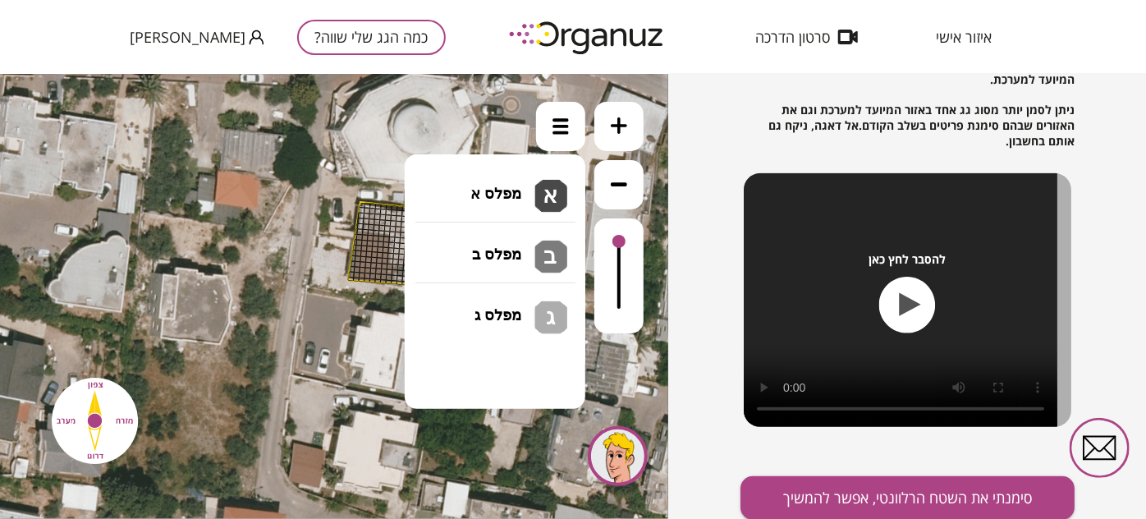
click at [521, 180] on li "גג בטון שטוח מפלס א א מפלס ב ב מפלס ג ג" at bounding box center [495, 184] width 172 height 53
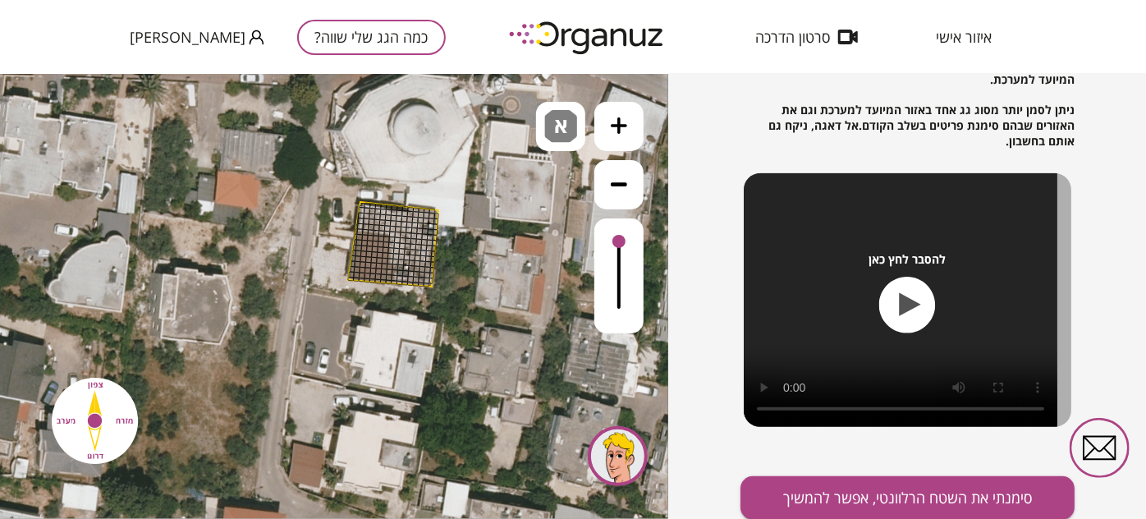
click at [499, 204] on div ".st0 { fill: #FFFFFF; } א" at bounding box center [334, 295] width 668 height 445
drag, startPoint x: 427, startPoint y: 211, endPoint x: 395, endPoint y: 220, distance: 33.3
drag, startPoint x: 362, startPoint y: 213, endPoint x: 429, endPoint y: 266, distance: 85.4
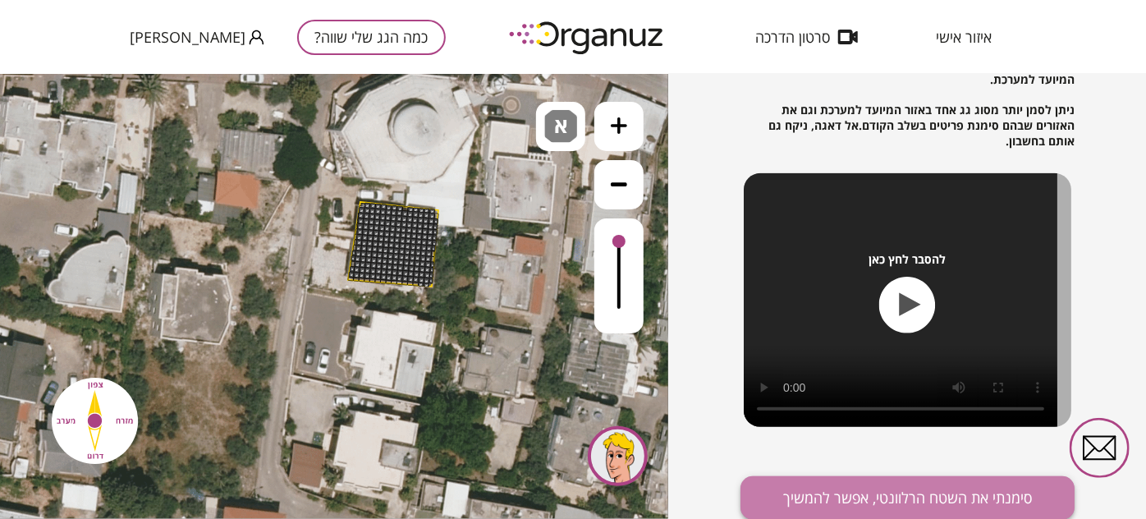
click at [839, 492] on button "סימנתי את השטח הרלוונטי, אפשר להמשיך" at bounding box center [907, 498] width 334 height 44
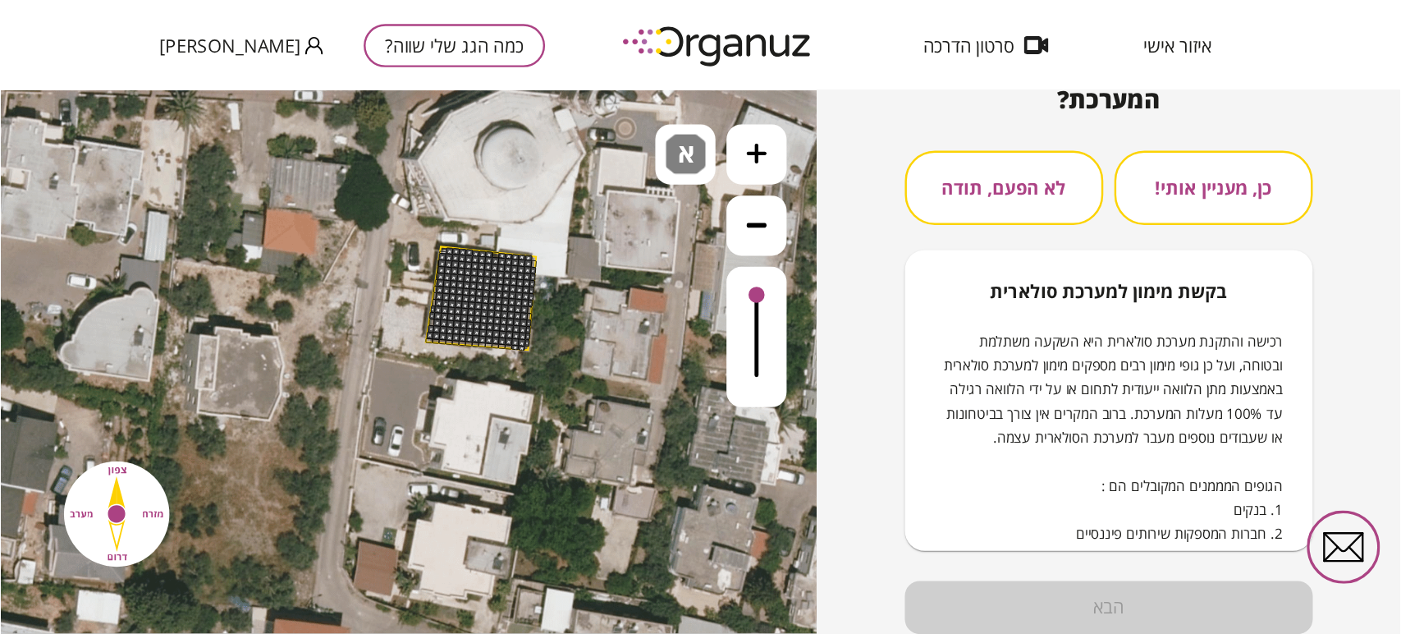
scroll to position [204, 0]
click at [964, 159] on button "כן, מעניין אותי!" at bounding box center [993, 155] width 163 height 61
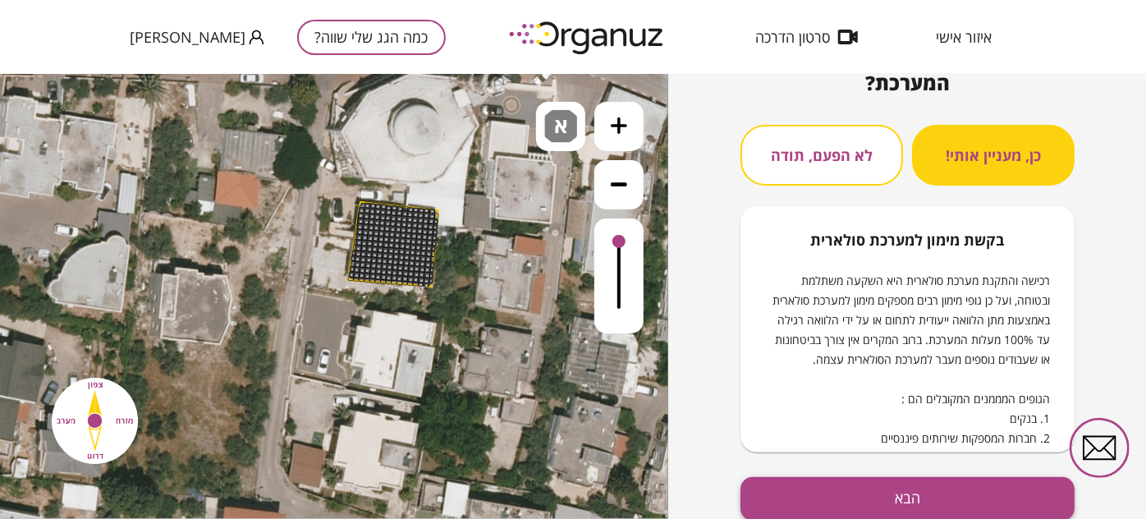
click at [960, 491] on button "הבא" at bounding box center [907, 499] width 334 height 44
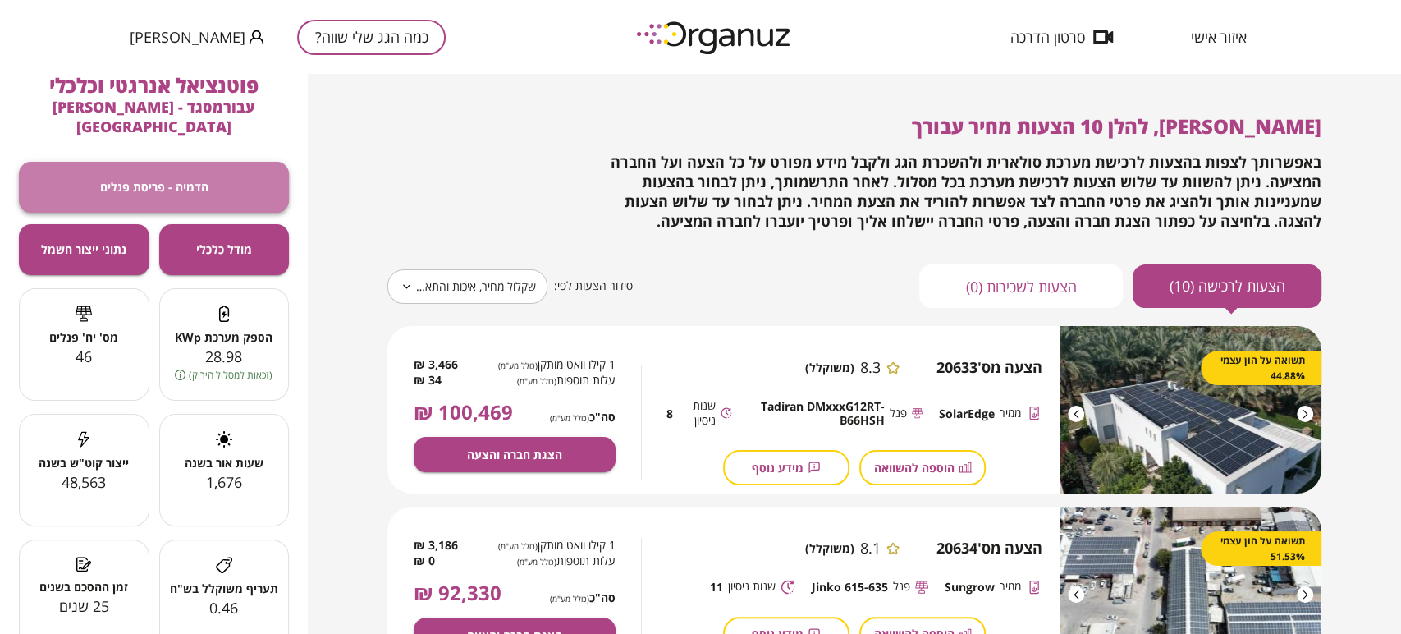
click at [220, 179] on button "הדמיה - פריסת פנלים" at bounding box center [154, 187] width 270 height 51
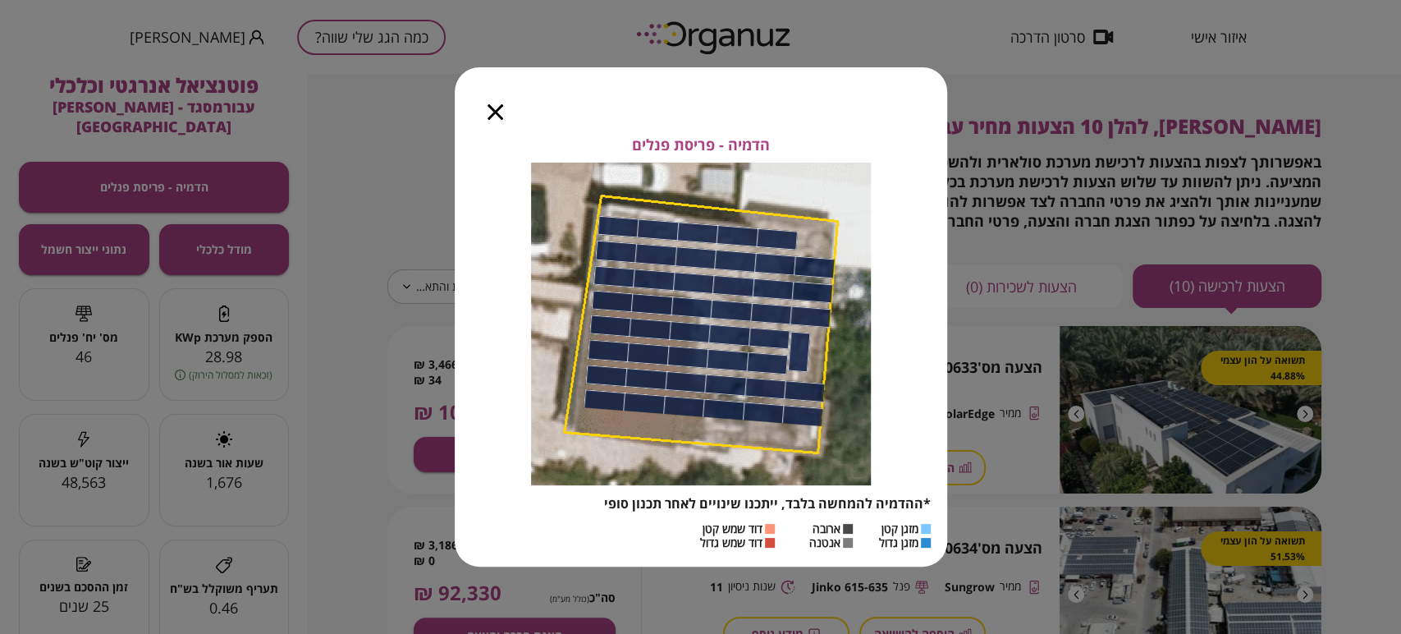
click at [488, 108] on icon "button" at bounding box center [496, 112] width 16 height 16
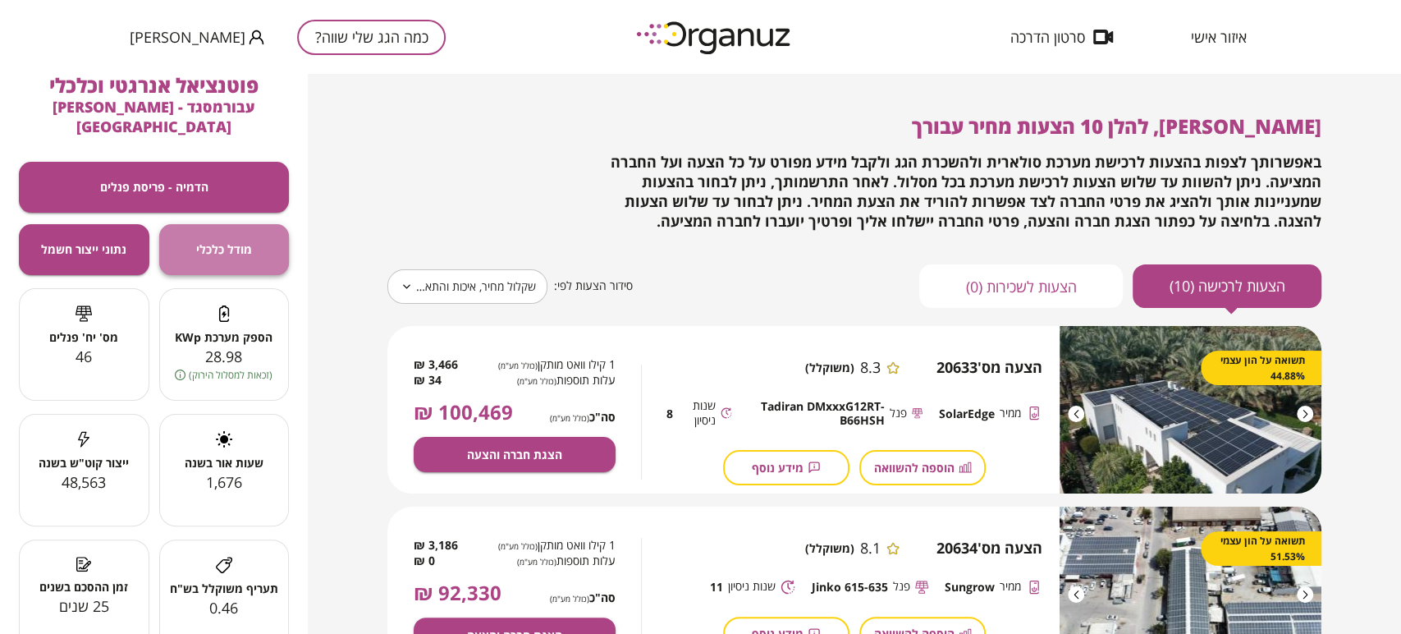
click at [223, 242] on span "מודל כלכלי" at bounding box center [224, 249] width 56 height 14
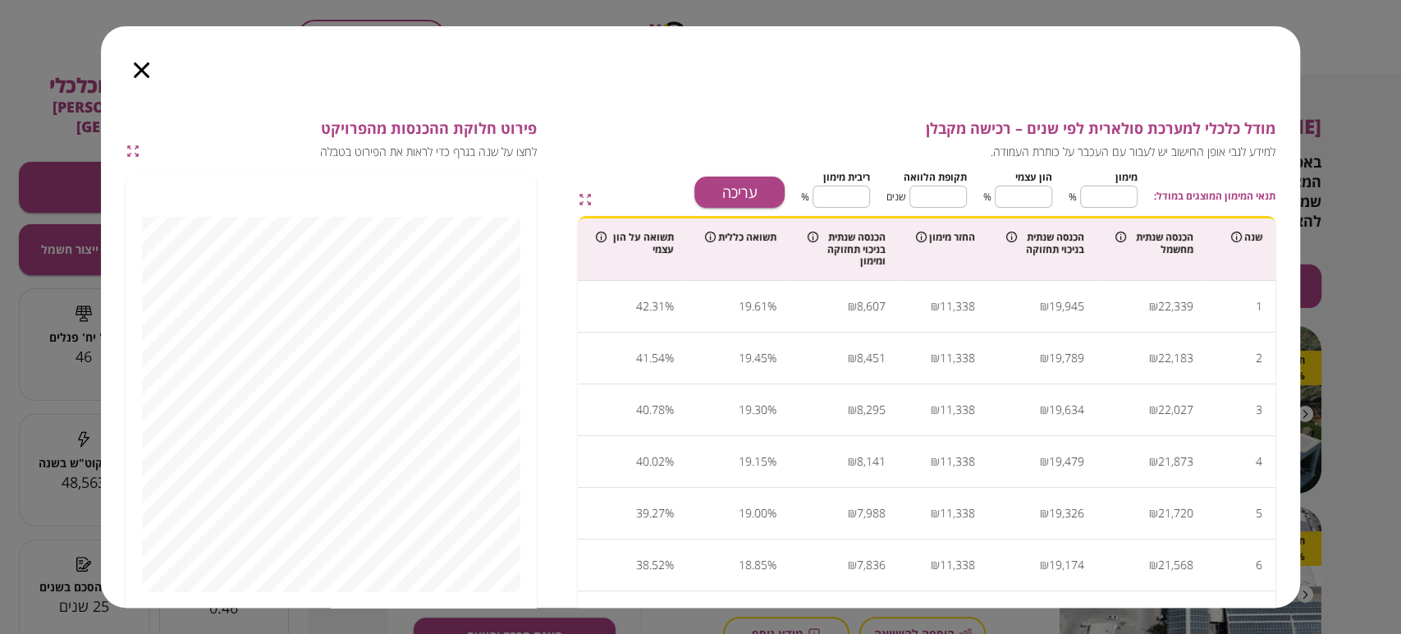
click at [139, 71] on icon "button" at bounding box center [142, 70] width 16 height 16
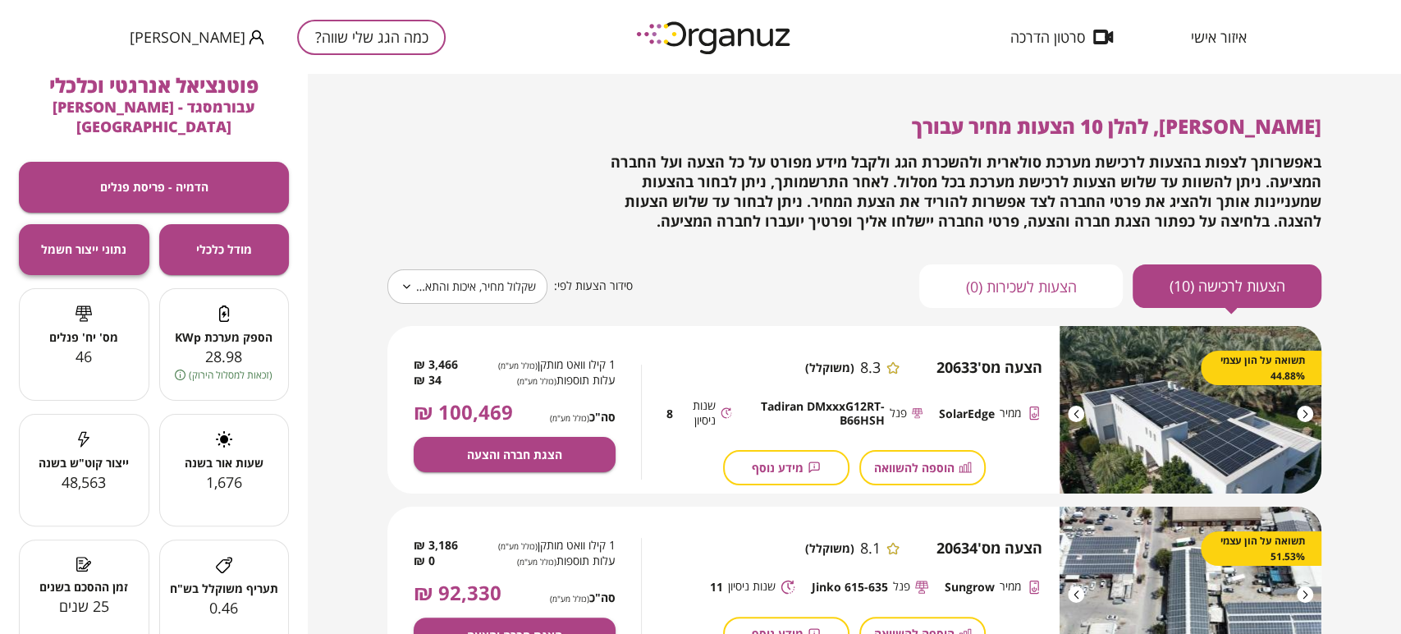
click at [130, 235] on button "נתוני ייצור חשמל" at bounding box center [84, 249] width 131 height 51
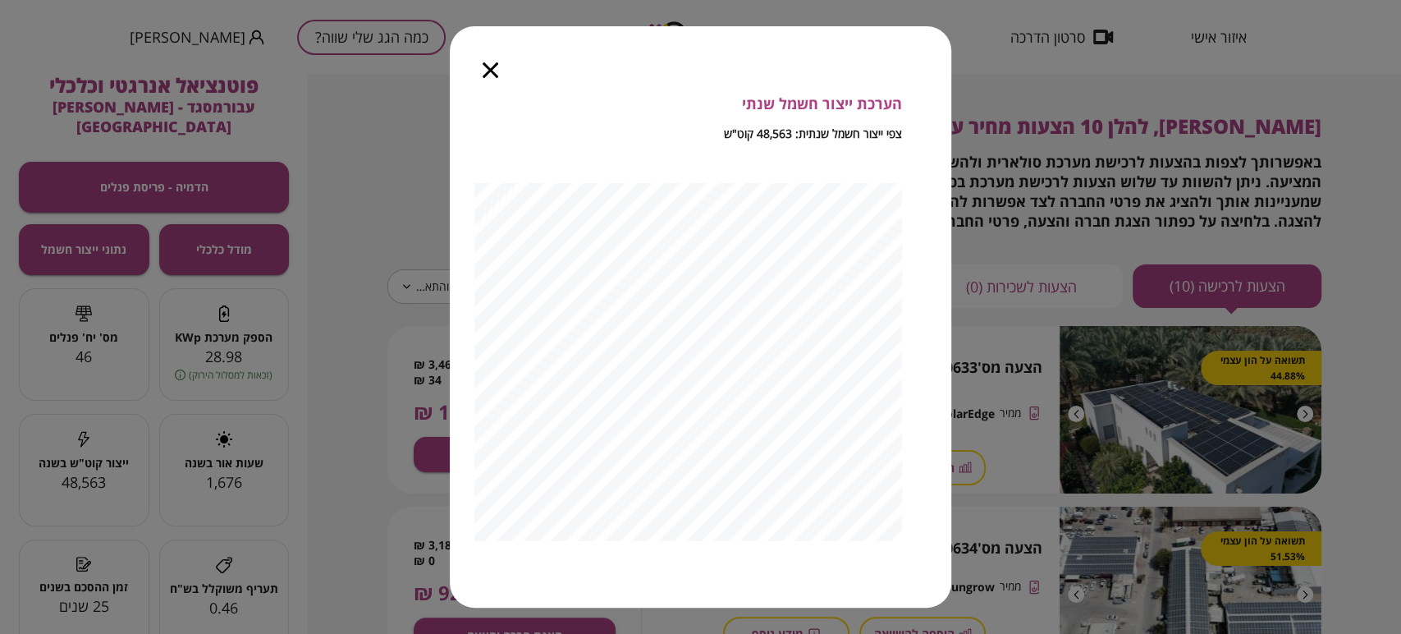
click at [488, 71] on icon "button" at bounding box center [491, 70] width 16 height 16
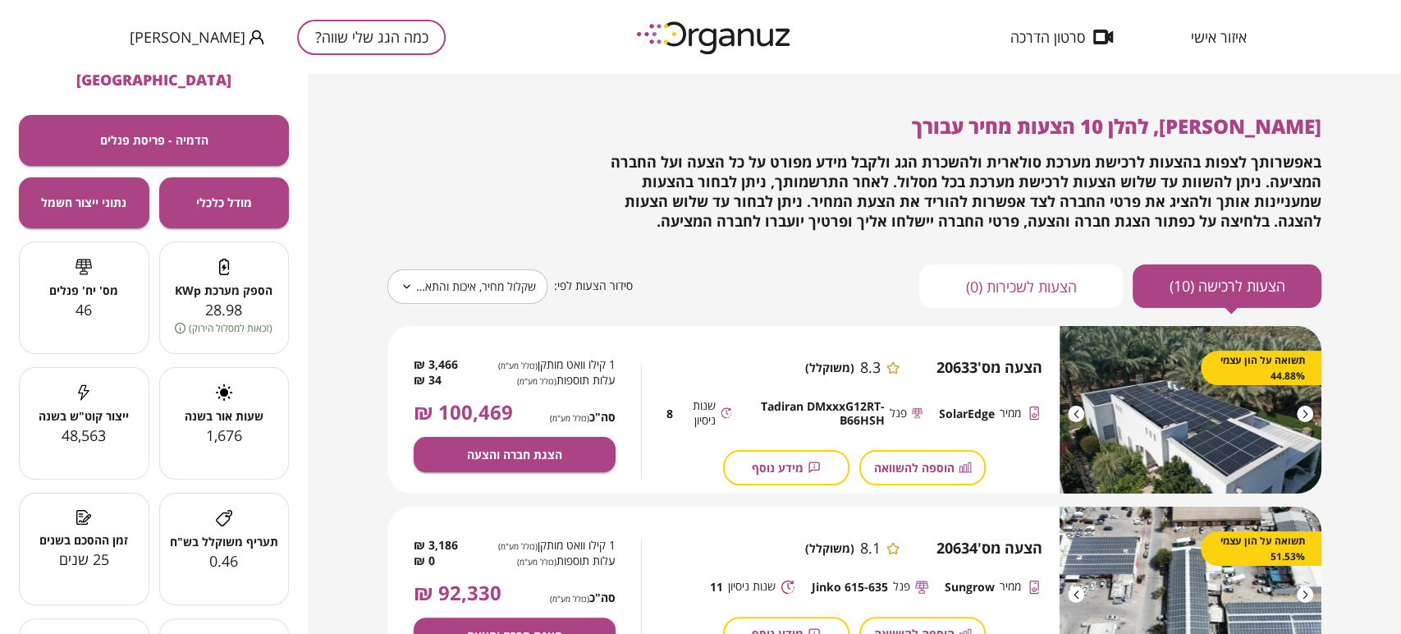
scroll to position [91, 0]
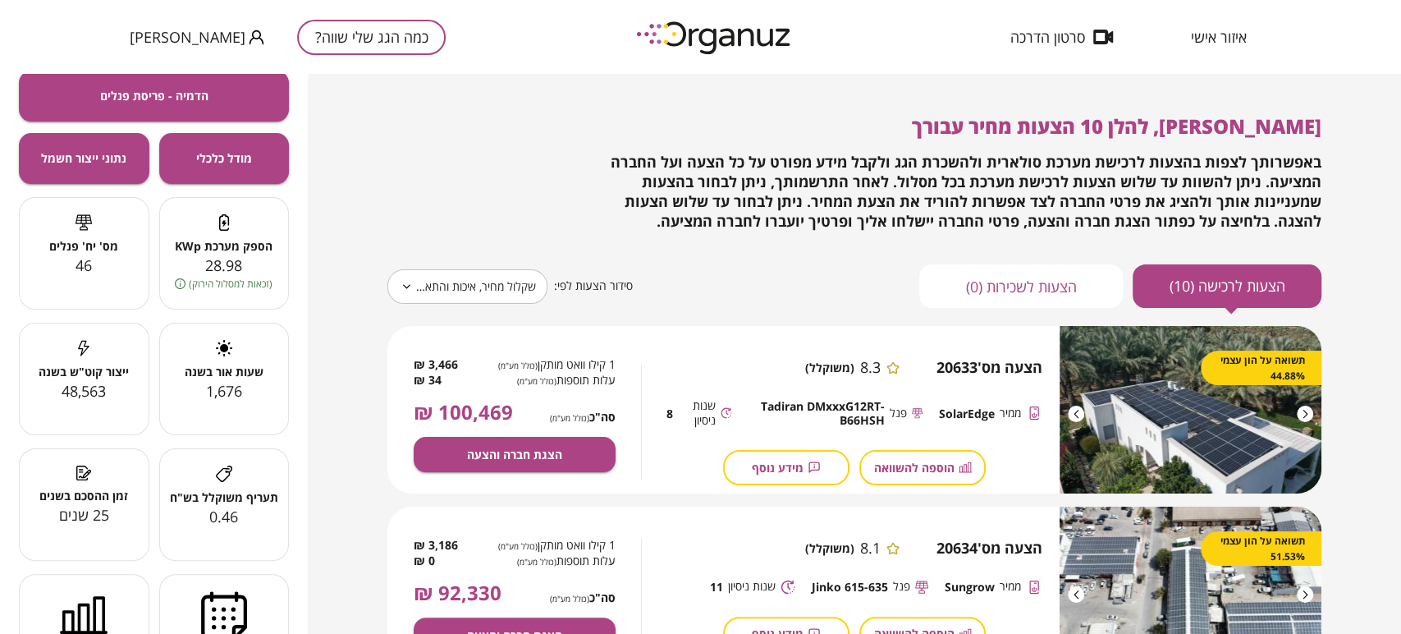
click at [213, 381] on span "1,676" at bounding box center [224, 391] width 36 height 20
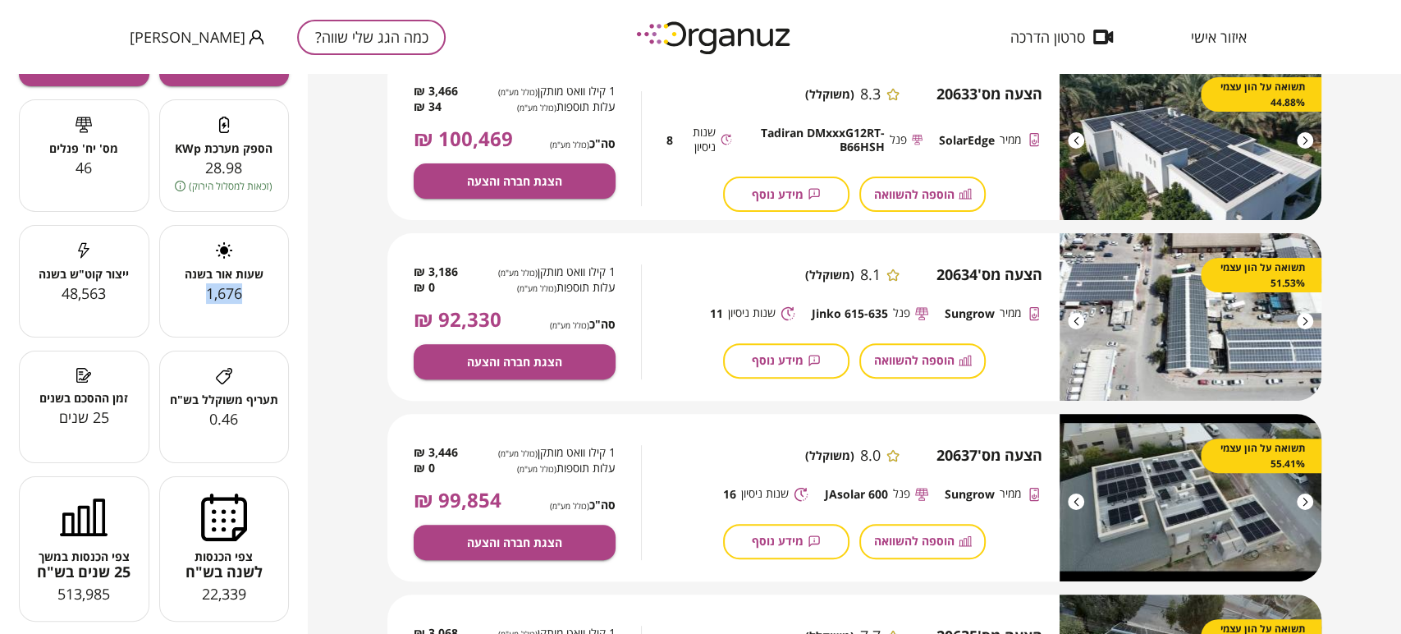
scroll to position [182, 0]
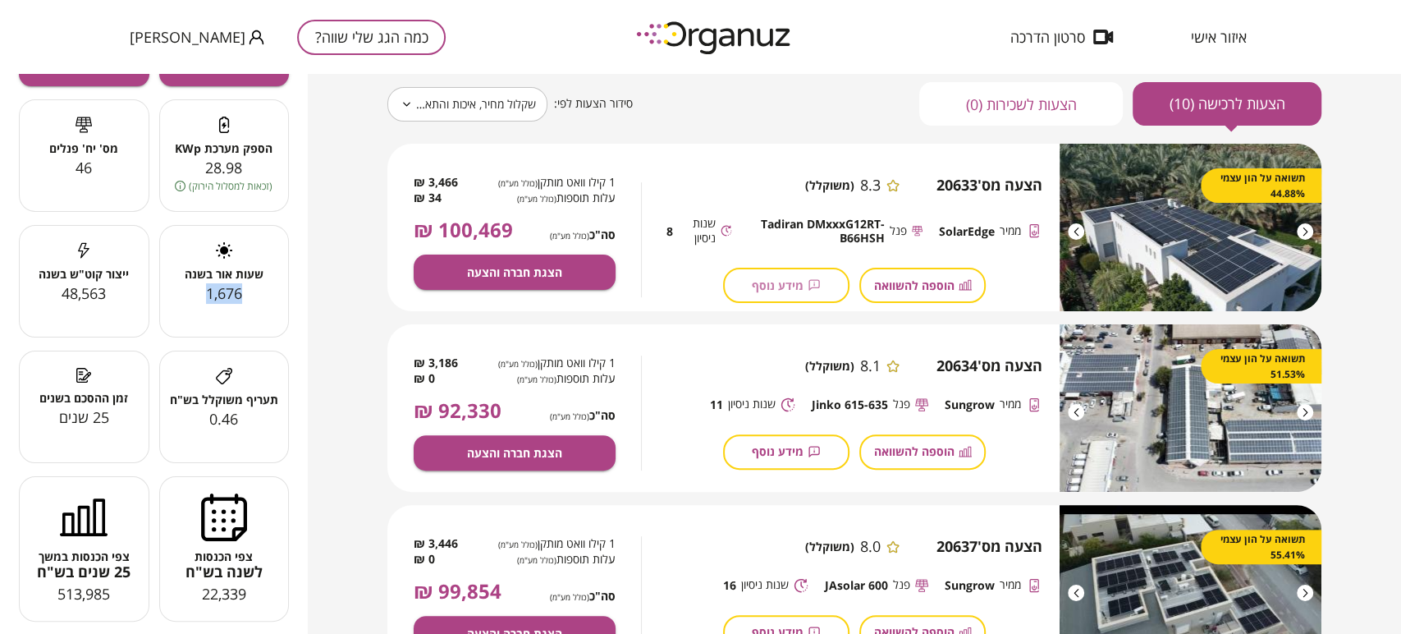
click at [791, 280] on span "מידע נוסף" at bounding box center [778, 285] width 52 height 14
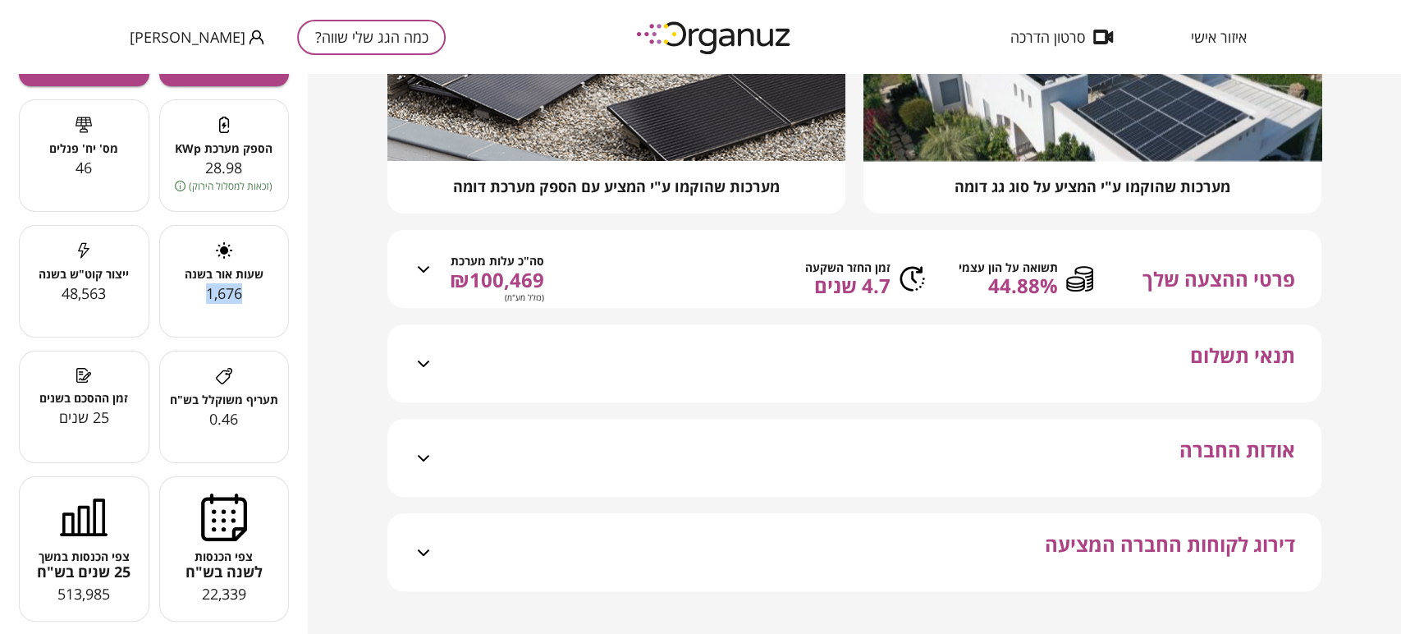
scroll to position [358, 0]
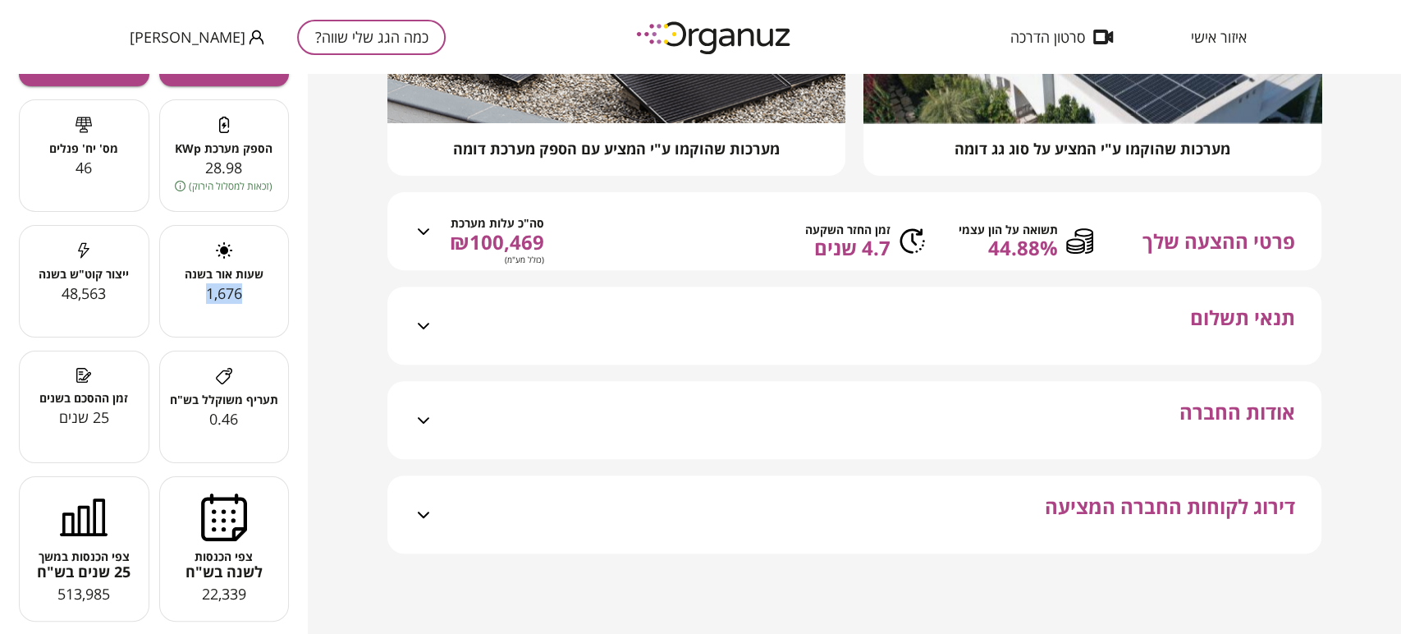
click at [1235, 327] on span "תנאי תשלום" at bounding box center [1242, 335] width 105 height 58
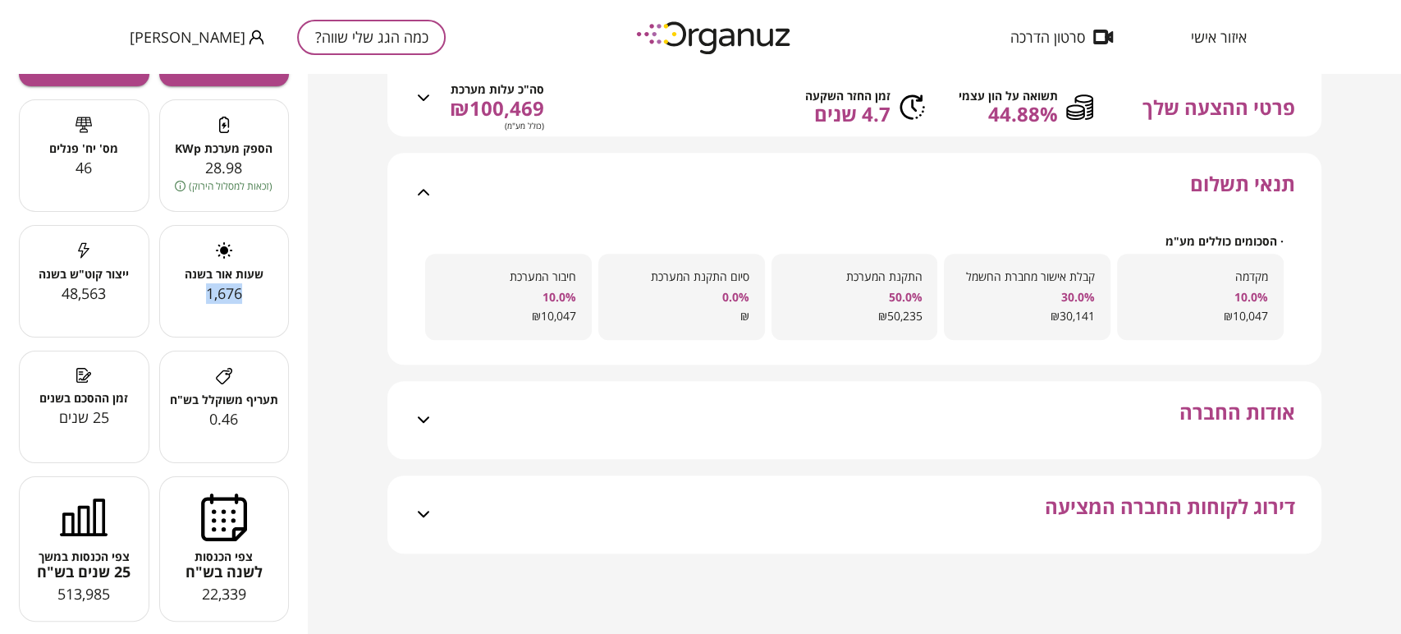
scroll to position [492, 0]
click at [1238, 415] on span "אודות החברה" at bounding box center [1238, 430] width 116 height 58
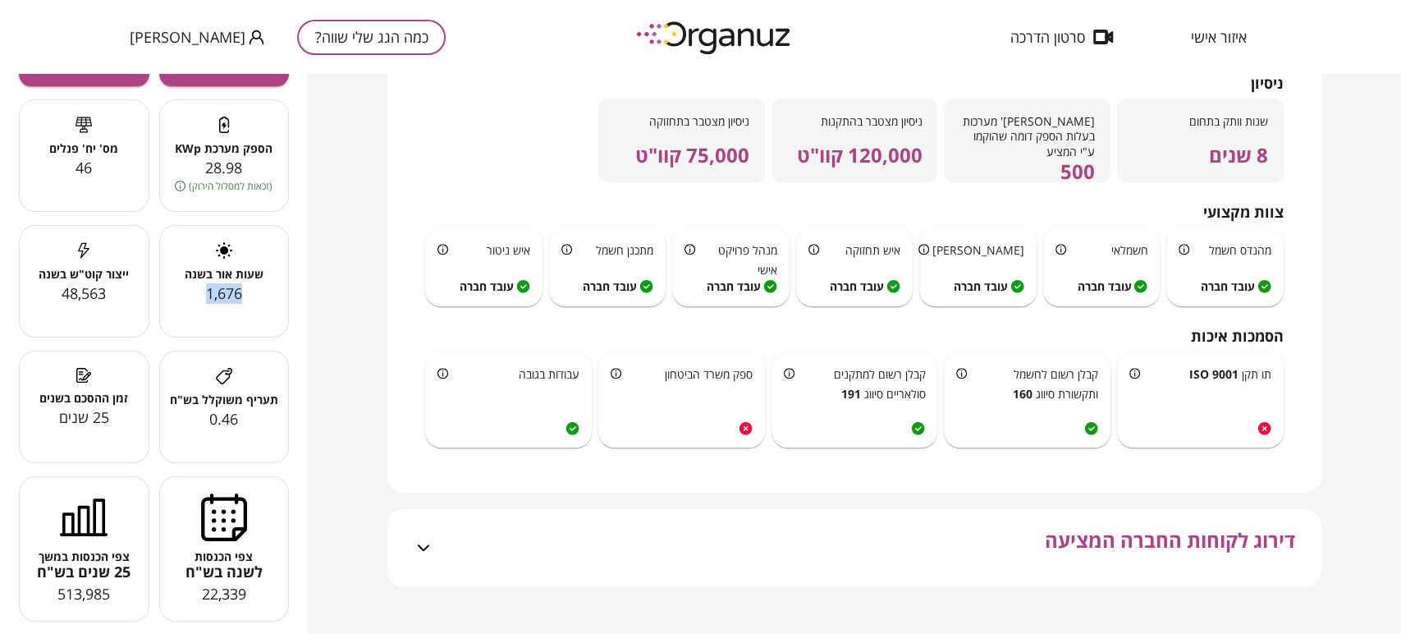
scroll to position [947, 0]
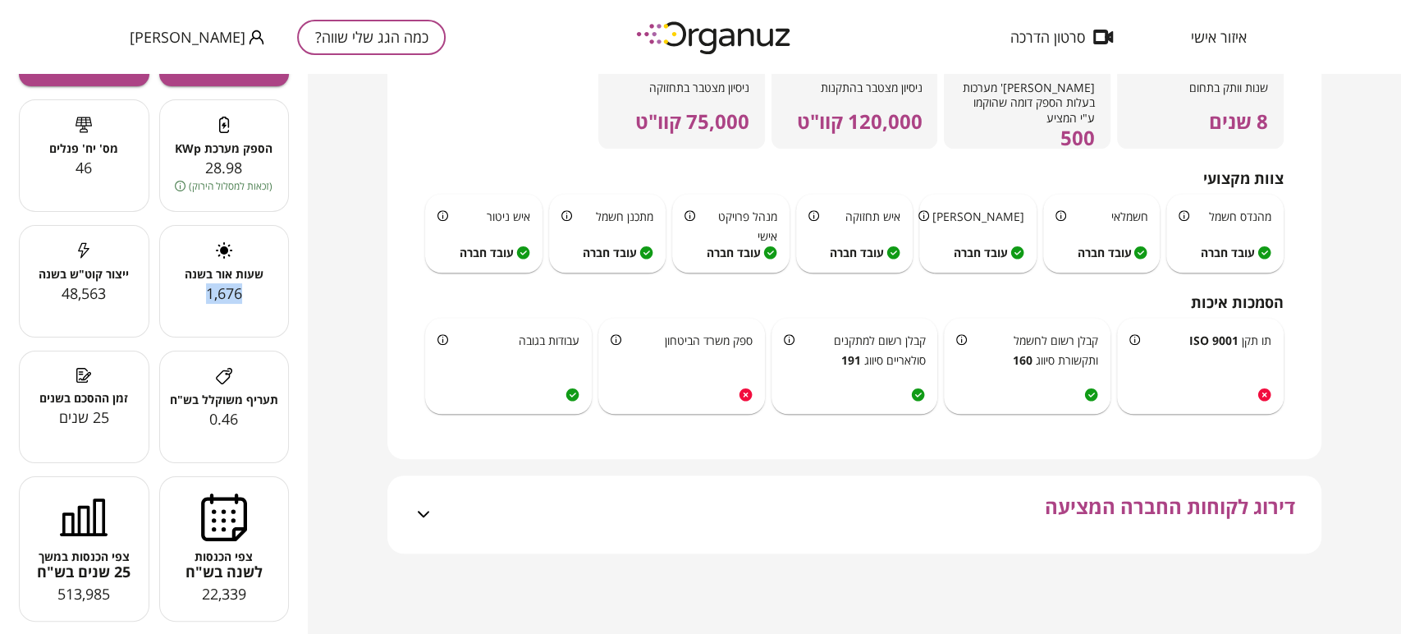
click at [1227, 502] on span "דירוג לקוחות החברה המציעה" at bounding box center [1170, 524] width 250 height 58
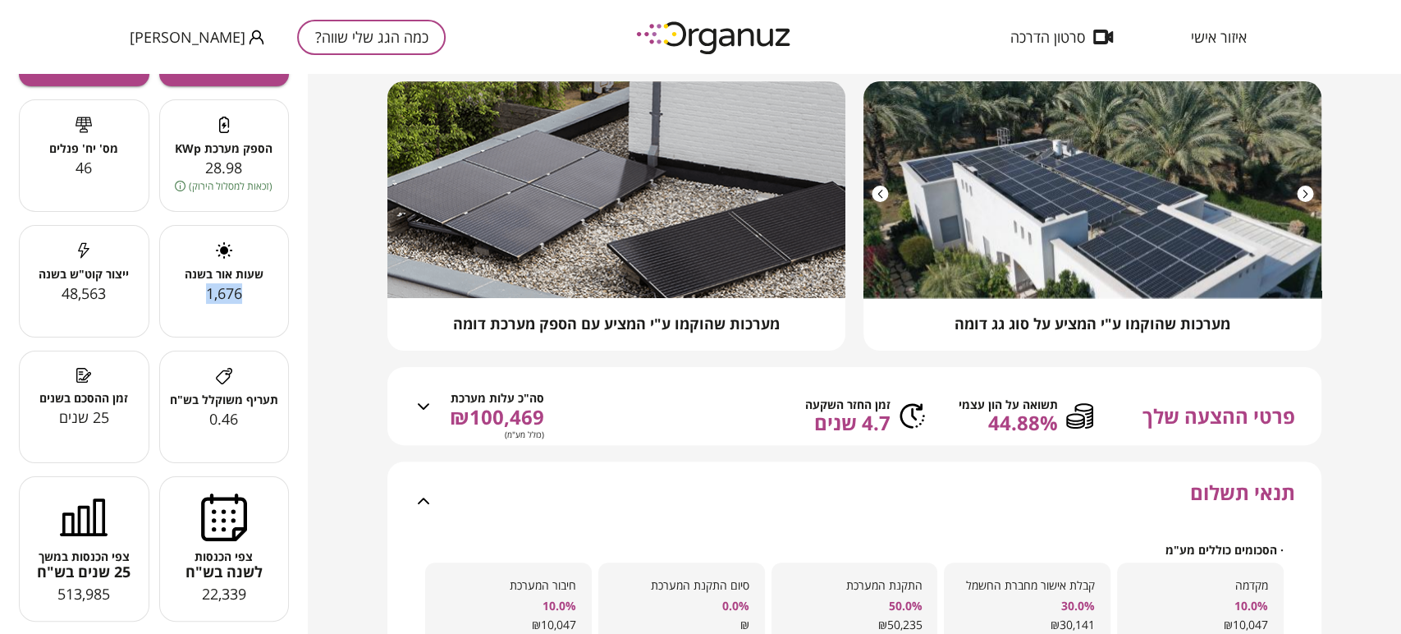
scroll to position [0, 0]
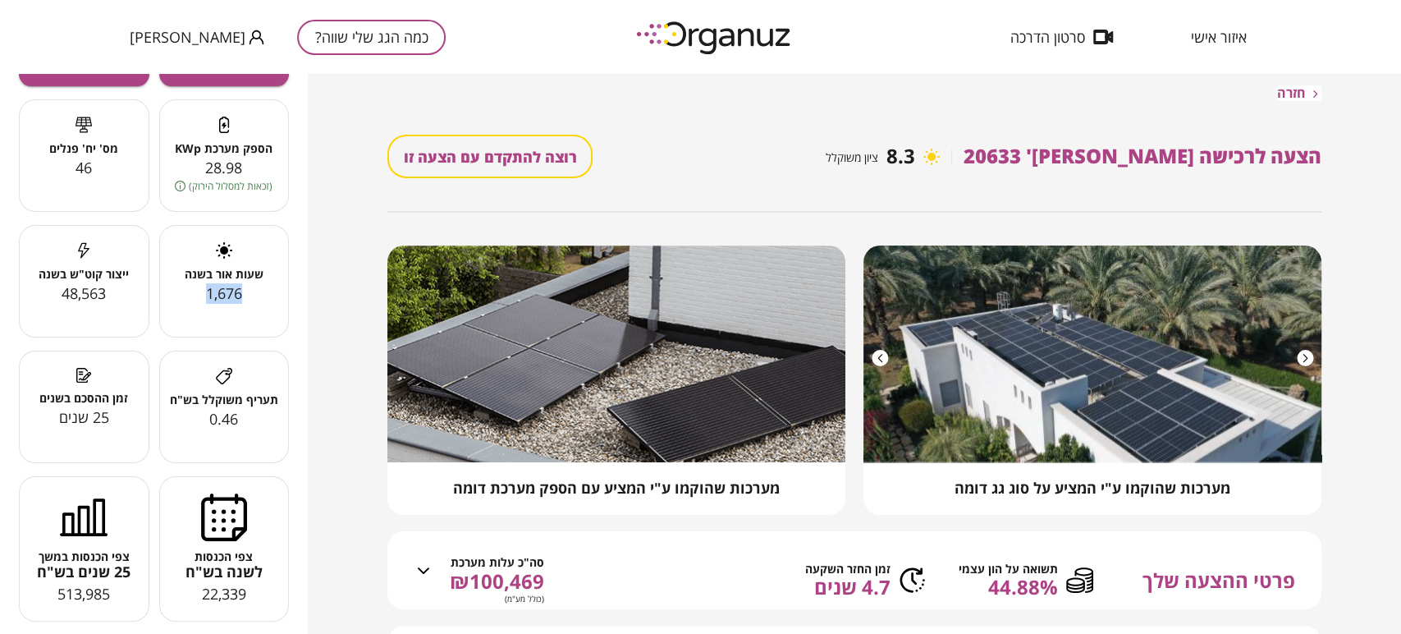
click at [1297, 96] on span "חזרה" at bounding box center [1291, 93] width 29 height 16
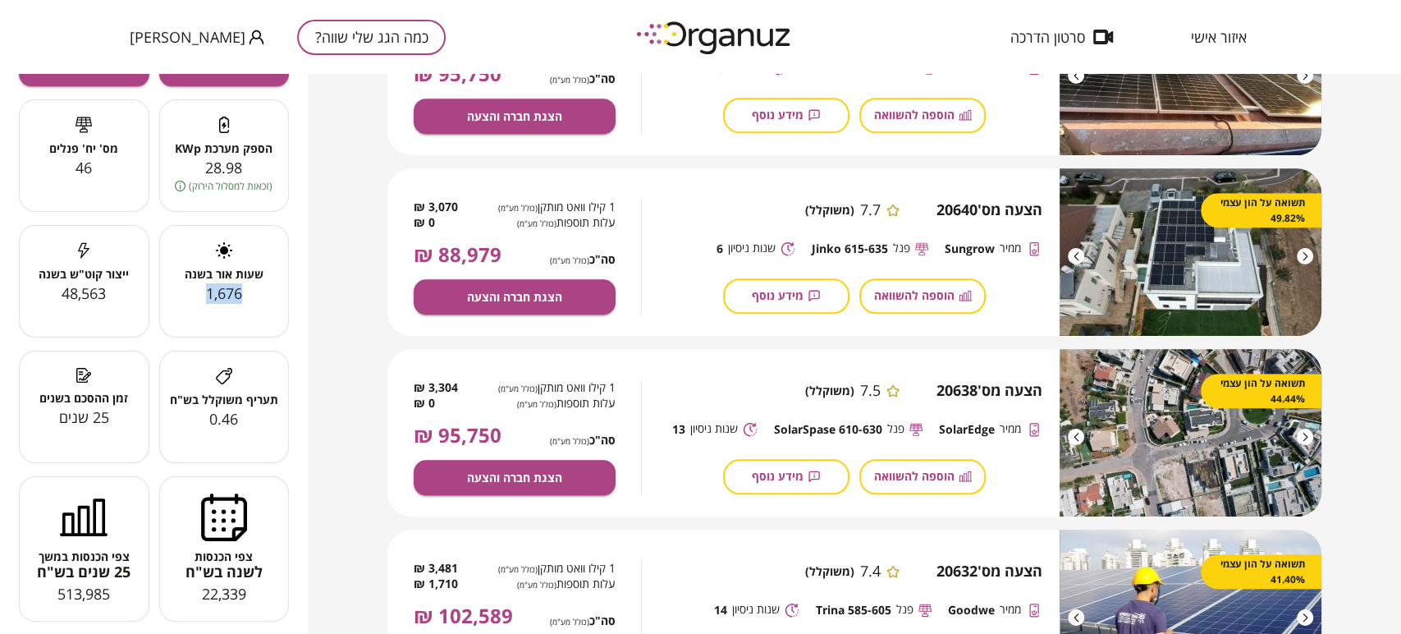
scroll to position [912, 0]
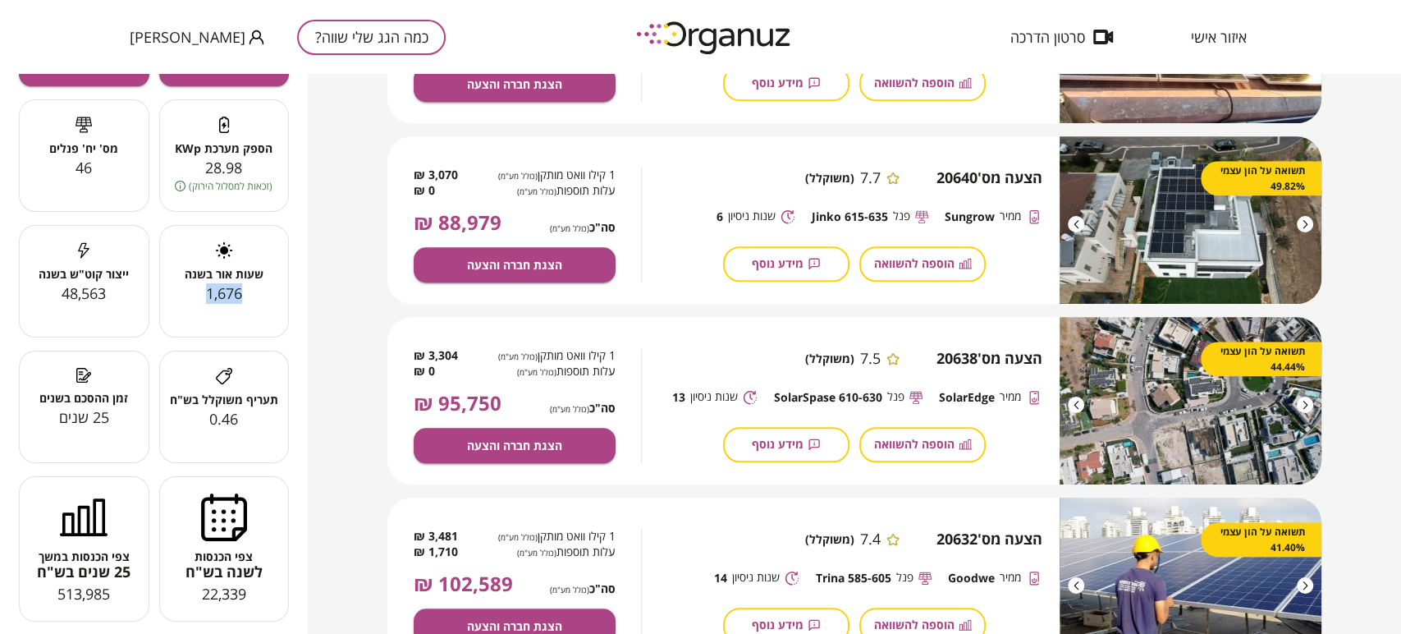
click at [946, 261] on span "הוספה להשוואה" at bounding box center [914, 263] width 80 height 14
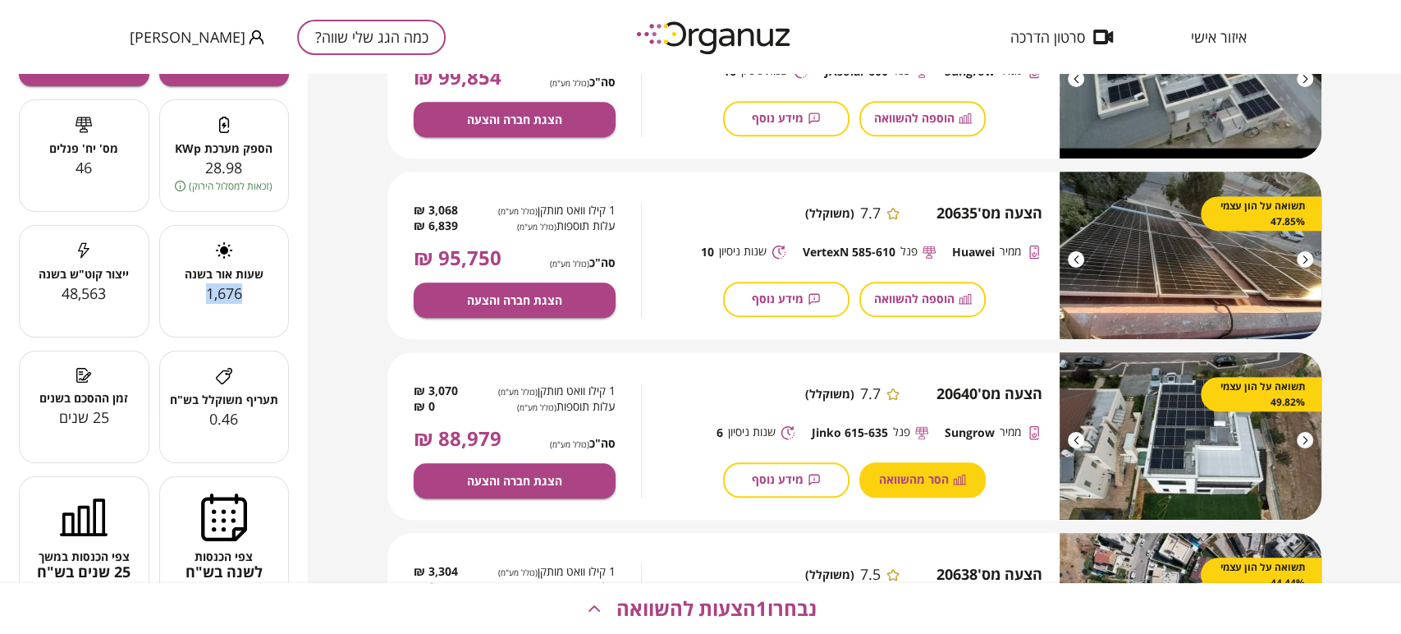
scroll to position [664, 0]
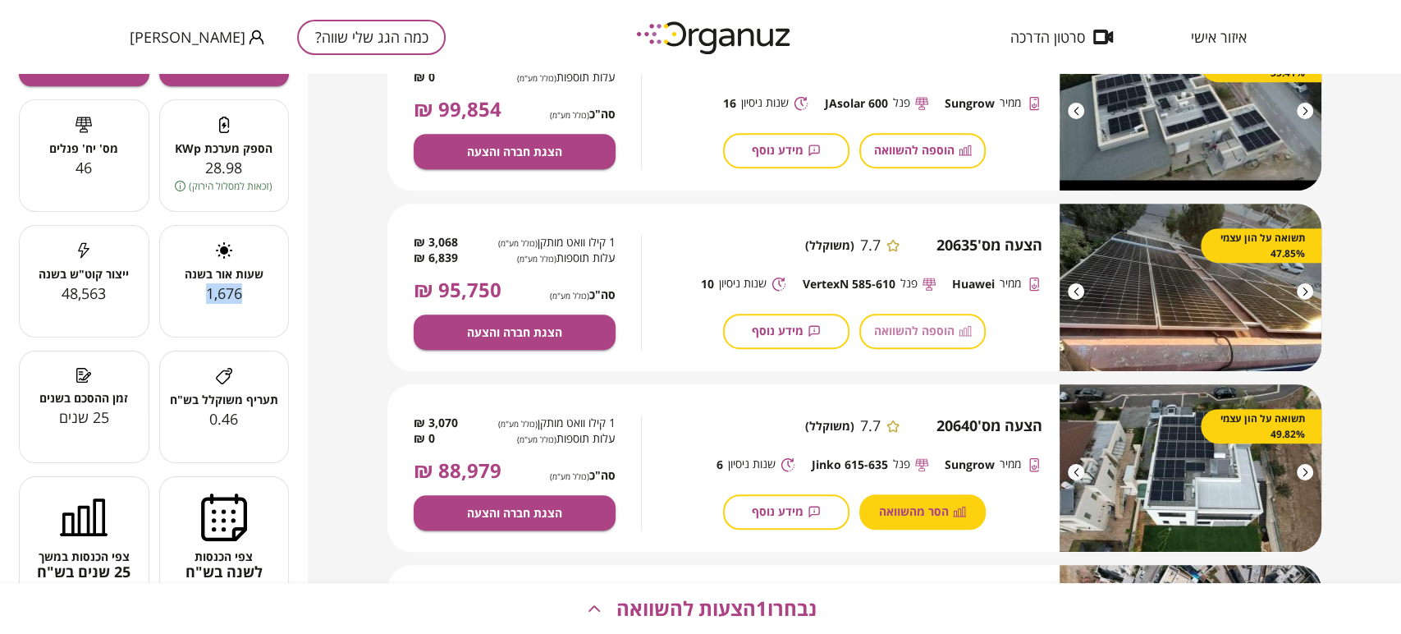
click at [939, 337] on span "הוספה להשוואה" at bounding box center [914, 330] width 80 height 14
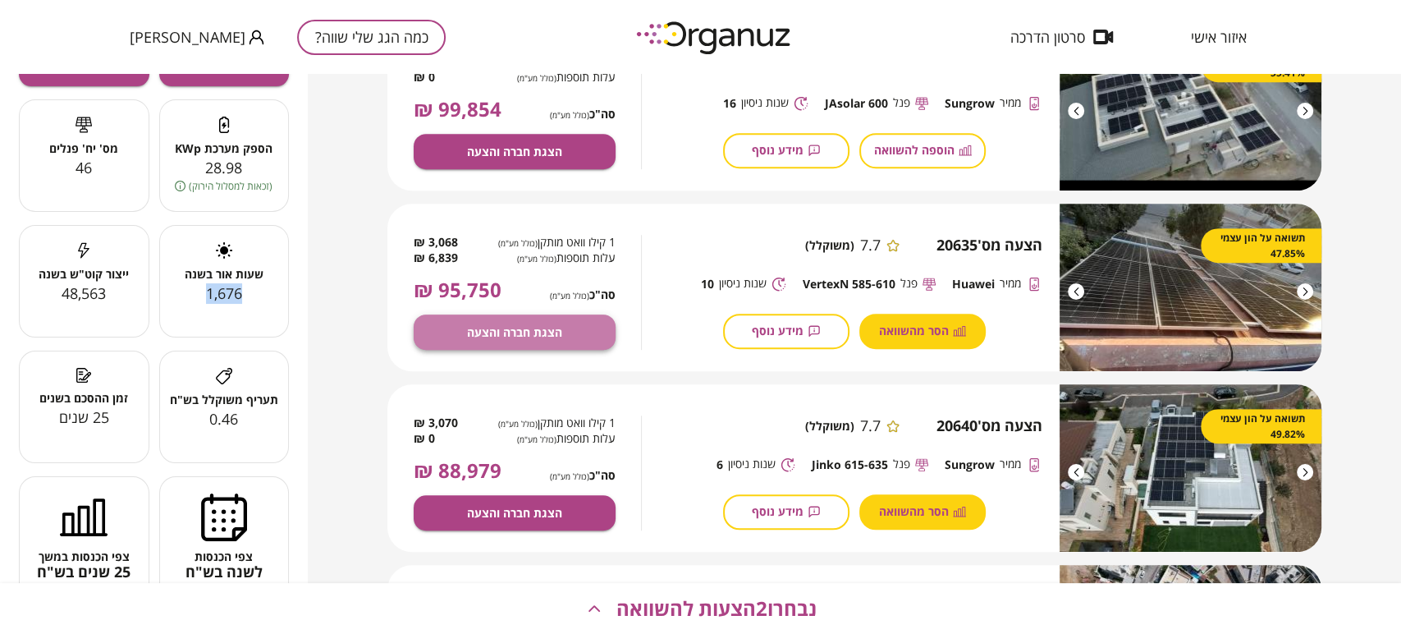
click at [584, 335] on button "הצגת חברה והצעה" at bounding box center [515, 331] width 202 height 35
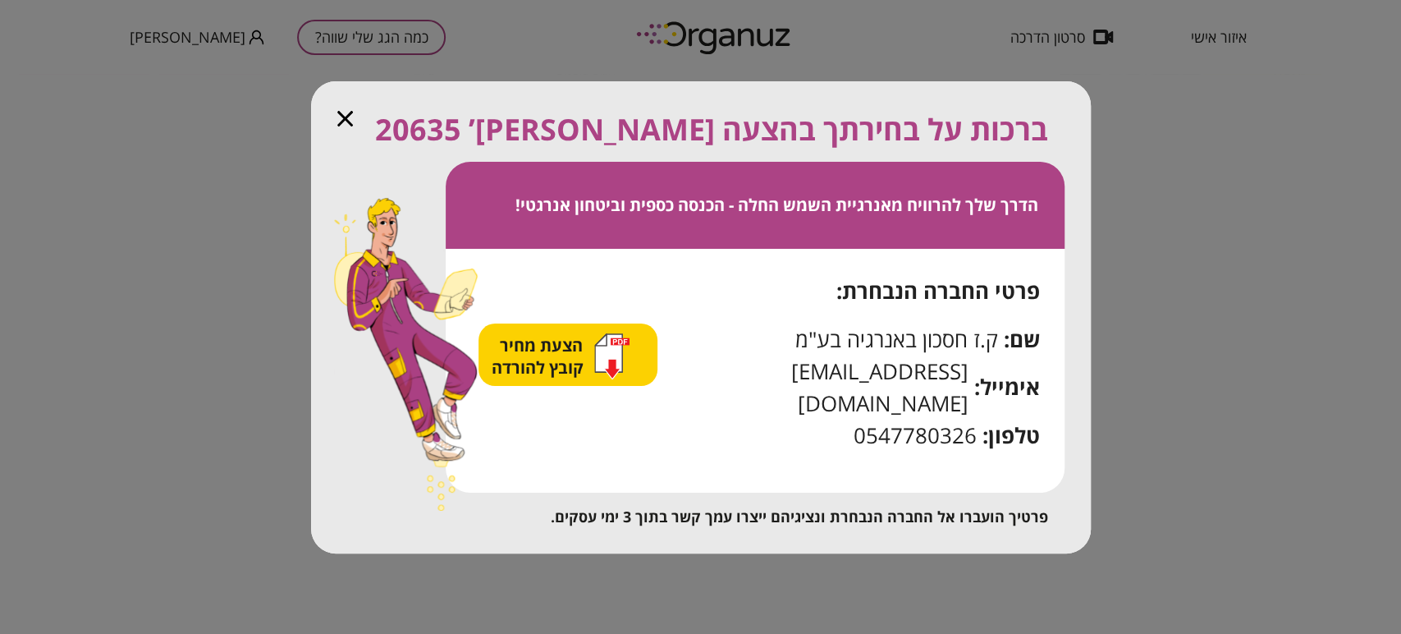
click at [612, 369] on icon "button" at bounding box center [607, 352] width 27 height 38
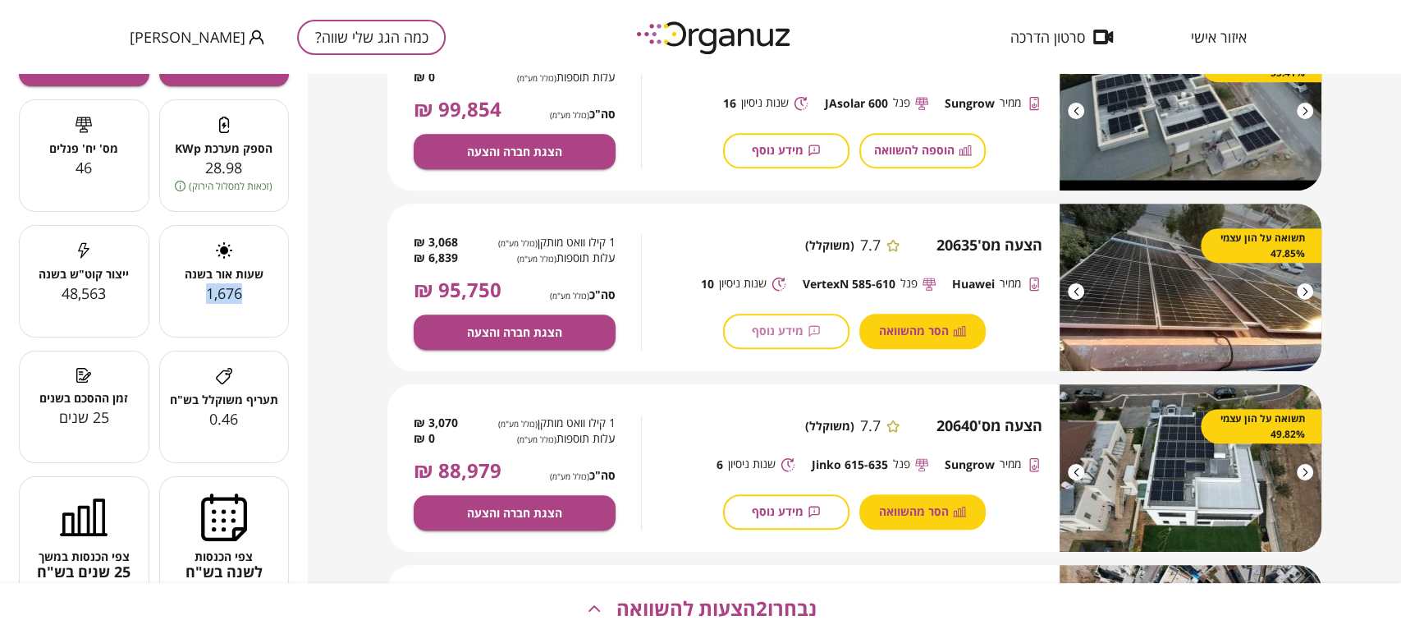
click at [821, 336] on button "מידע נוסף" at bounding box center [786, 331] width 126 height 35
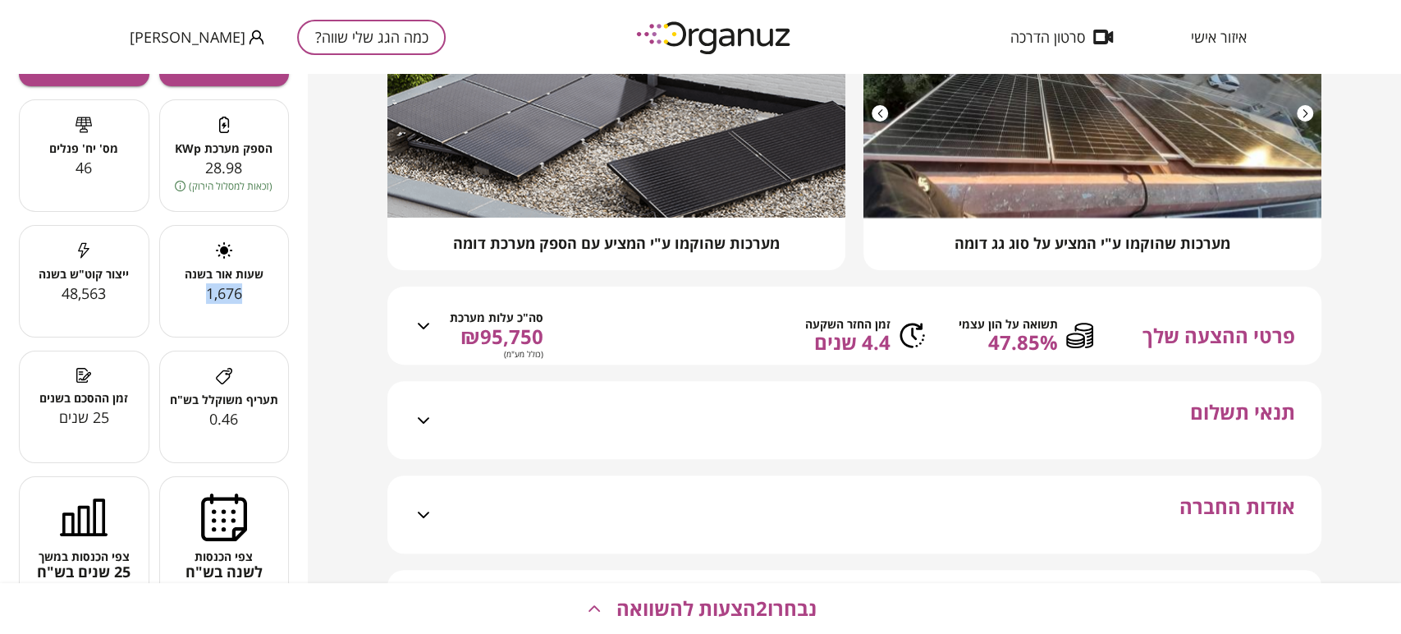
scroll to position [273, 0]
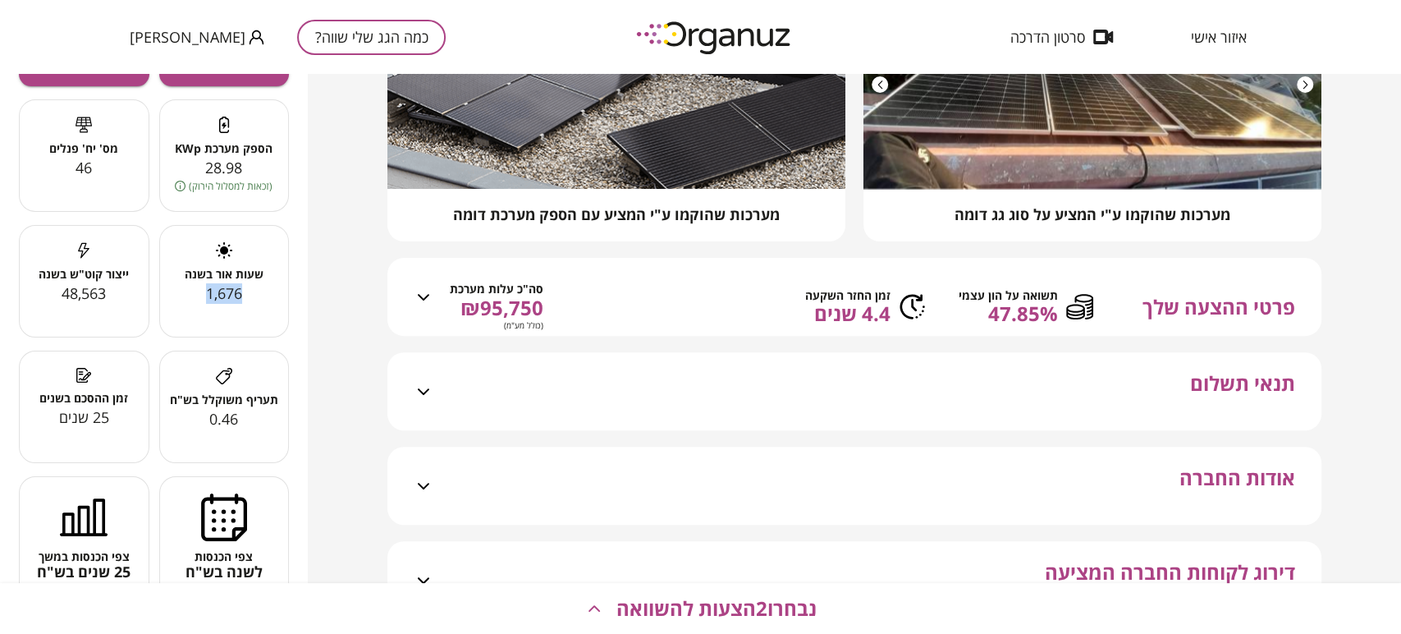
click at [468, 318] on span "₪95,750" at bounding box center [497, 307] width 94 height 23
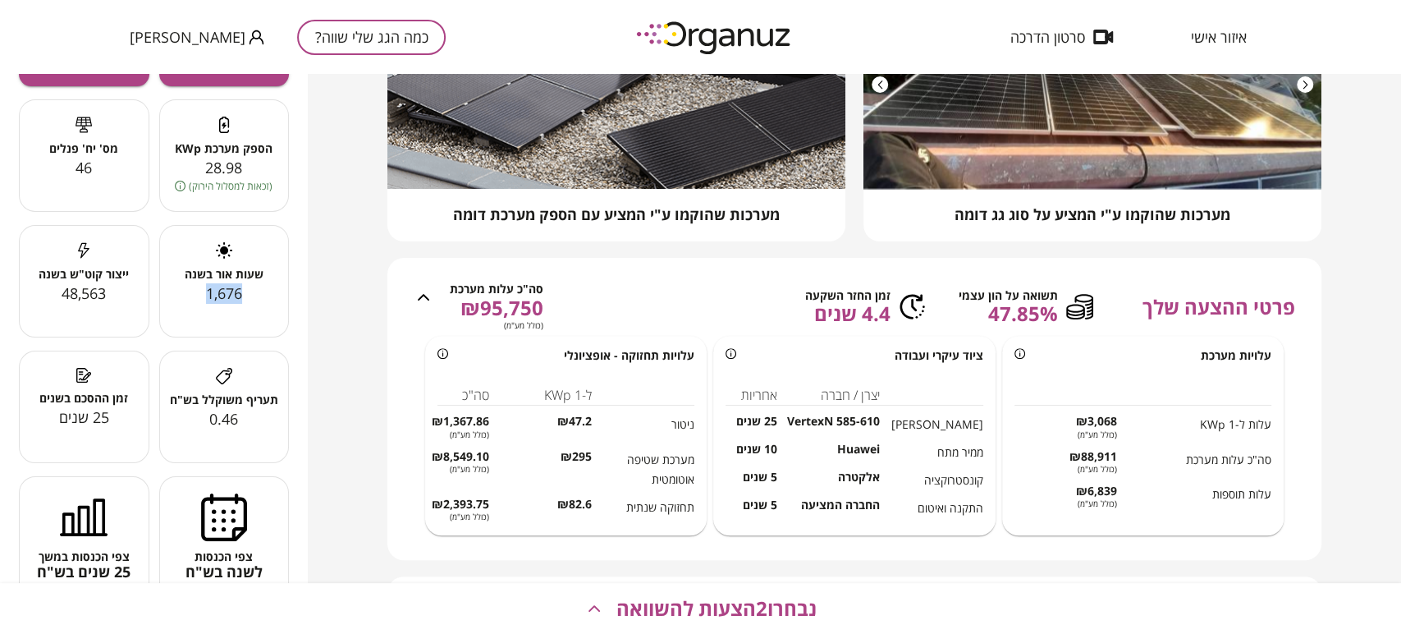
scroll to position [364, 0]
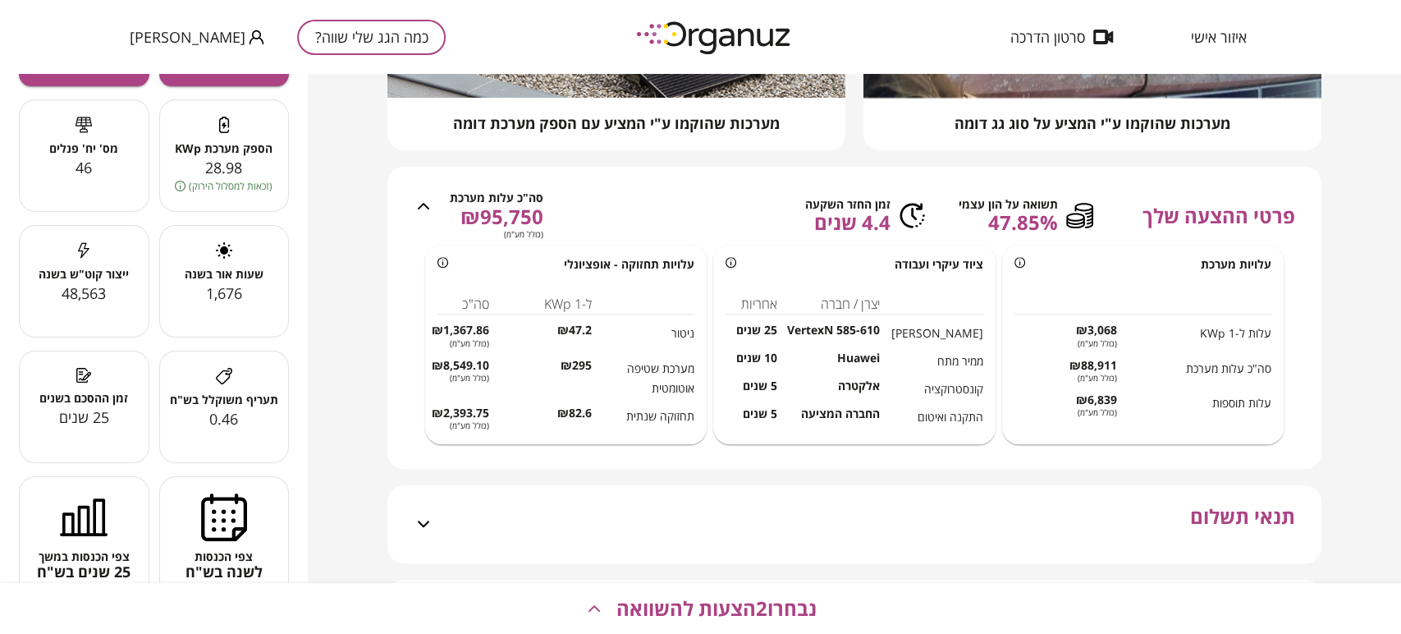
click at [1102, 337] on span "₪3,068" at bounding box center [1066, 330] width 103 height 14
click at [855, 337] on span "VertexN 585-610" at bounding box center [828, 330] width 103 height 14
click at [867, 364] on span "Huawei" at bounding box center [828, 357] width 103 height 14
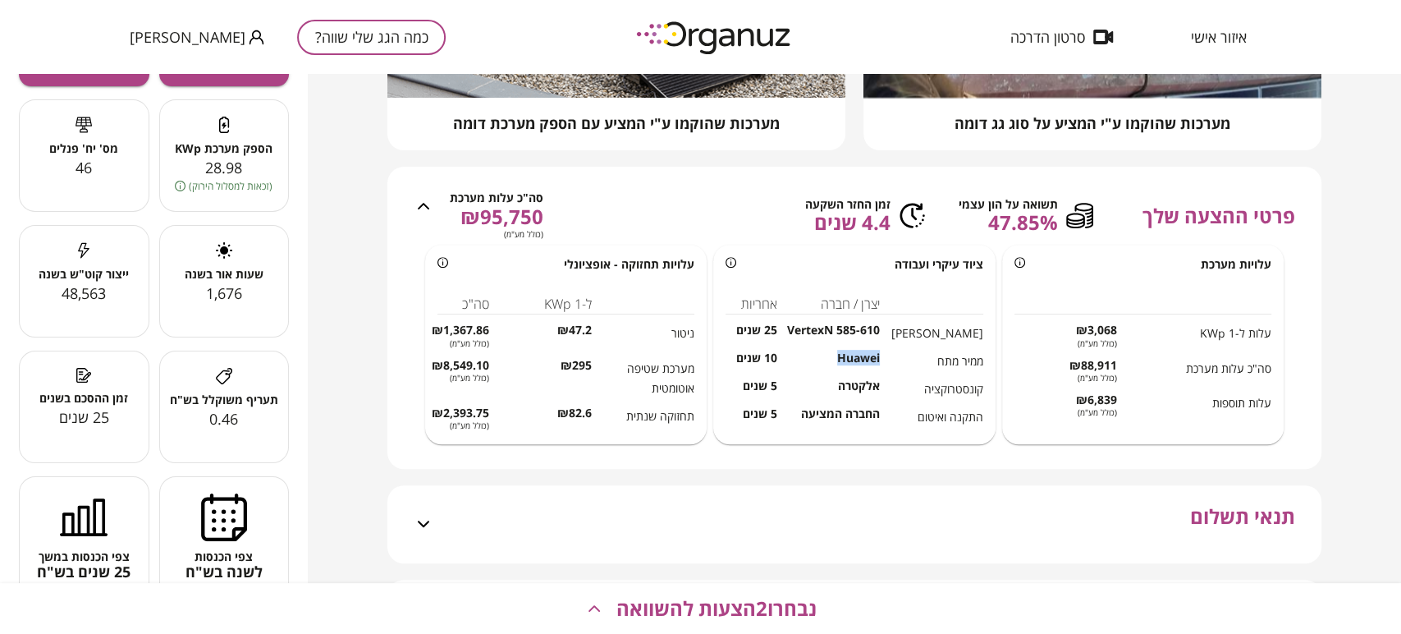
click at [867, 364] on span "Huawei" at bounding box center [828, 357] width 103 height 14
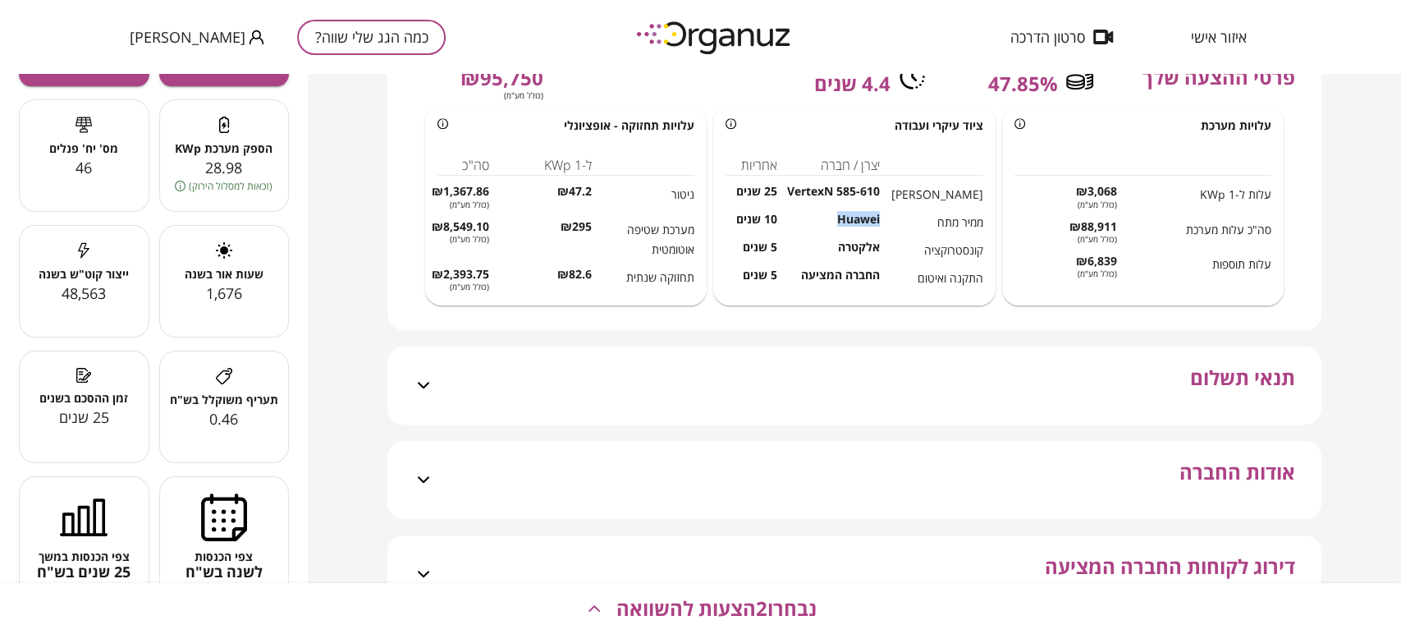
scroll to position [547, 0]
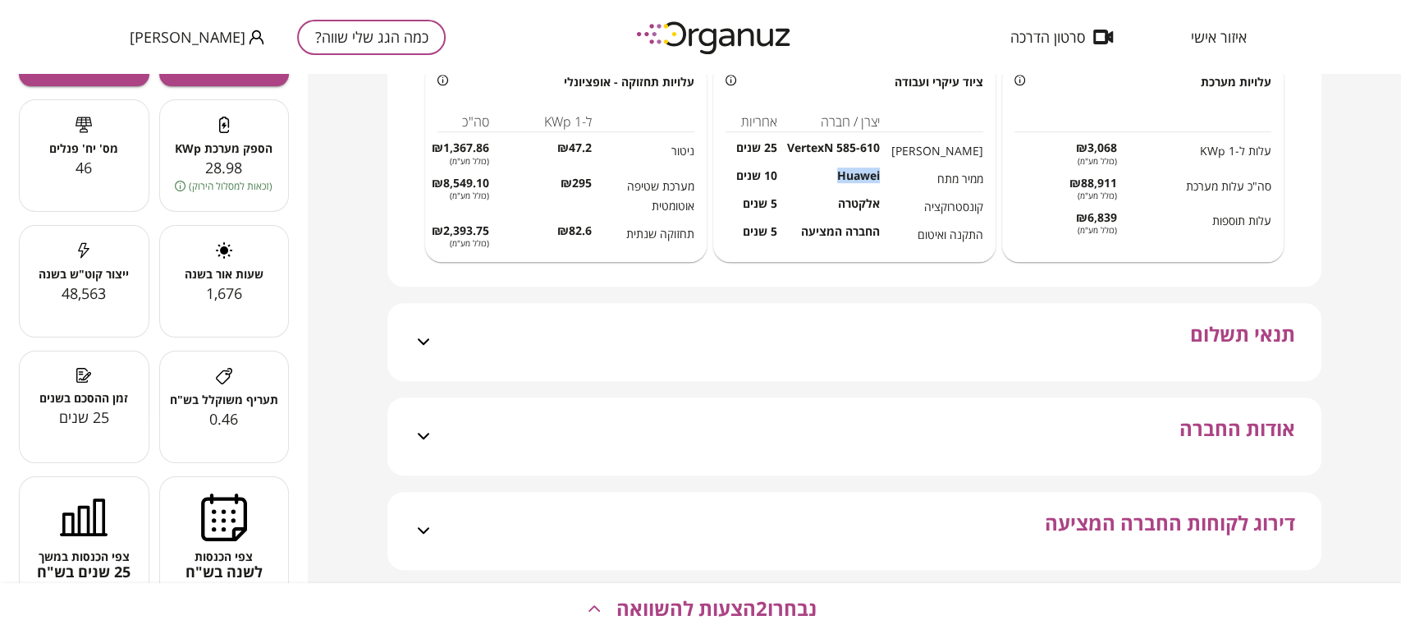
click at [764, 378] on div "תנאי תשלום" at bounding box center [864, 342] width 862 height 78
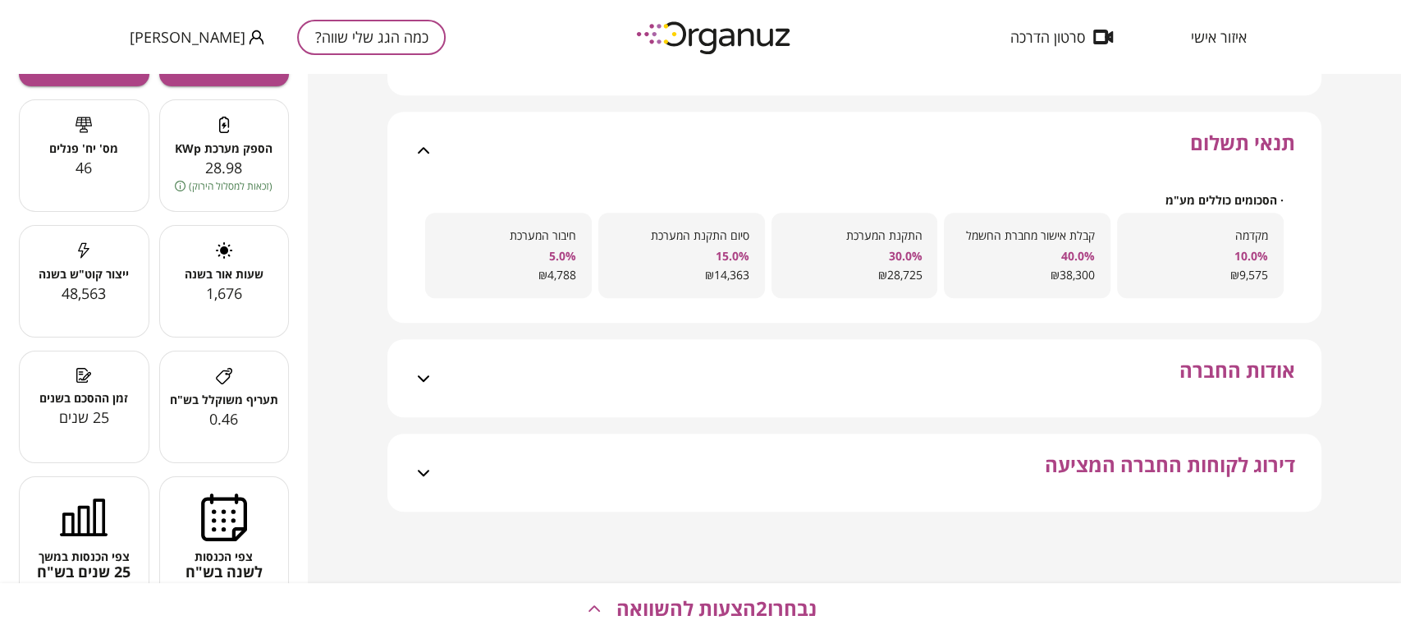
scroll to position [766, 0]
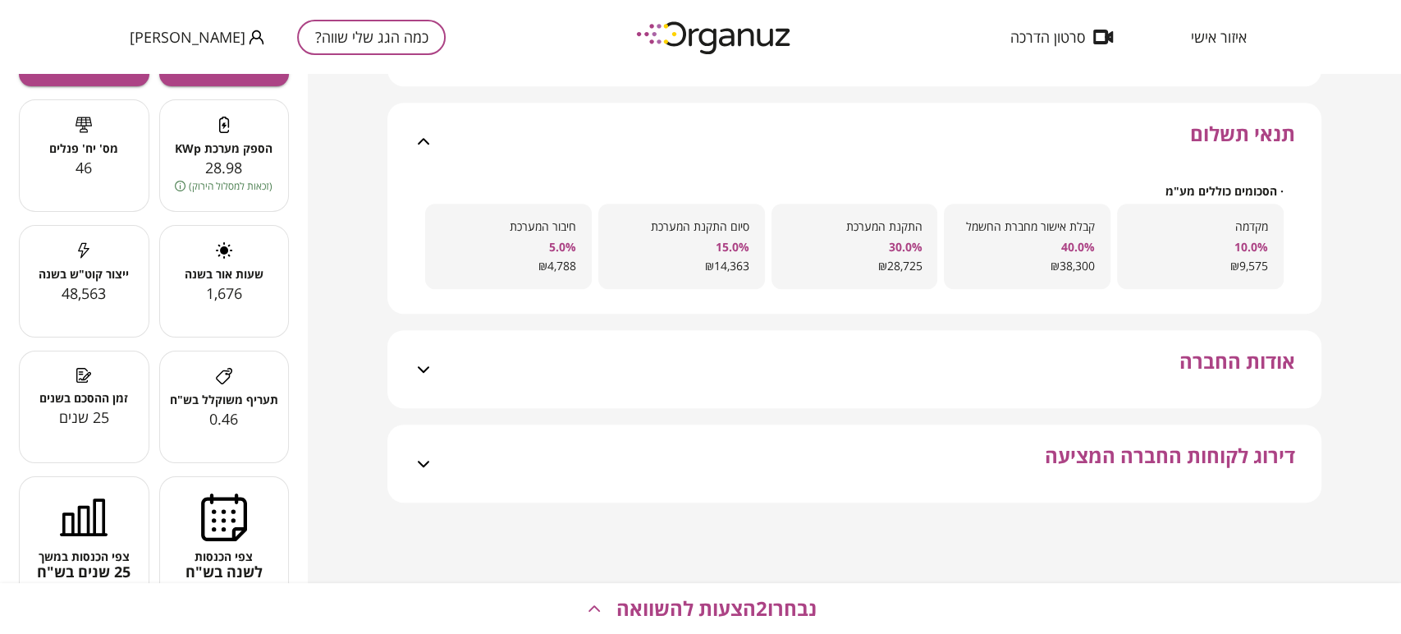
click at [962, 368] on div "אודות החברה" at bounding box center [864, 369] width 862 height 78
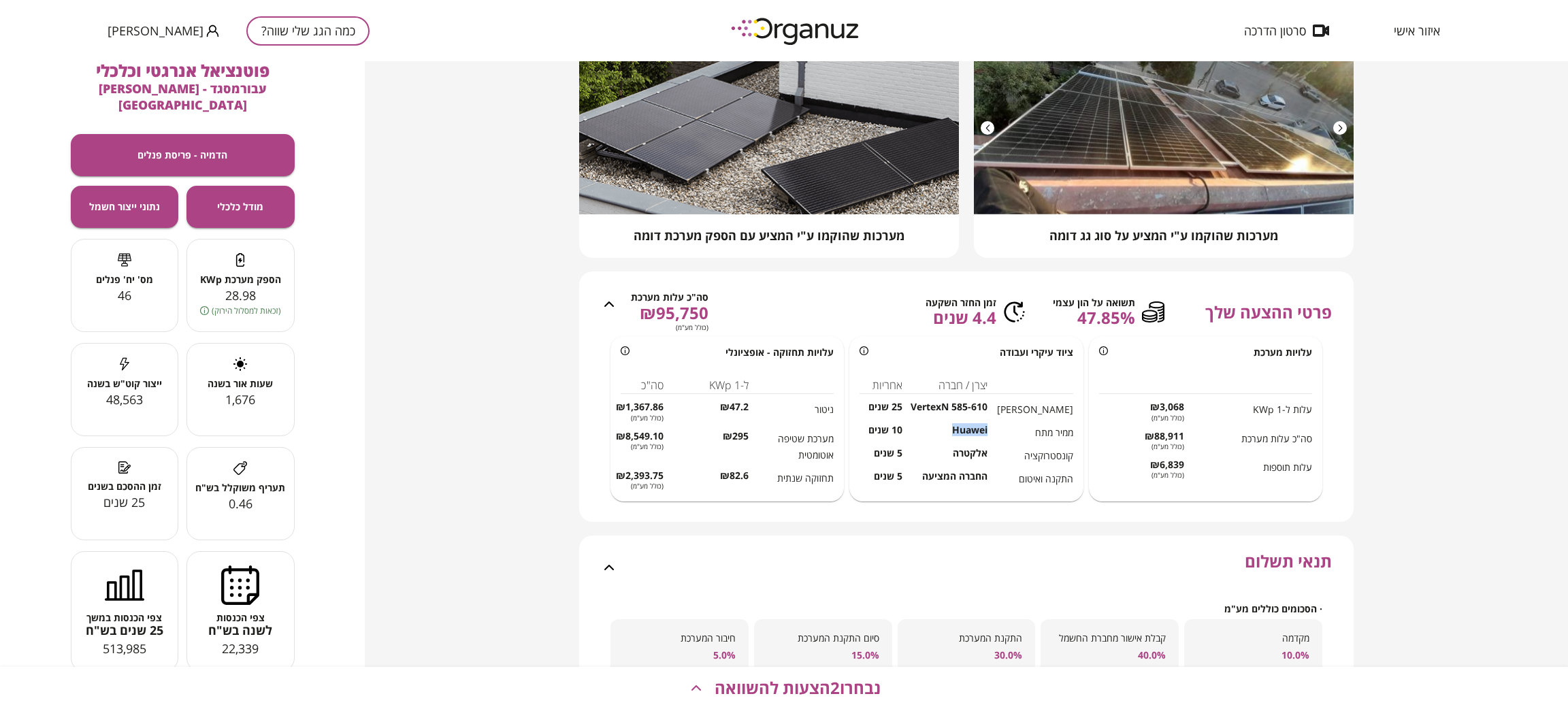
scroll to position [204, 0]
